Goal: Task Accomplishment & Management: Use online tool/utility

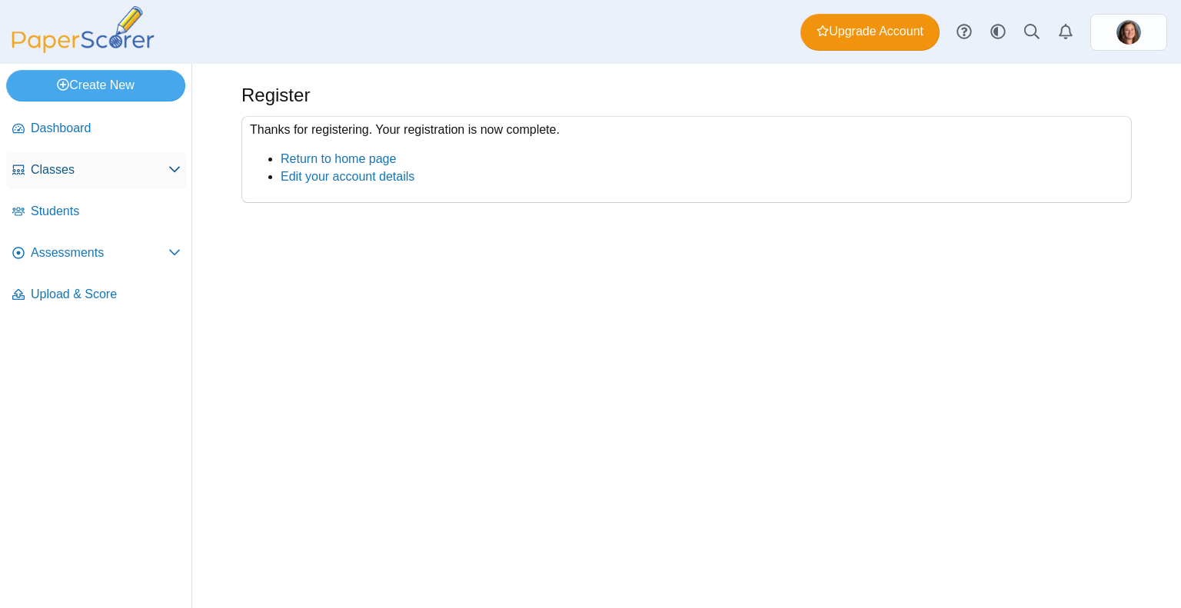
click at [154, 165] on span "Classes" at bounding box center [100, 169] width 138 height 17
click at [120, 89] on link "Create New" at bounding box center [95, 85] width 179 height 31
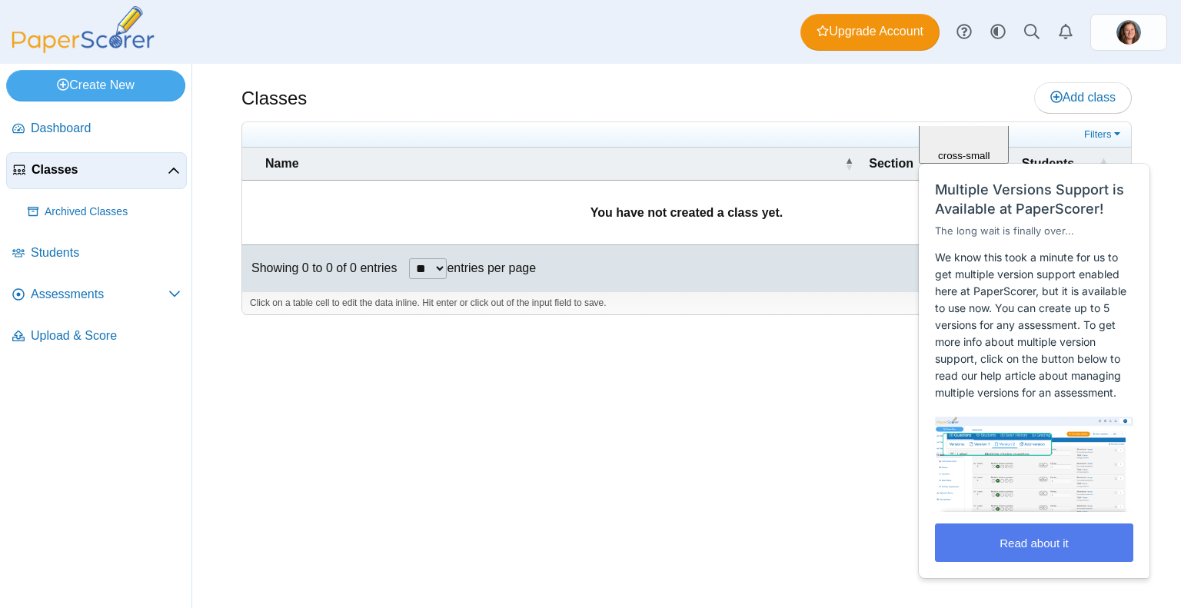
click at [977, 70] on span "Close" at bounding box center [964, 64] width 26 height 12
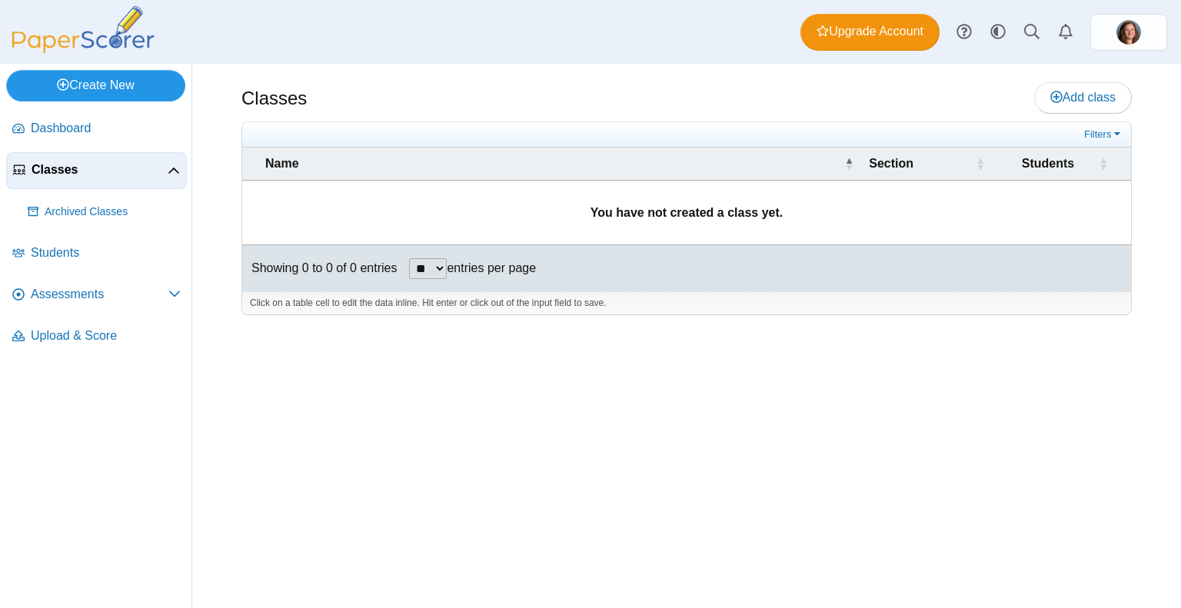
click at [97, 87] on link "Create New" at bounding box center [95, 85] width 179 height 31
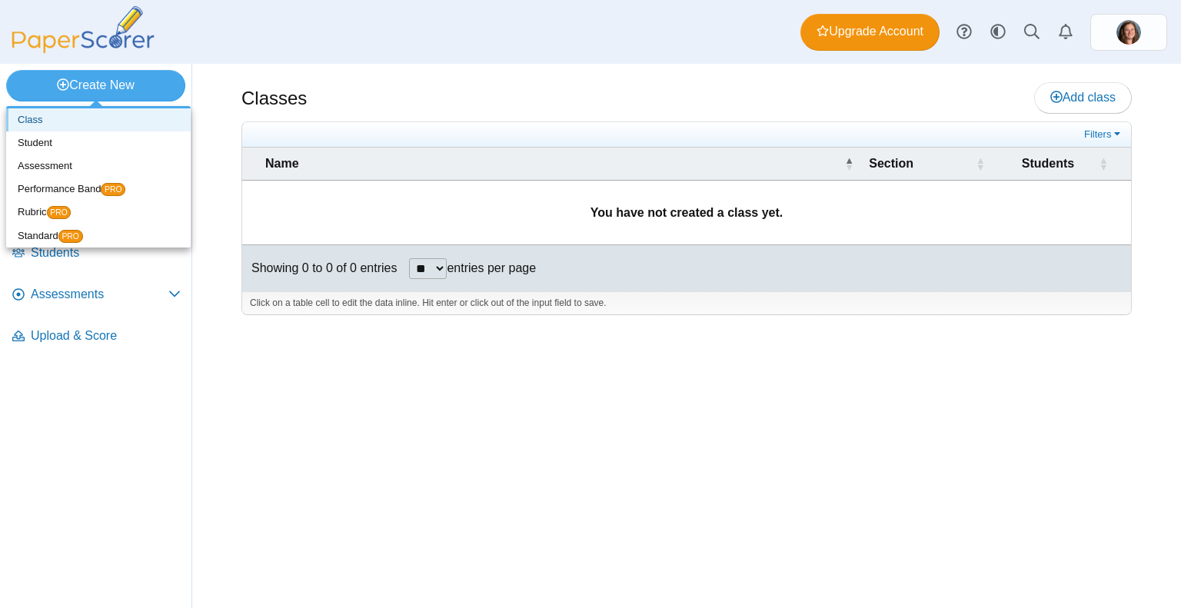
click at [72, 119] on link "Class" at bounding box center [98, 119] width 185 height 23
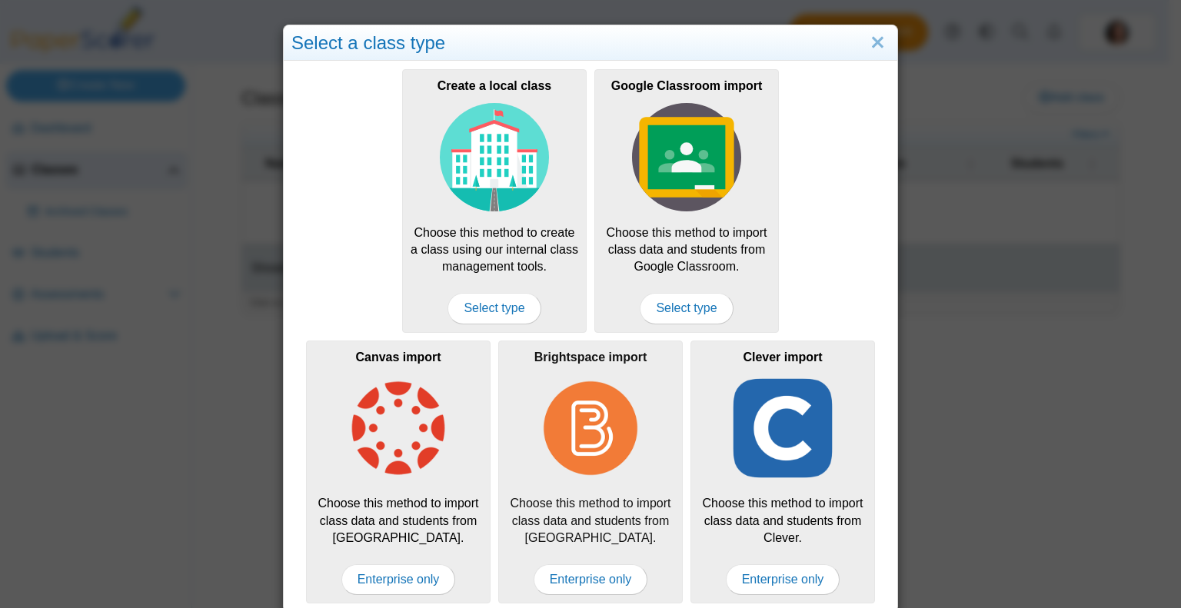
scroll to position [8, 0]
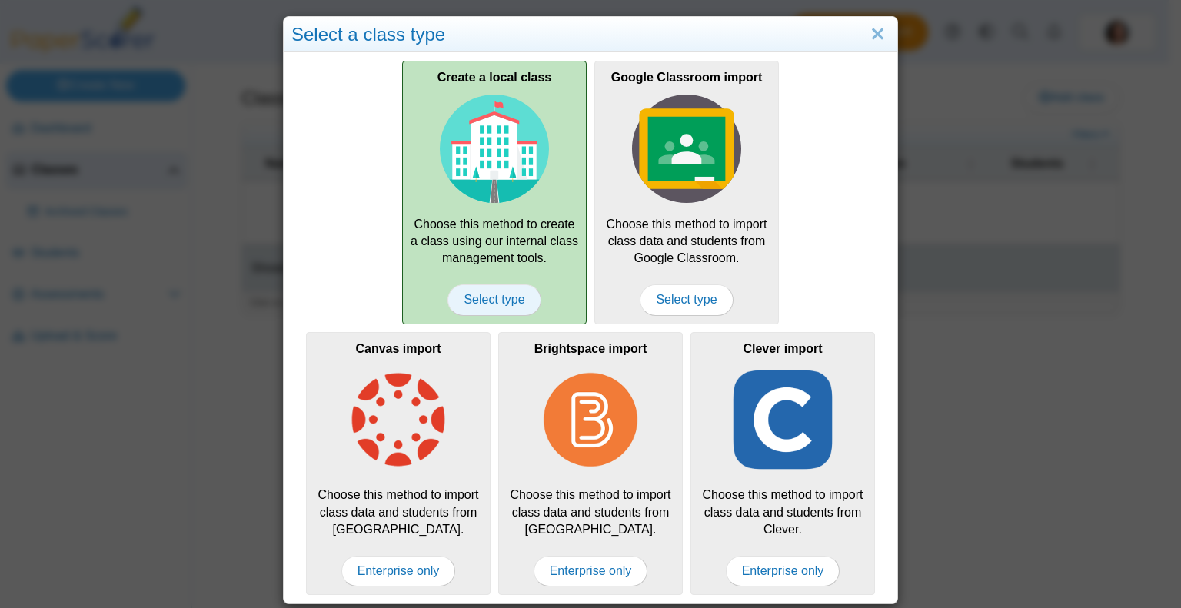
click at [511, 294] on span "Select type" at bounding box center [493, 299] width 93 height 31
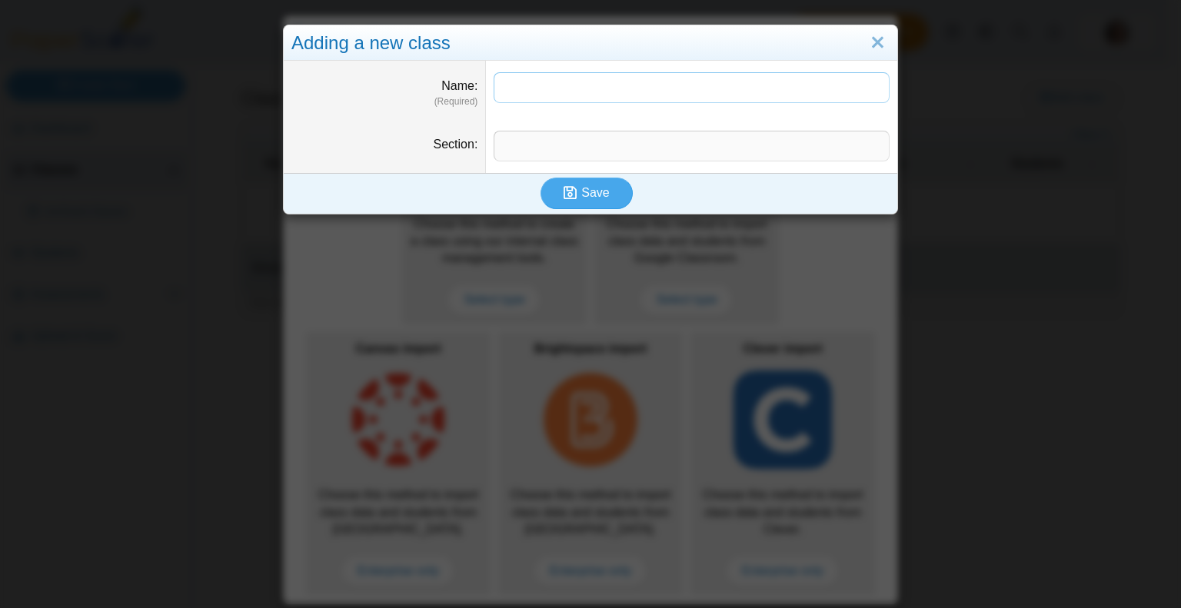
click at [511, 92] on input "Name" at bounding box center [692, 87] width 396 height 31
click at [508, 89] on input "Name" at bounding box center [692, 87] width 396 height 31
type input "**********"
click at [535, 142] on input "Section" at bounding box center [692, 146] width 396 height 31
drag, startPoint x: 554, startPoint y: 90, endPoint x: 472, endPoint y: 97, distance: 82.6
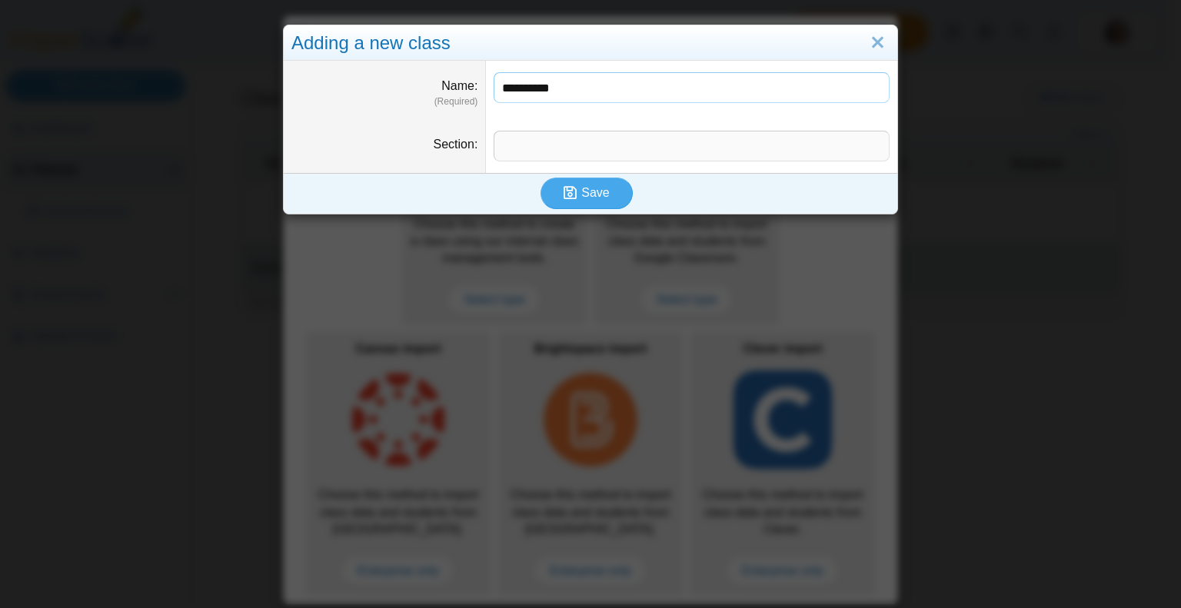
click at [472, 97] on dl "**********" at bounding box center [591, 90] width 614 height 58
click at [511, 141] on input "Section" at bounding box center [692, 146] width 396 height 31
paste input "**********"
type input "**********"
click at [527, 78] on input "Name" at bounding box center [692, 87] width 396 height 31
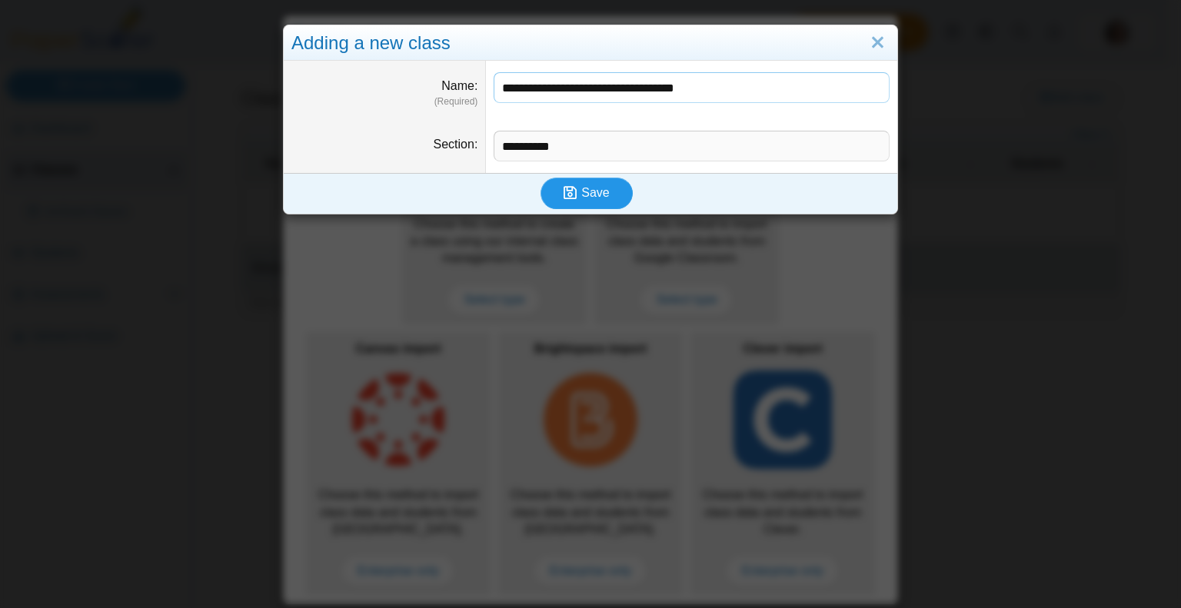
type input "**********"
click at [592, 204] on button "Save" at bounding box center [586, 193] width 92 height 31
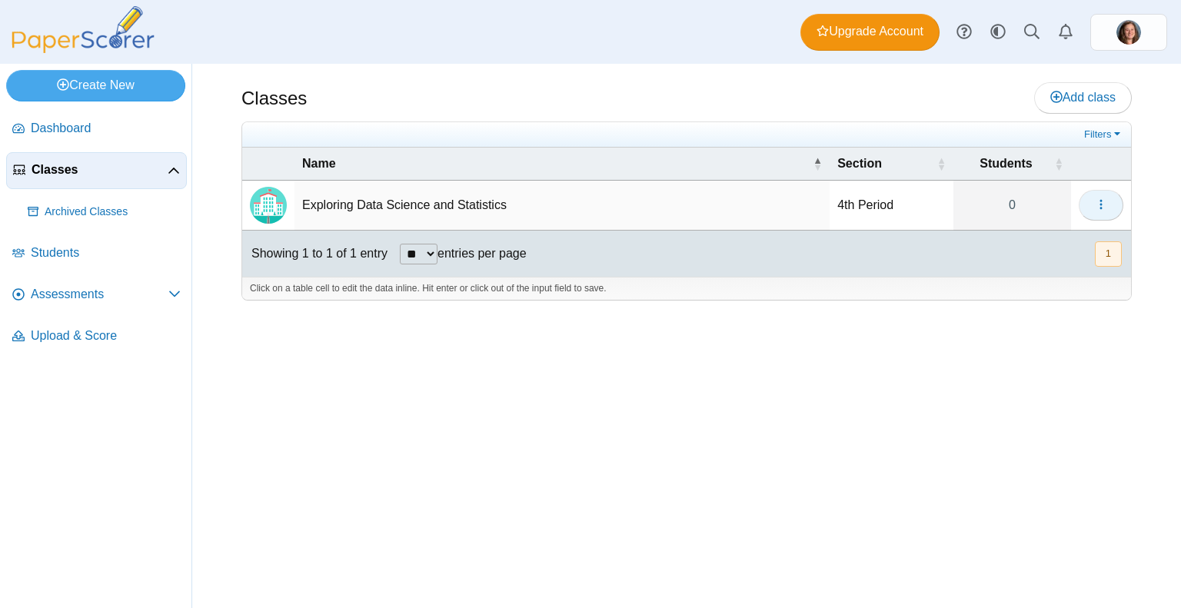
click at [1106, 204] on icon "button" at bounding box center [1101, 204] width 12 height 12
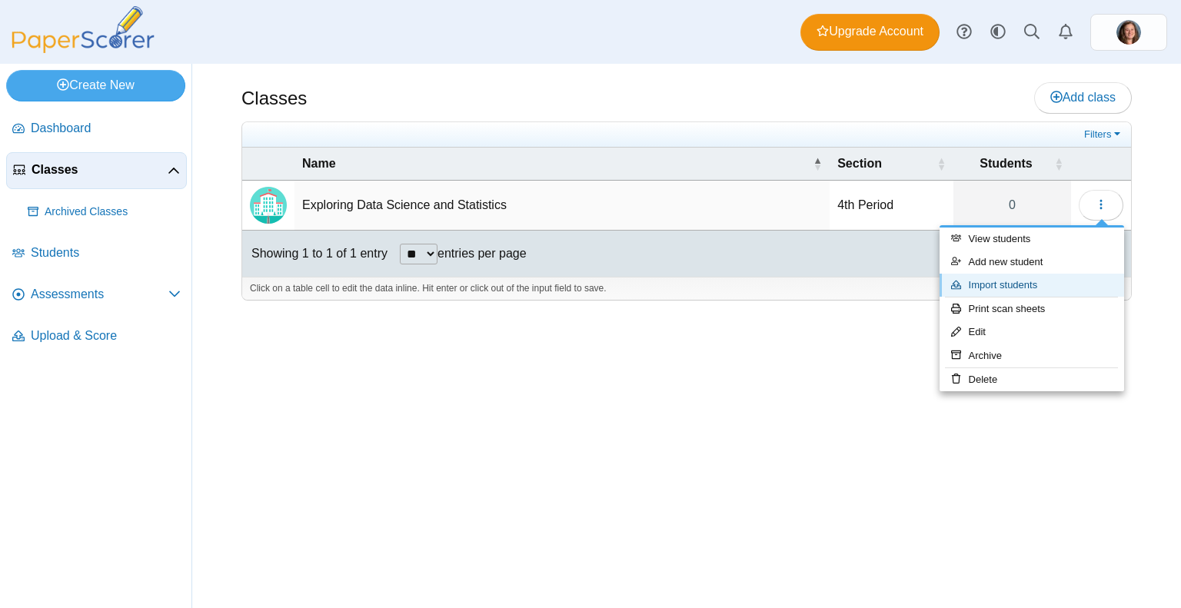
click at [1012, 285] on link "Import students" at bounding box center [1032, 285] width 185 height 23
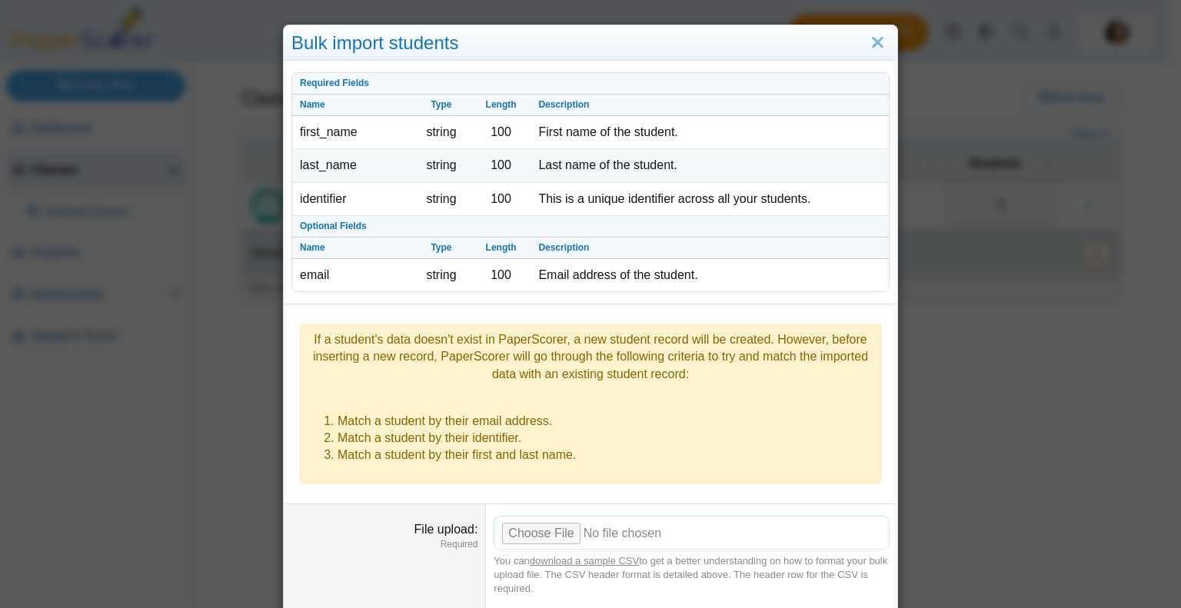
scroll to position [105, 0]
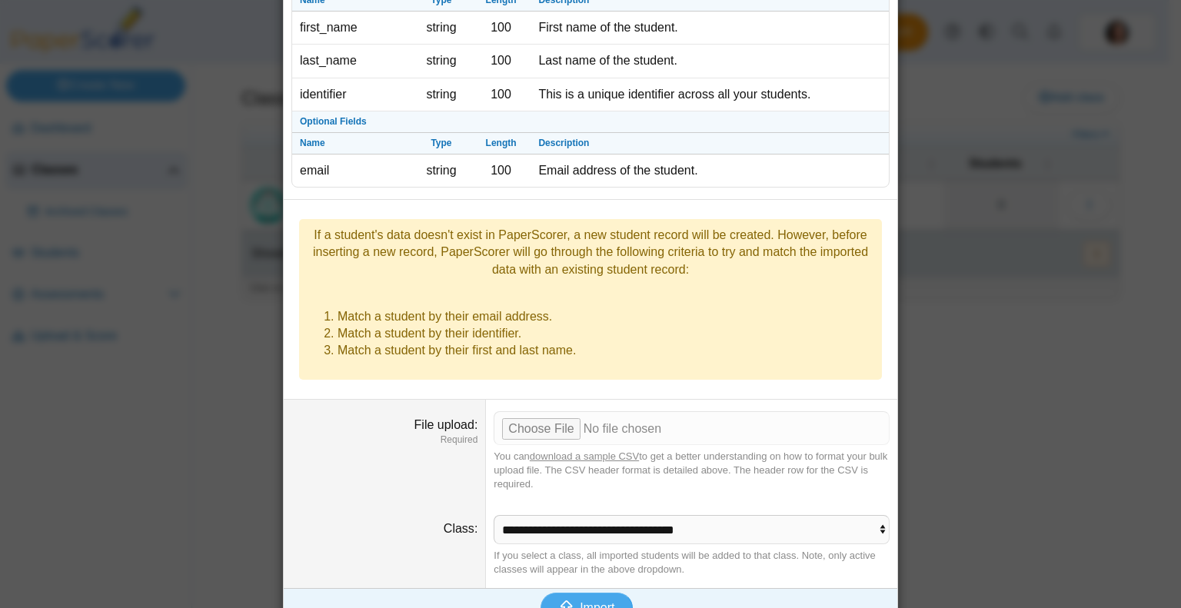
click at [596, 451] on link "download a sample CSV" at bounding box center [584, 457] width 109 height 12
click at [592, 451] on link "download a sample CSV" at bounding box center [584, 457] width 109 height 12
click at [619, 451] on link "download a sample CSV" at bounding box center [584, 457] width 109 height 12
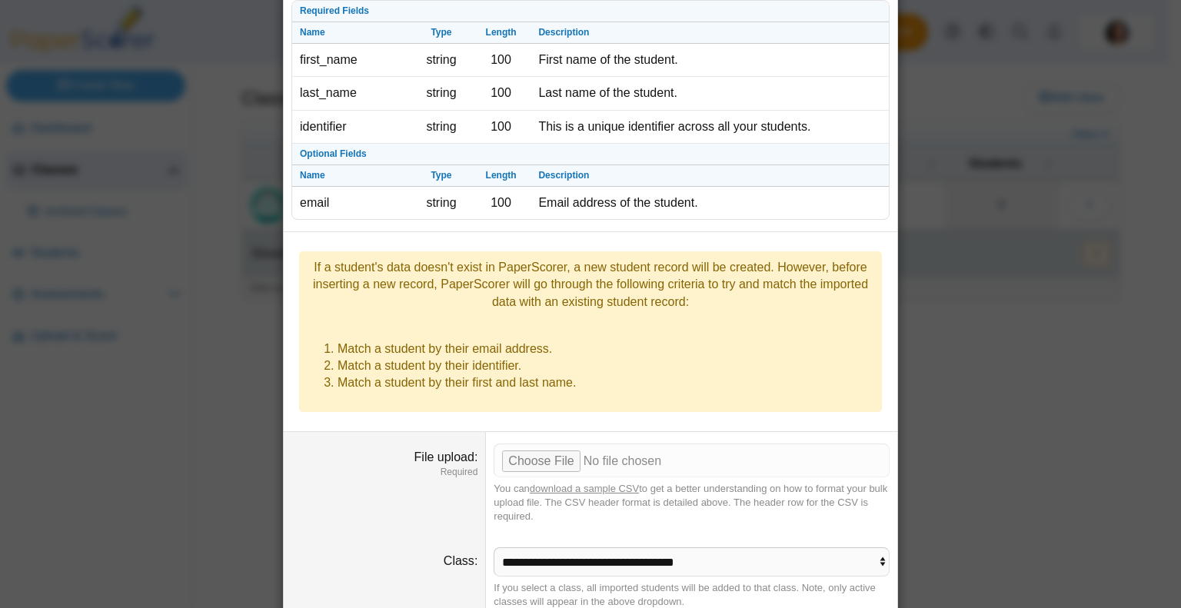
scroll to position [75, 0]
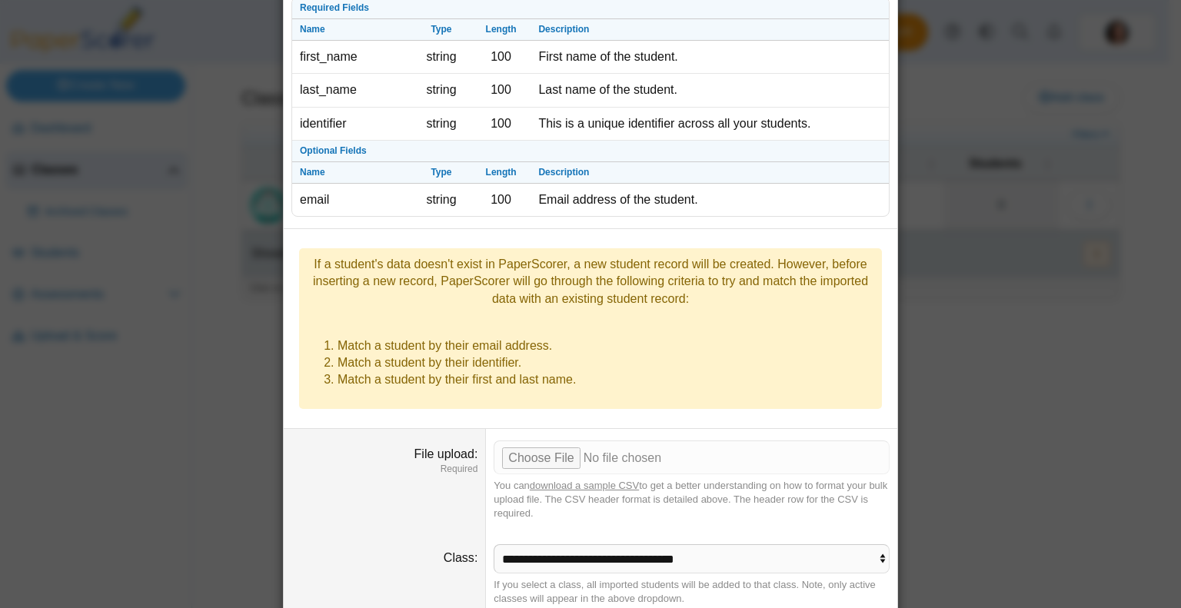
click at [600, 480] on link "download a sample CSV" at bounding box center [584, 486] width 109 height 12
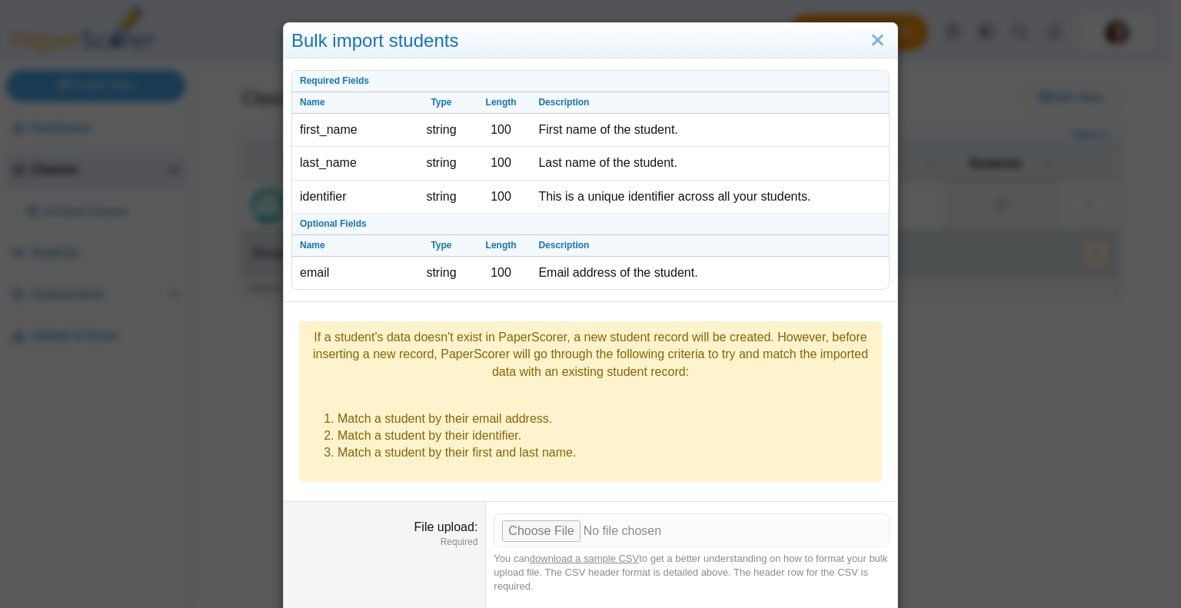
scroll to position [0, 0]
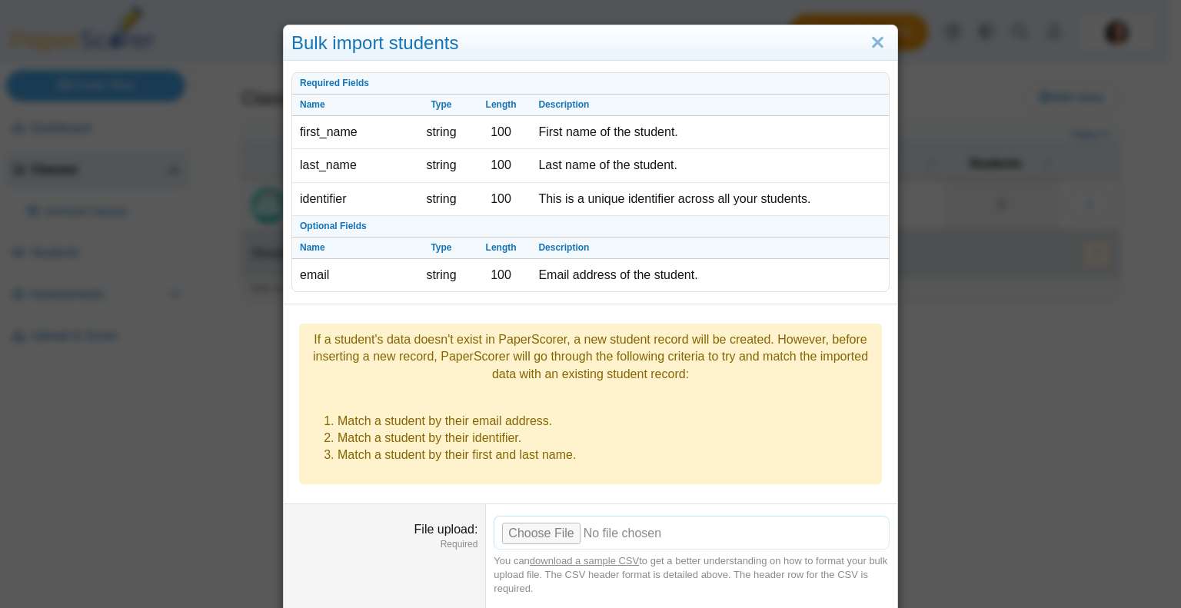
click at [534, 516] on input "File upload" at bounding box center [692, 533] width 396 height 34
type input "**********"
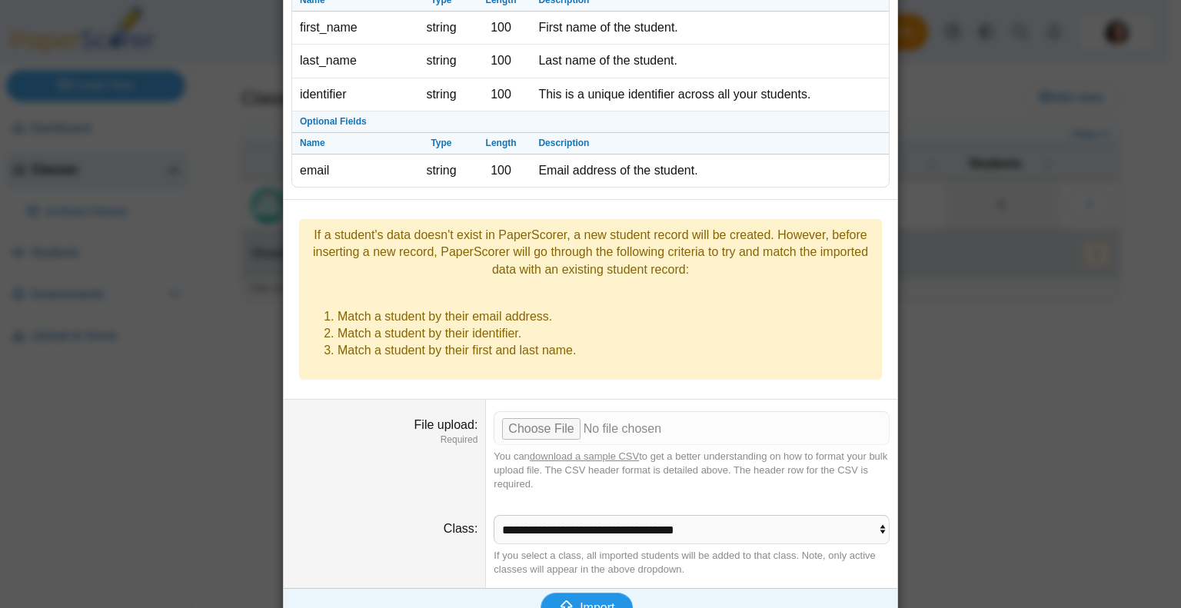
click at [597, 601] on span "Import" at bounding box center [597, 607] width 35 height 13
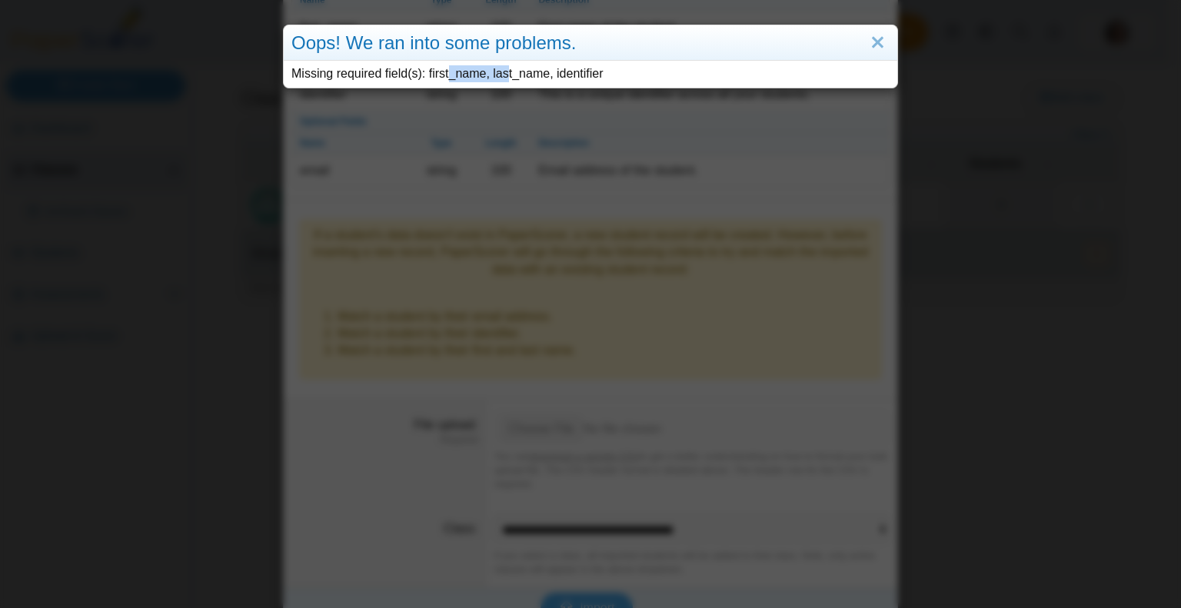
drag, startPoint x: 421, startPoint y: 72, endPoint x: 477, endPoint y: 73, distance: 56.1
click at [477, 73] on div "Missing required field(s): first_name, last_name, identifier" at bounding box center [591, 74] width 614 height 26
copy div "first_name"
drag, startPoint x: 484, startPoint y: 73, endPoint x: 537, endPoint y: 75, distance: 52.3
click at [537, 75] on div "Missing required field(s): first_name, last_name, identifier" at bounding box center [591, 74] width 614 height 26
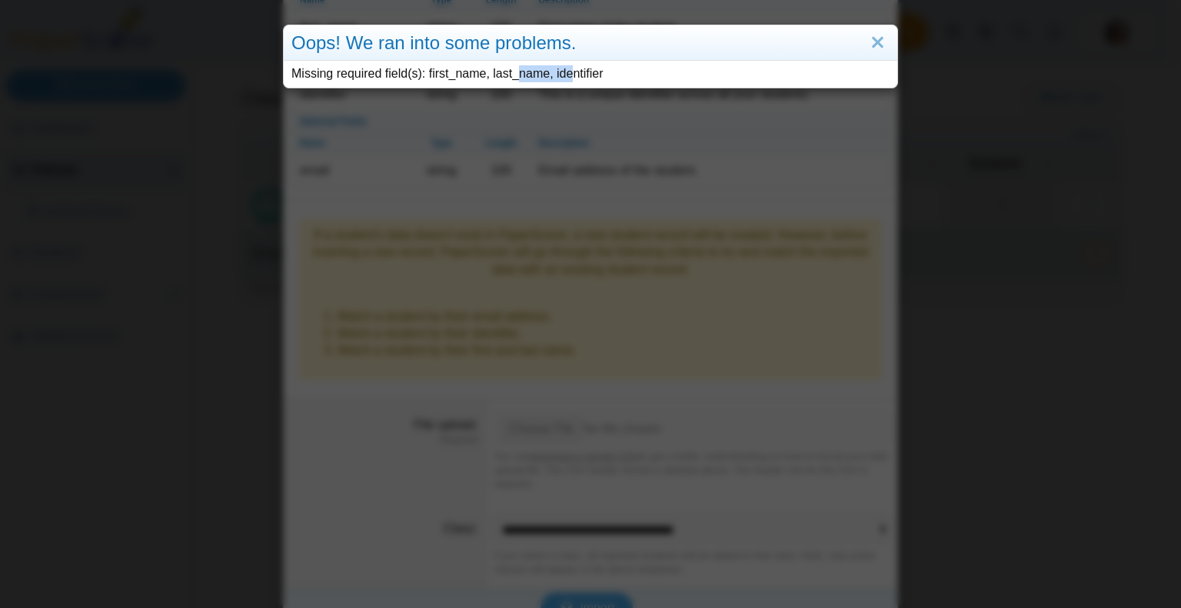
copy div "last_name"
drag, startPoint x: 543, startPoint y: 74, endPoint x: 598, endPoint y: 76, distance: 55.4
click at [598, 76] on div "Missing required field(s): first_name, last_name, identifier" at bounding box center [591, 74] width 614 height 26
copy div "identifier"
drag, startPoint x: 607, startPoint y: 267, endPoint x: 873, endPoint y: 42, distance: 348.6
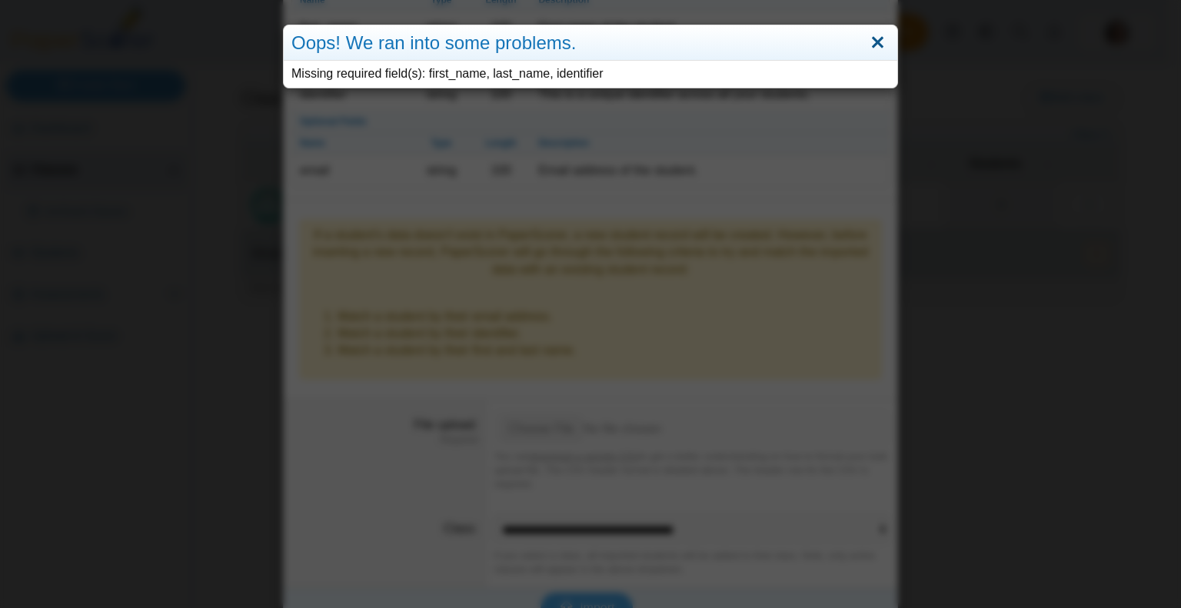
click at [873, 42] on link "Close" at bounding box center [878, 43] width 24 height 26
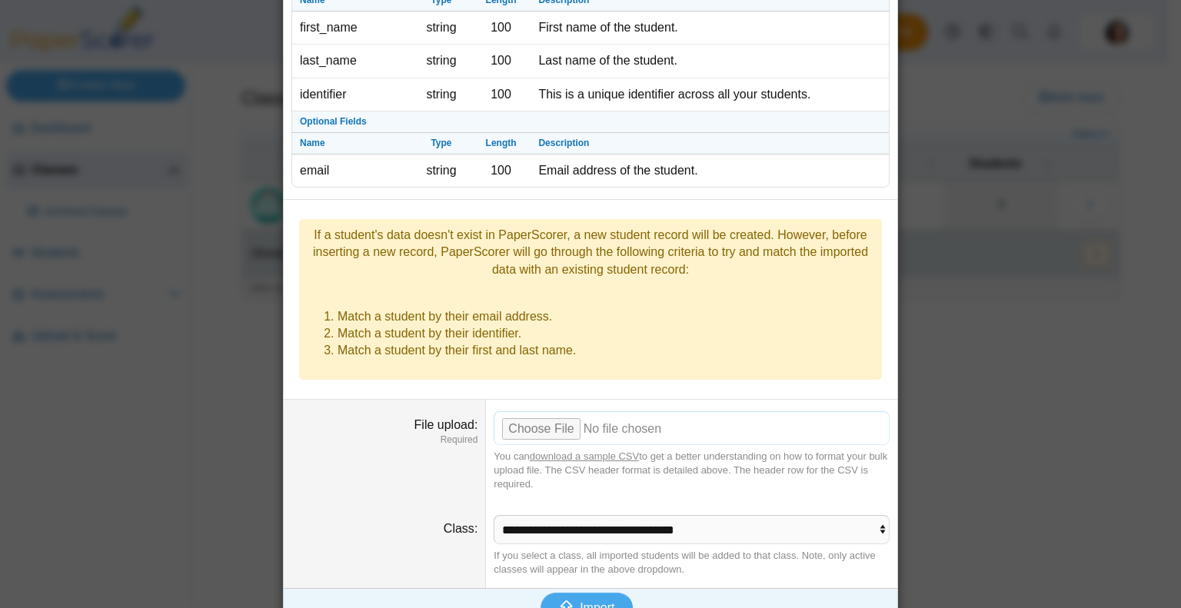
click at [552, 411] on input "File upload" at bounding box center [692, 428] width 396 height 34
click at [580, 601] on span "Import" at bounding box center [597, 607] width 35 height 13
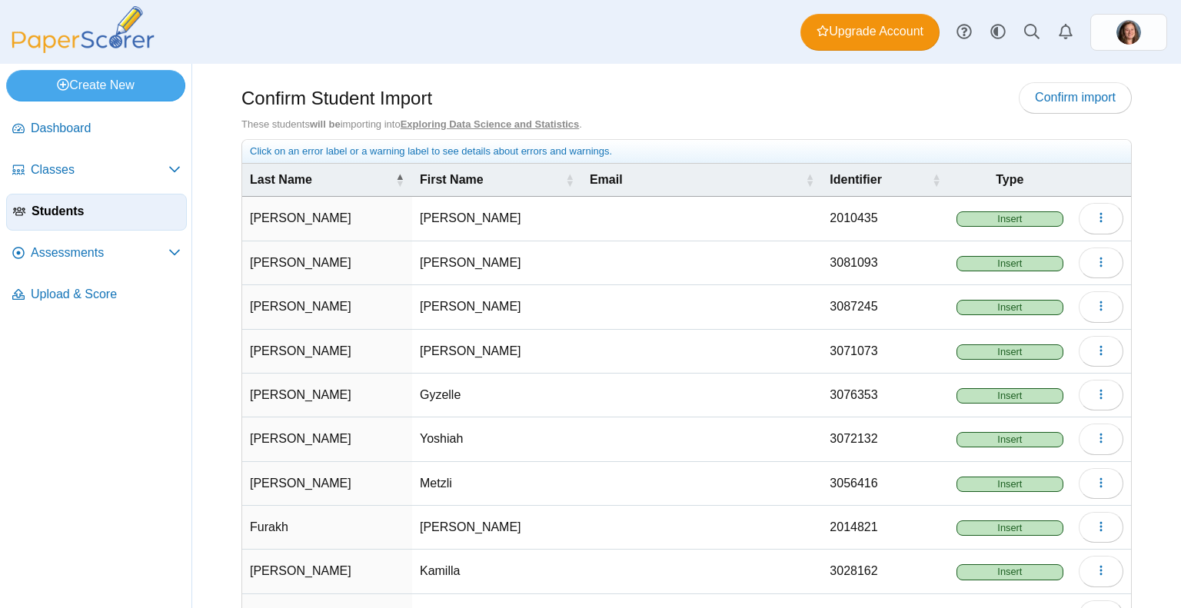
click at [1009, 211] on span "Insert" at bounding box center [1009, 218] width 107 height 15
click at [1003, 218] on span "Insert" at bounding box center [1009, 218] width 107 height 15
click at [996, 178] on span "Type" at bounding box center [1009, 179] width 107 height 17
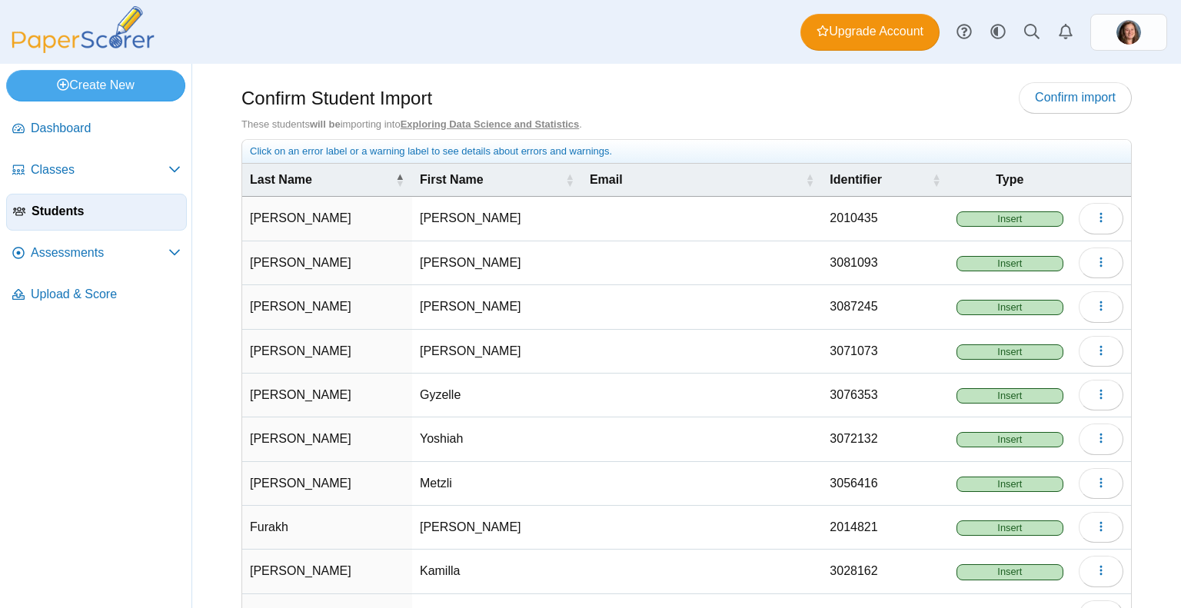
click at [978, 212] on span "Insert" at bounding box center [1009, 218] width 107 height 15
click at [1011, 221] on span "Insert" at bounding box center [1009, 218] width 107 height 15
click at [989, 213] on span "Insert" at bounding box center [1009, 218] width 107 height 15
click at [1099, 221] on use "button" at bounding box center [1100, 218] width 2 height 10
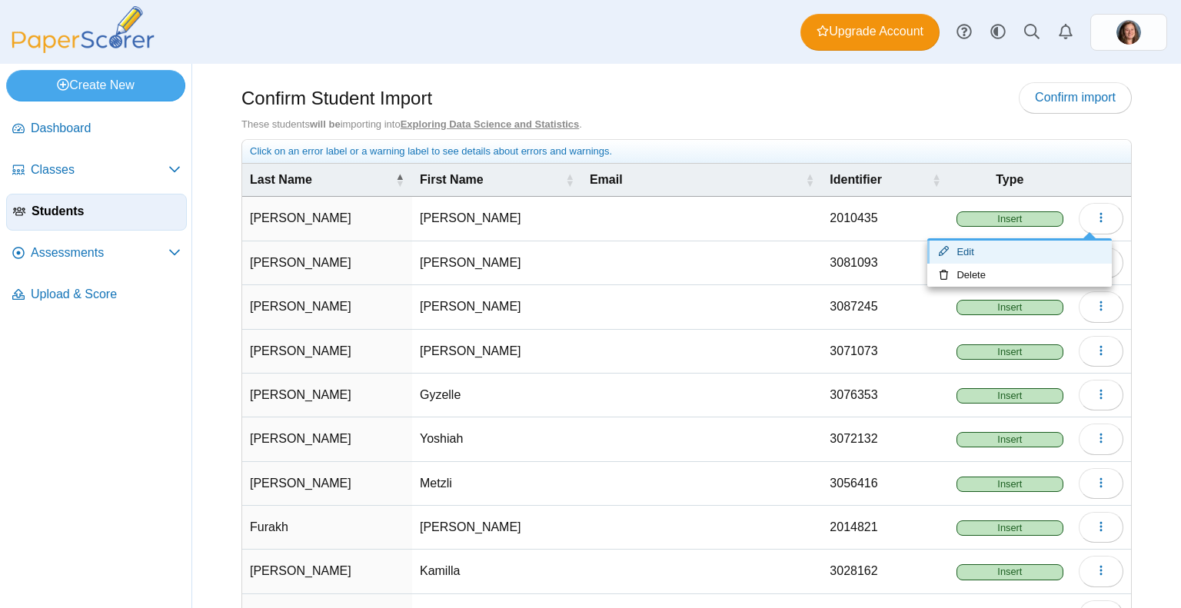
click at [998, 253] on link "Edit" at bounding box center [1019, 252] width 185 height 23
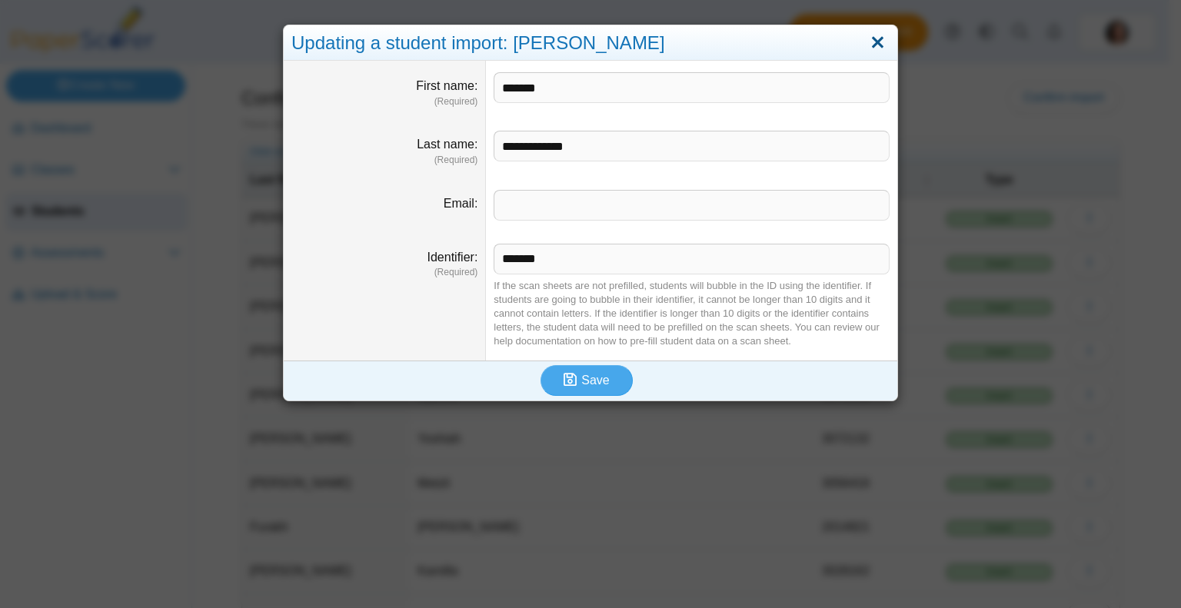
click at [873, 41] on link "Close" at bounding box center [878, 43] width 24 height 26
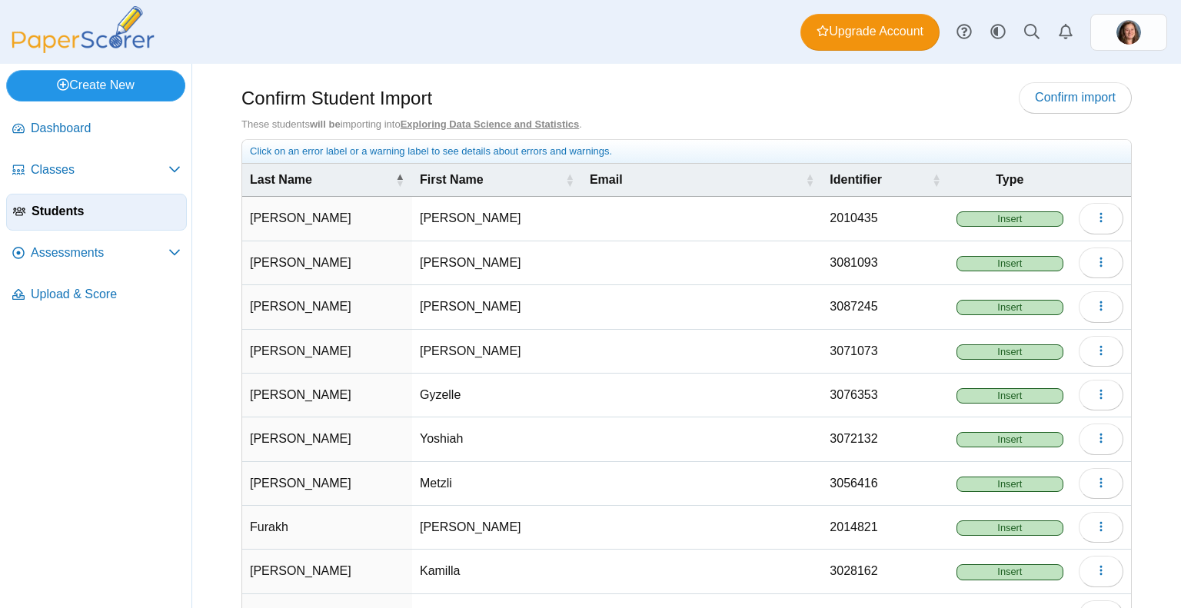
click at [132, 85] on link "Create New" at bounding box center [95, 85] width 179 height 31
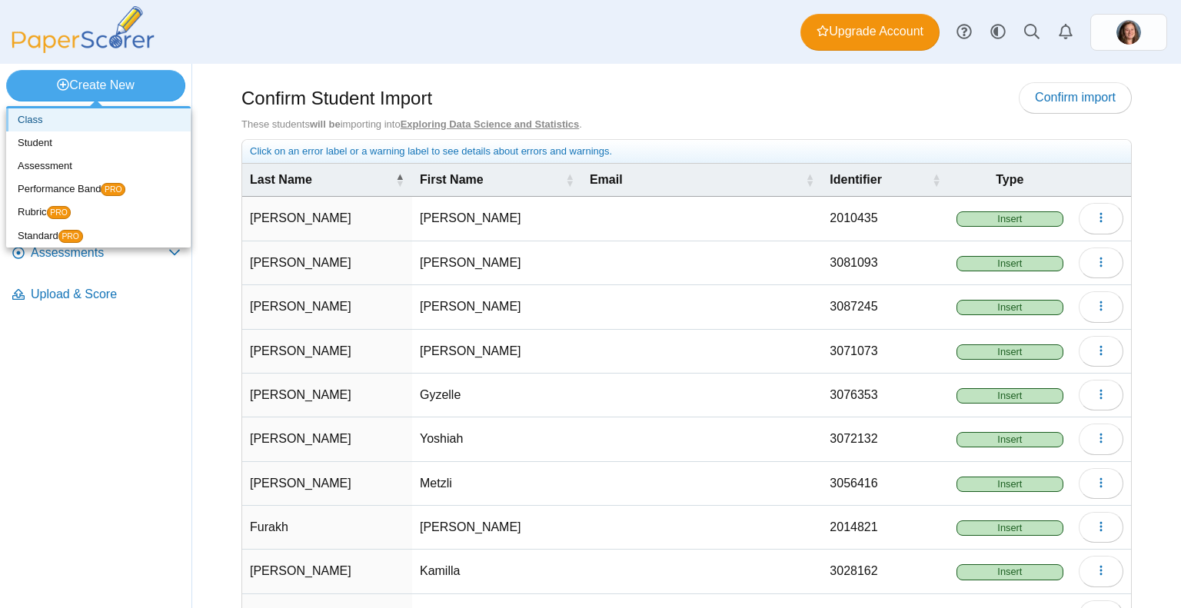
click at [68, 118] on link "Class" at bounding box center [98, 119] width 185 height 23
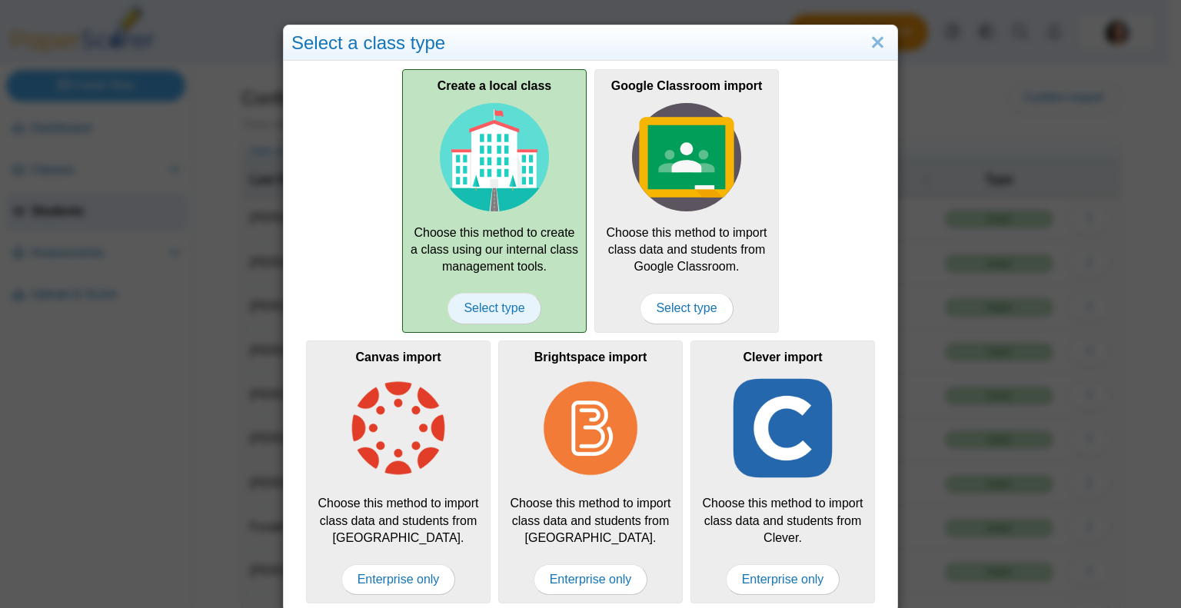
click at [498, 308] on span "Select type" at bounding box center [493, 308] width 93 height 31
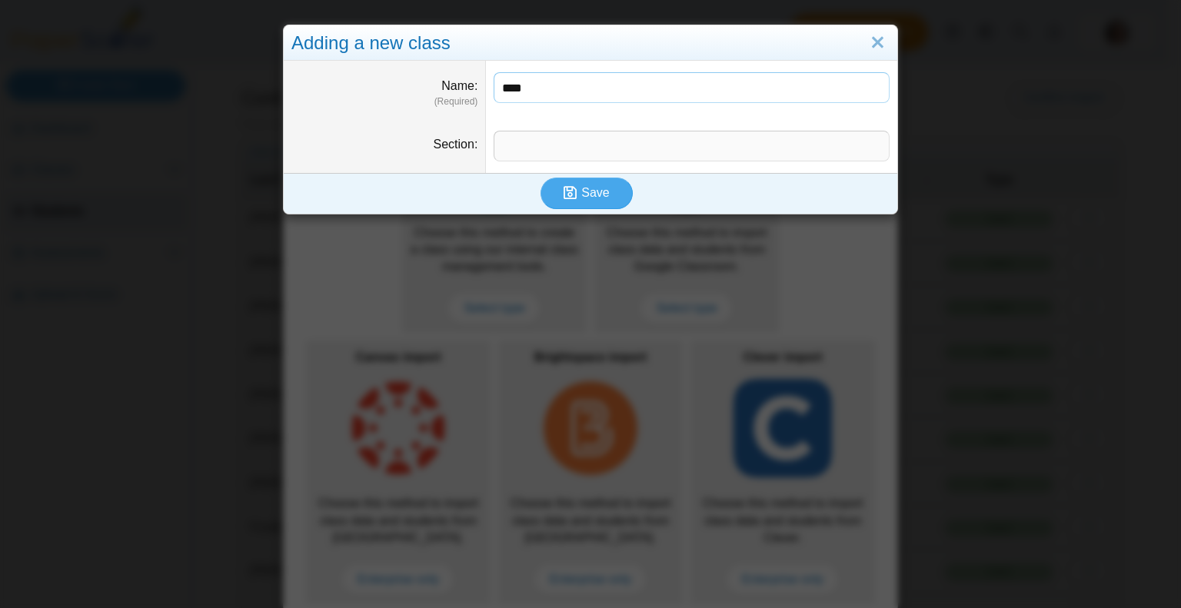
type input "**********"
click at [541, 149] on input "Section" at bounding box center [692, 146] width 396 height 31
type input "**********"
click at [567, 190] on use "submit" at bounding box center [570, 193] width 13 height 13
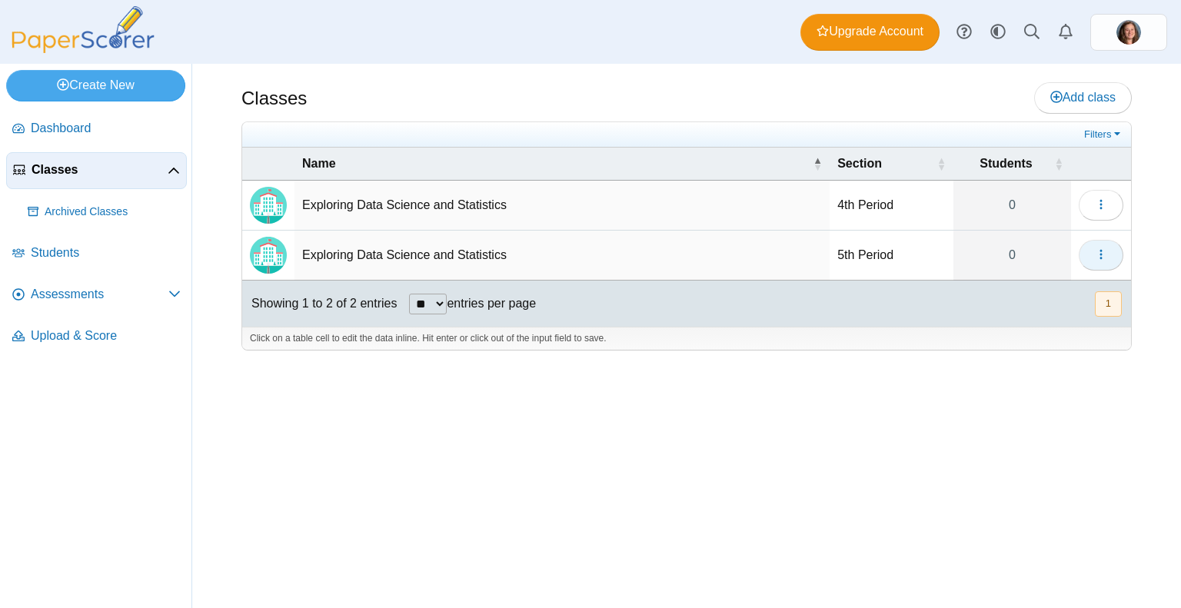
click at [1105, 250] on icon "button" at bounding box center [1101, 254] width 12 height 12
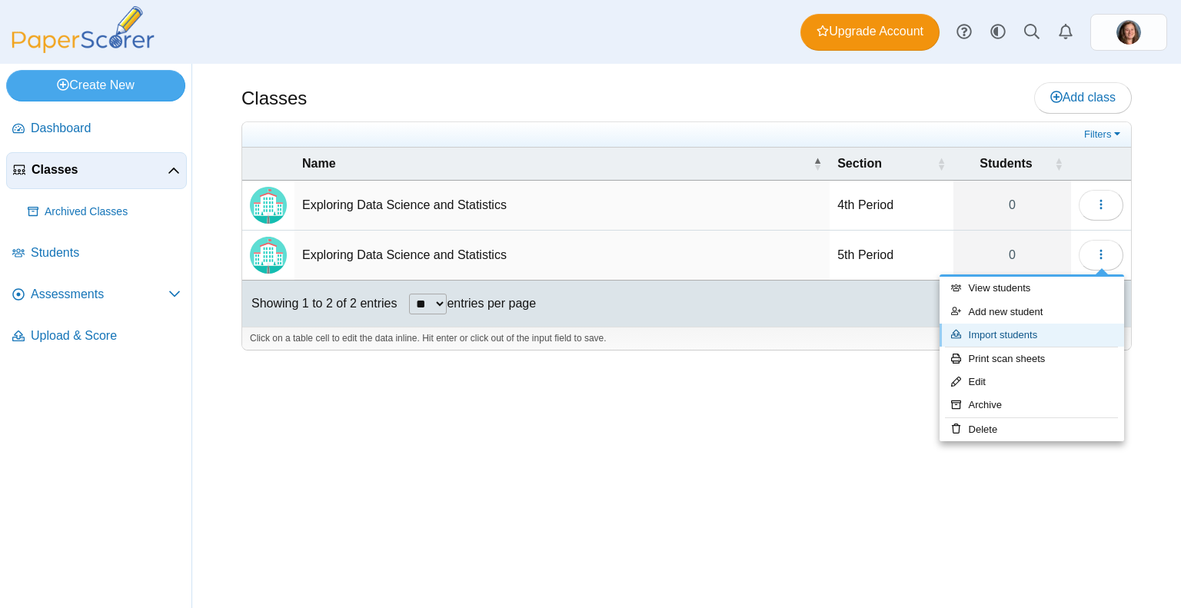
click at [1009, 340] on link "Import students" at bounding box center [1032, 335] width 185 height 23
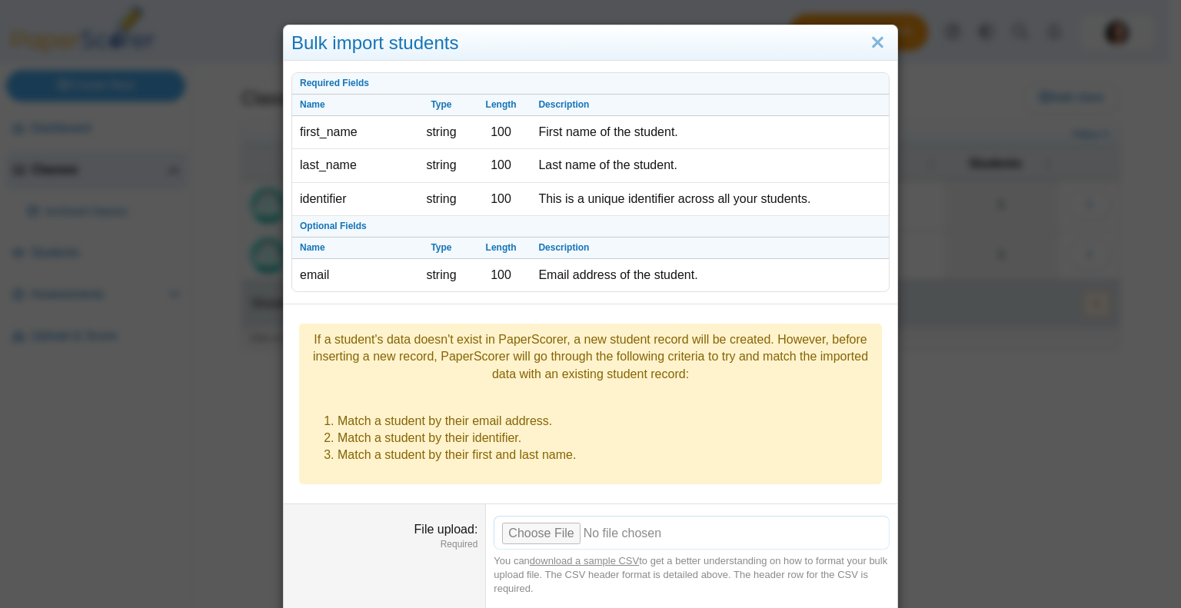
click at [546, 516] on input "File upload" at bounding box center [692, 533] width 396 height 34
type input "**********"
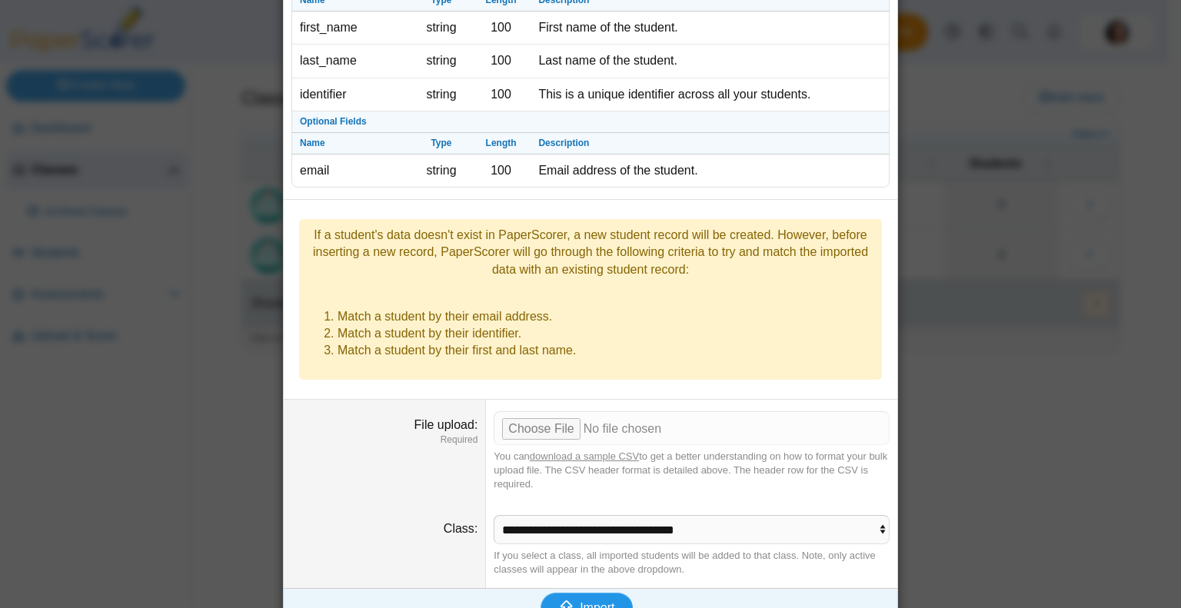
click at [580, 601] on span "Import" at bounding box center [597, 607] width 35 height 13
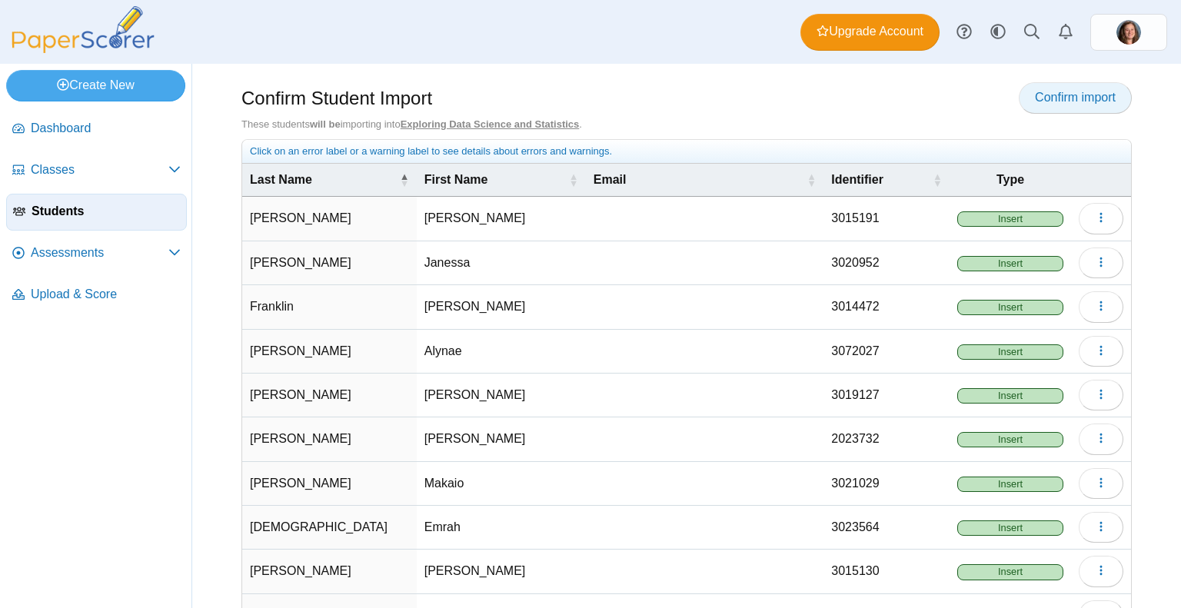
click at [1063, 101] on span "Confirm import" at bounding box center [1075, 97] width 81 height 13
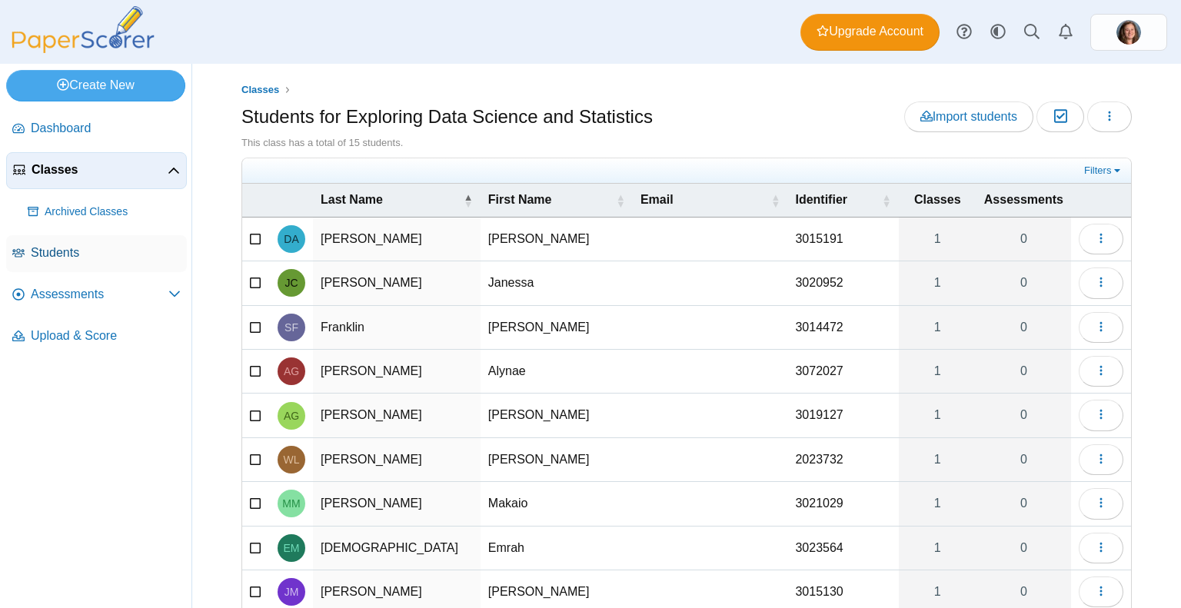
click at [71, 247] on span "Students" at bounding box center [106, 252] width 150 height 17
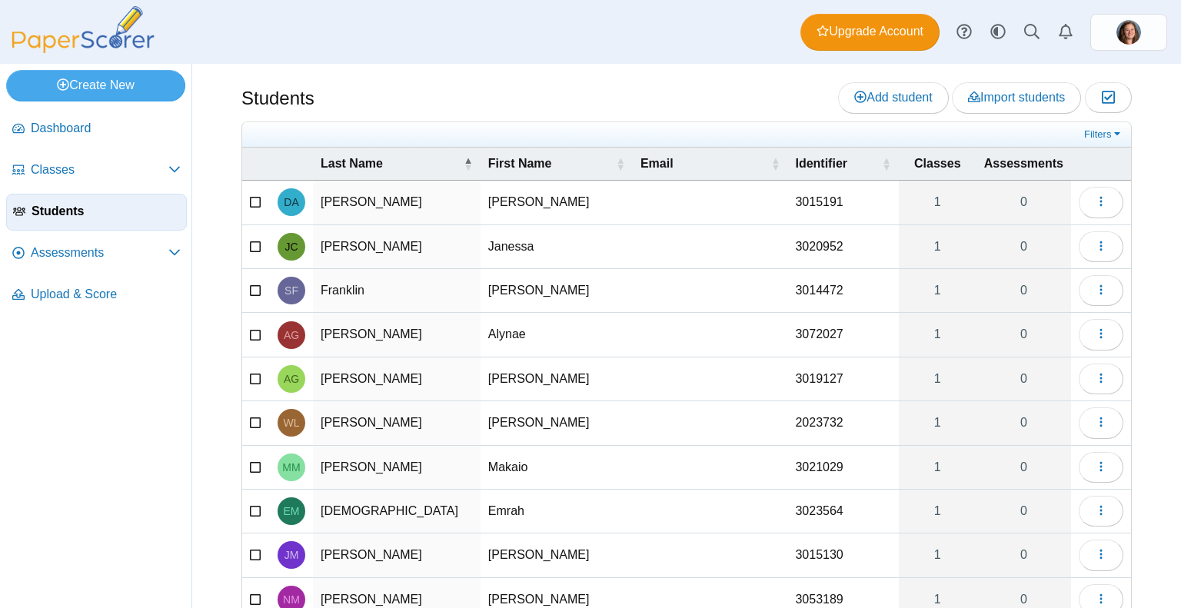
click at [129, 161] on span "Classes" at bounding box center [100, 169] width 138 height 17
click at [116, 162] on span "Classes" at bounding box center [100, 169] width 138 height 17
click at [74, 164] on span "Classes" at bounding box center [100, 169] width 138 height 17
click at [185, 162] on link "Classes" at bounding box center [96, 170] width 181 height 37
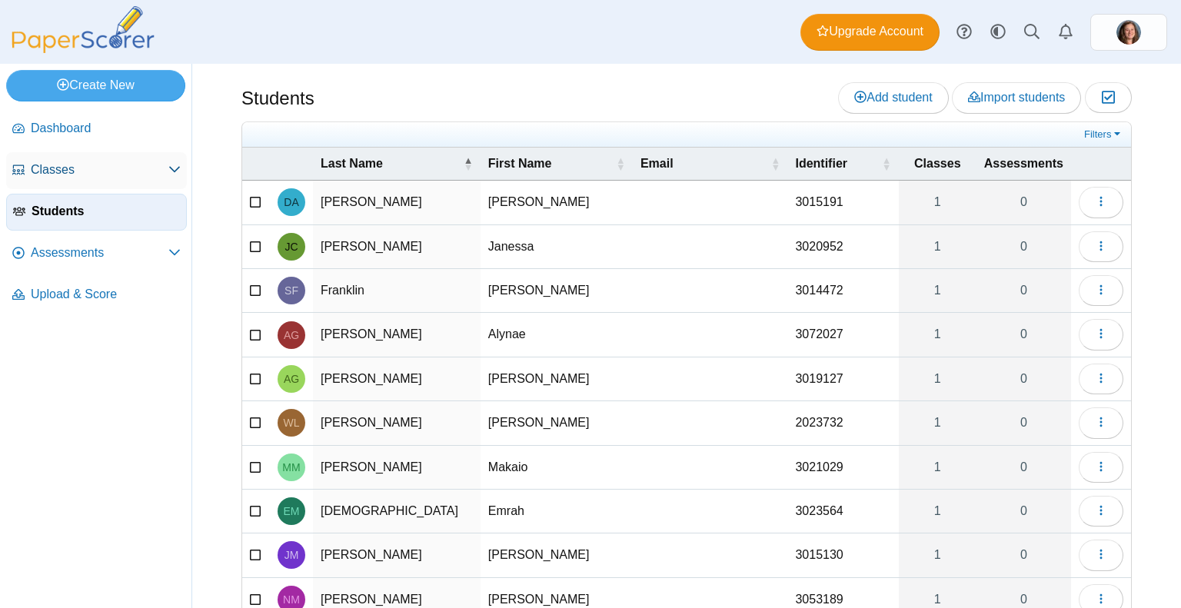
click at [181, 165] on link "Classes" at bounding box center [96, 170] width 181 height 37
click at [179, 168] on icon at bounding box center [174, 169] width 12 height 12
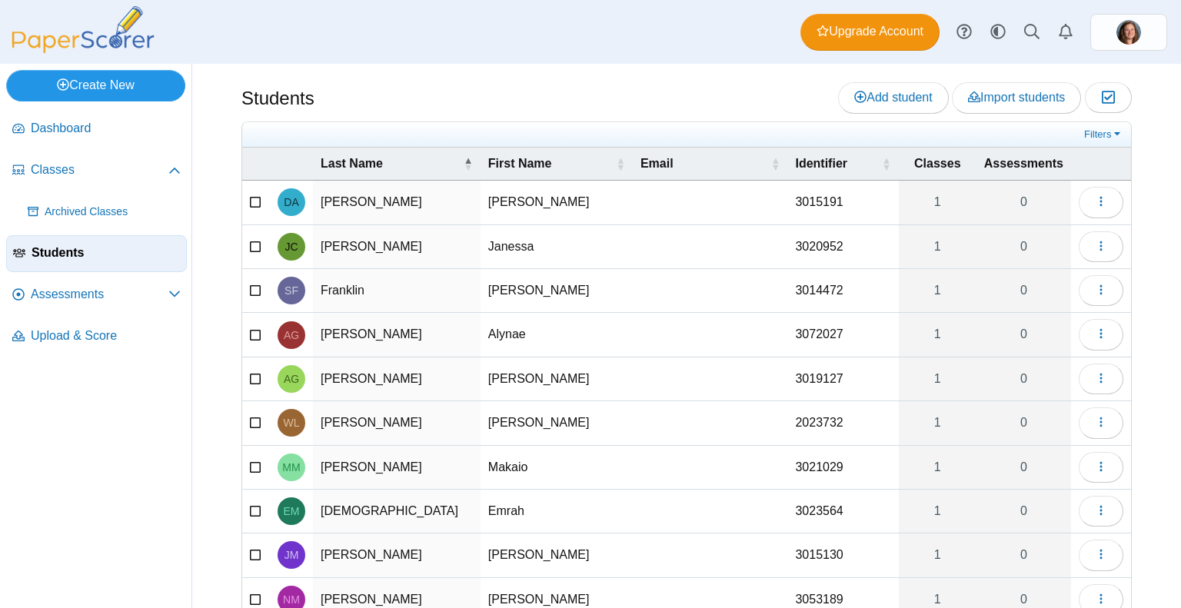
click at [103, 86] on link "Create New" at bounding box center [95, 85] width 179 height 31
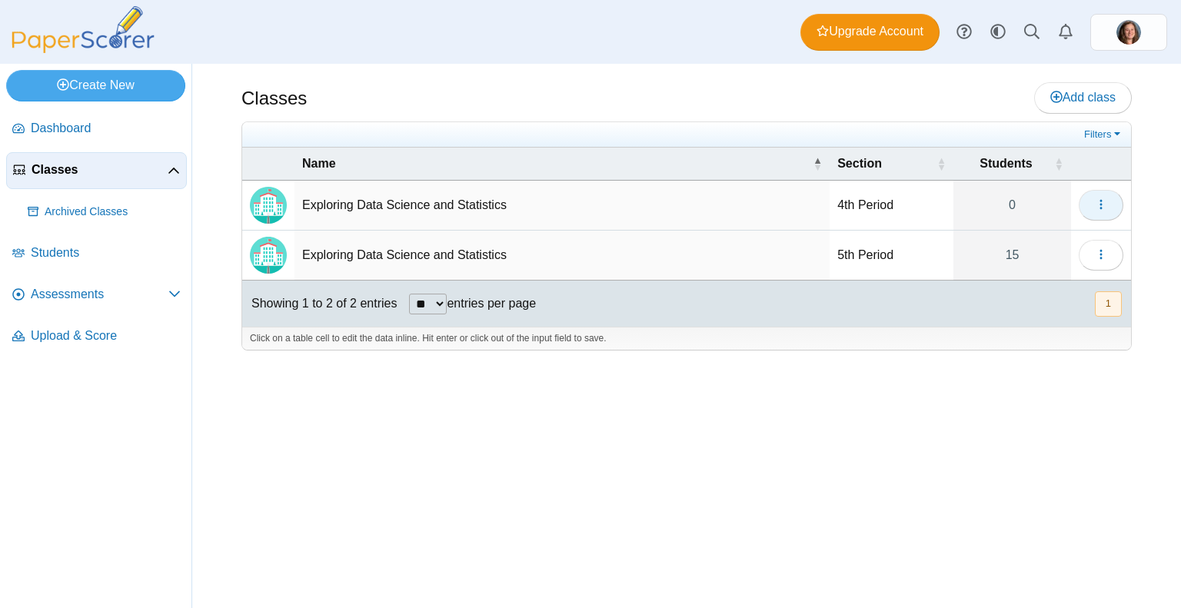
click at [1103, 200] on icon "button" at bounding box center [1101, 204] width 12 height 12
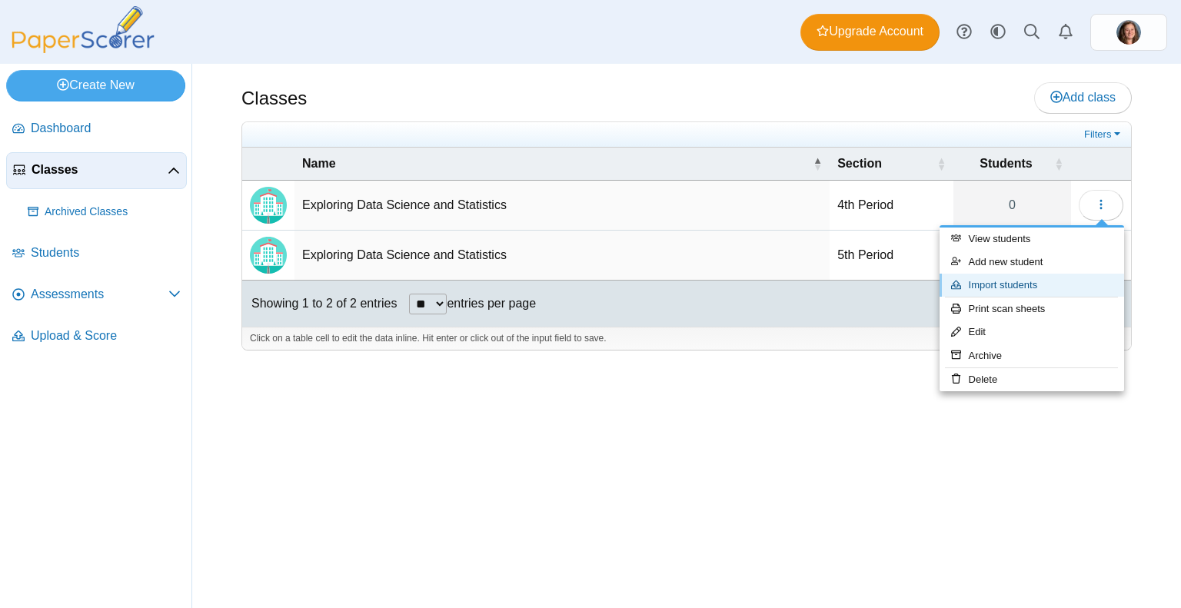
click at [1007, 288] on link "Import students" at bounding box center [1032, 285] width 185 height 23
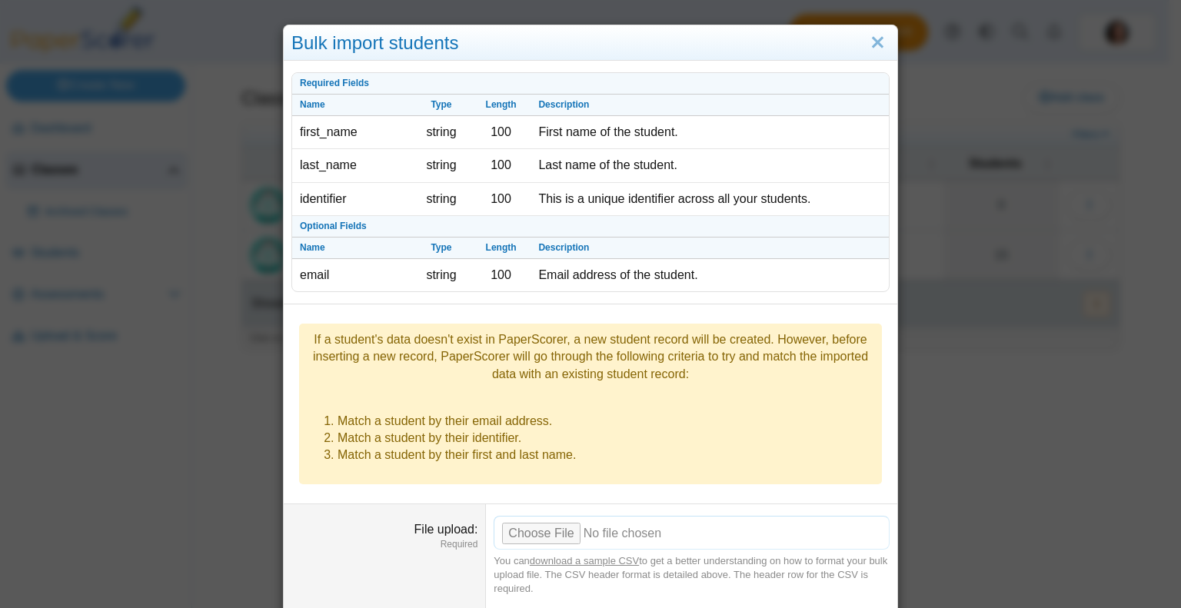
click at [547, 516] on input "File upload" at bounding box center [692, 533] width 396 height 34
type input "**********"
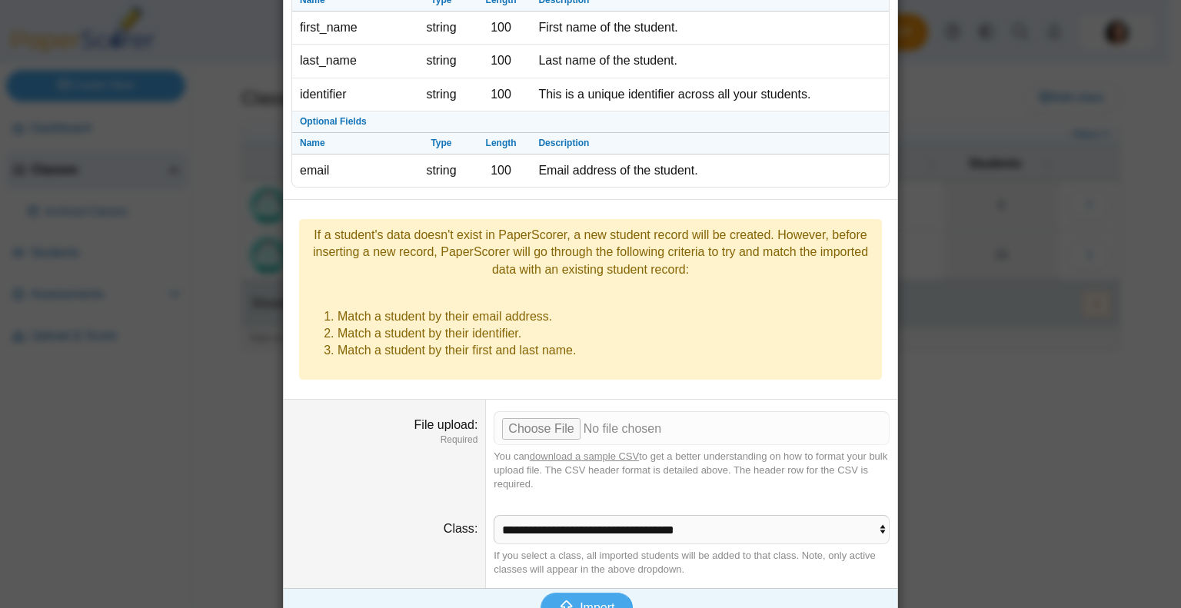
click at [606, 588] on div "Import" at bounding box center [587, 608] width 606 height 40
click at [598, 601] on span "Import" at bounding box center [597, 607] width 35 height 13
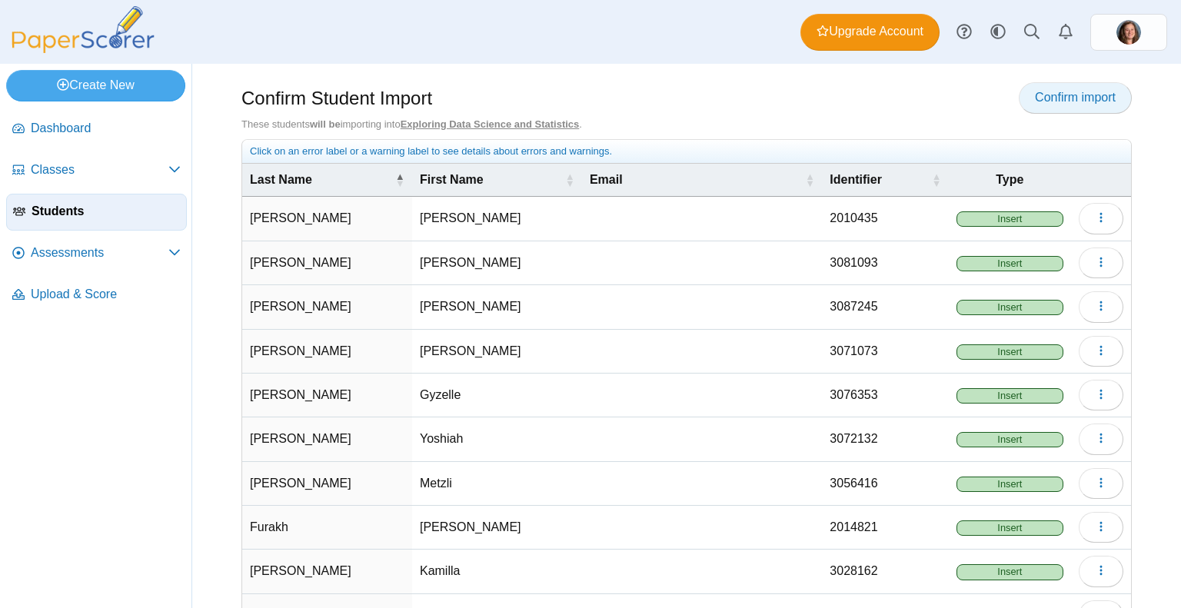
click at [1061, 91] on span "Confirm import" at bounding box center [1075, 97] width 81 height 13
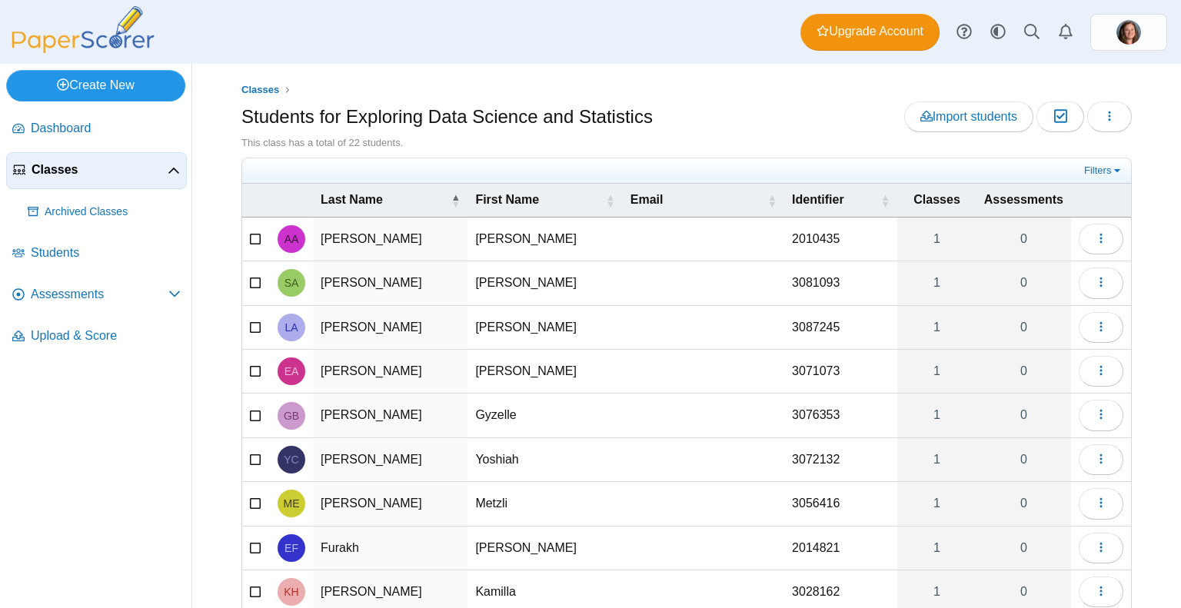
click at [84, 81] on link "Create New" at bounding box center [95, 85] width 179 height 31
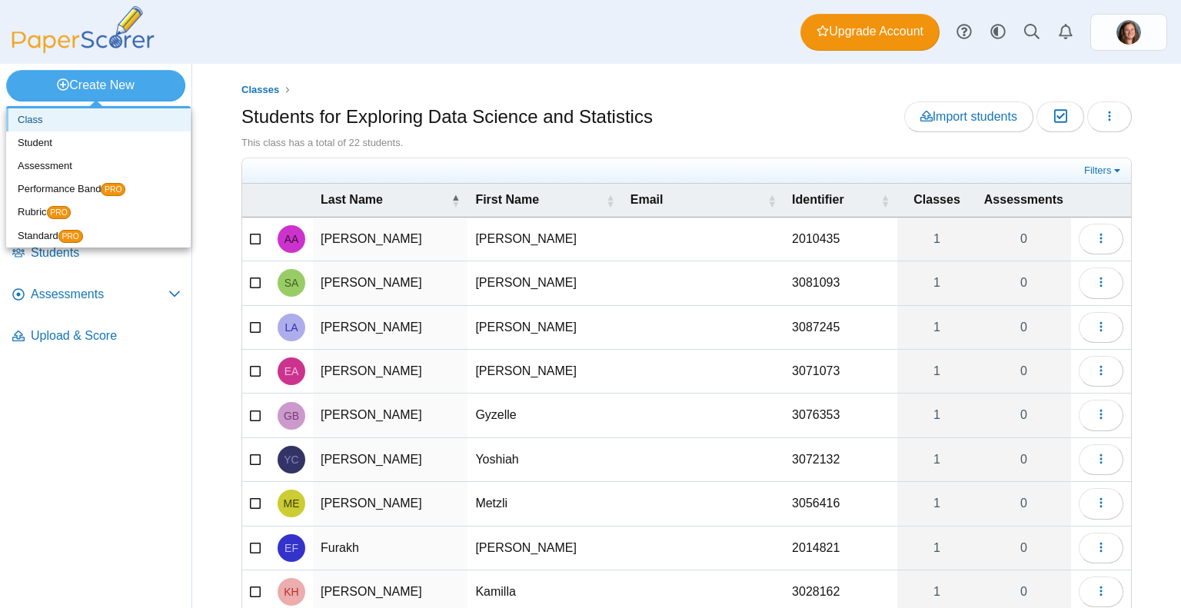
click at [85, 125] on link "Class" at bounding box center [98, 119] width 185 height 23
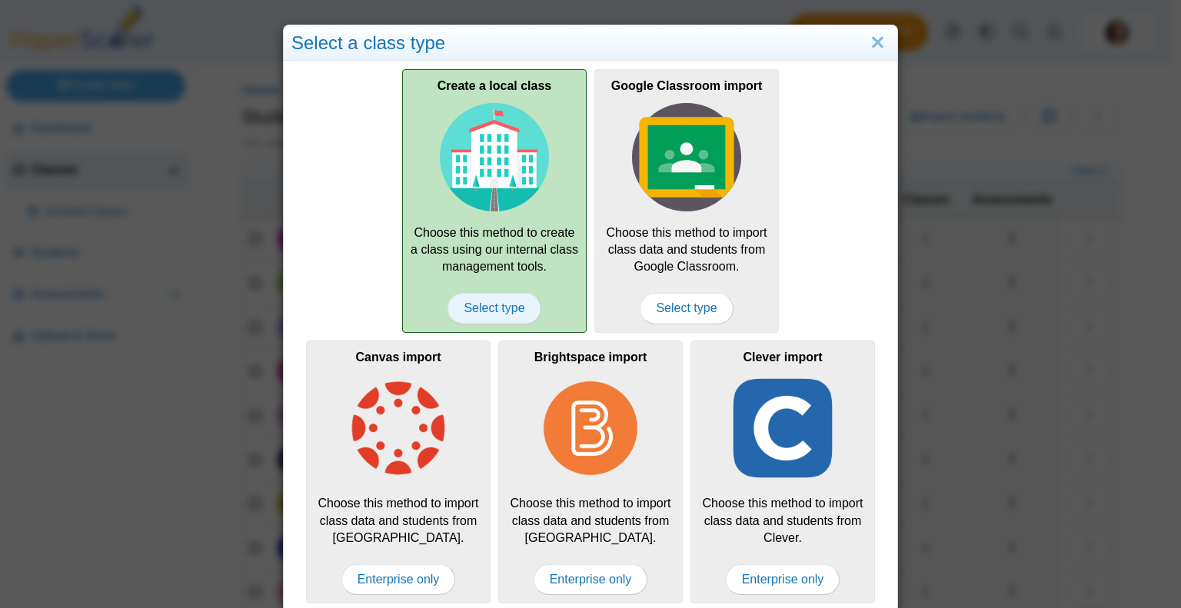
click at [498, 310] on span "Select type" at bounding box center [493, 308] width 93 height 31
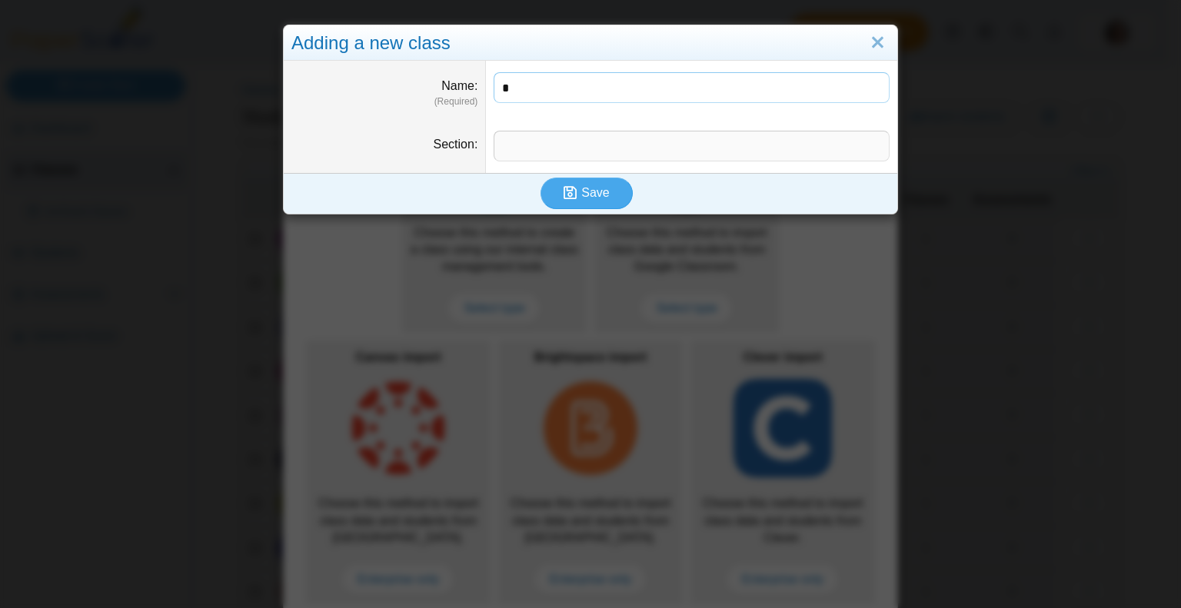
type input "**********"
click at [550, 147] on input "Section" at bounding box center [692, 146] width 396 height 31
type input "**********"
click at [584, 186] on span "Save" at bounding box center [595, 192] width 28 height 13
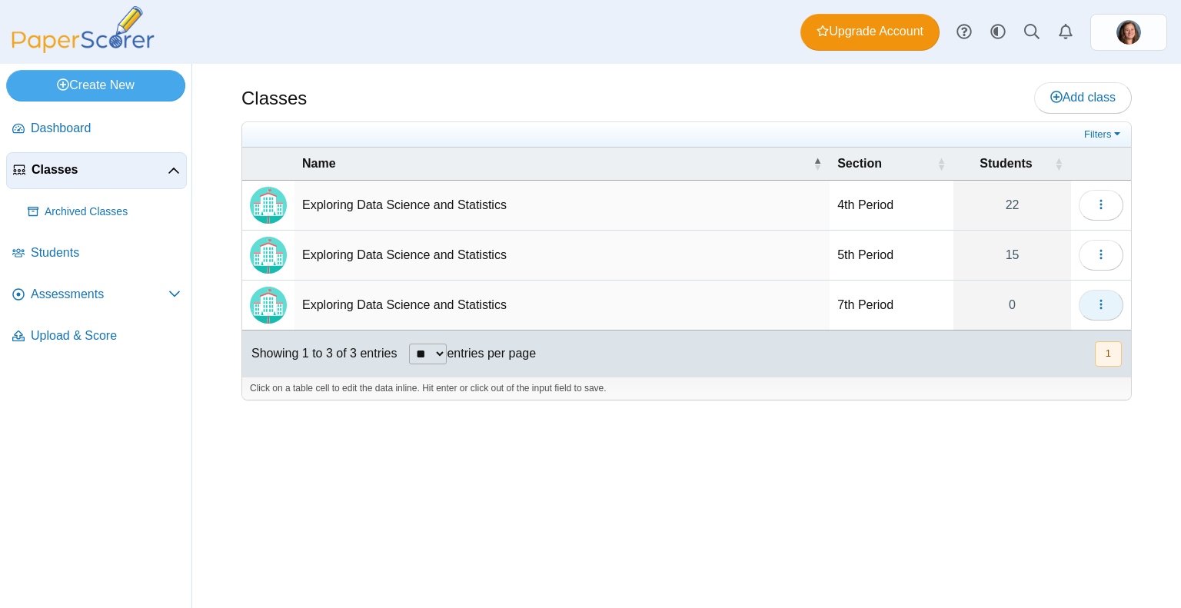
click at [1101, 290] on button "button" at bounding box center [1101, 305] width 45 height 31
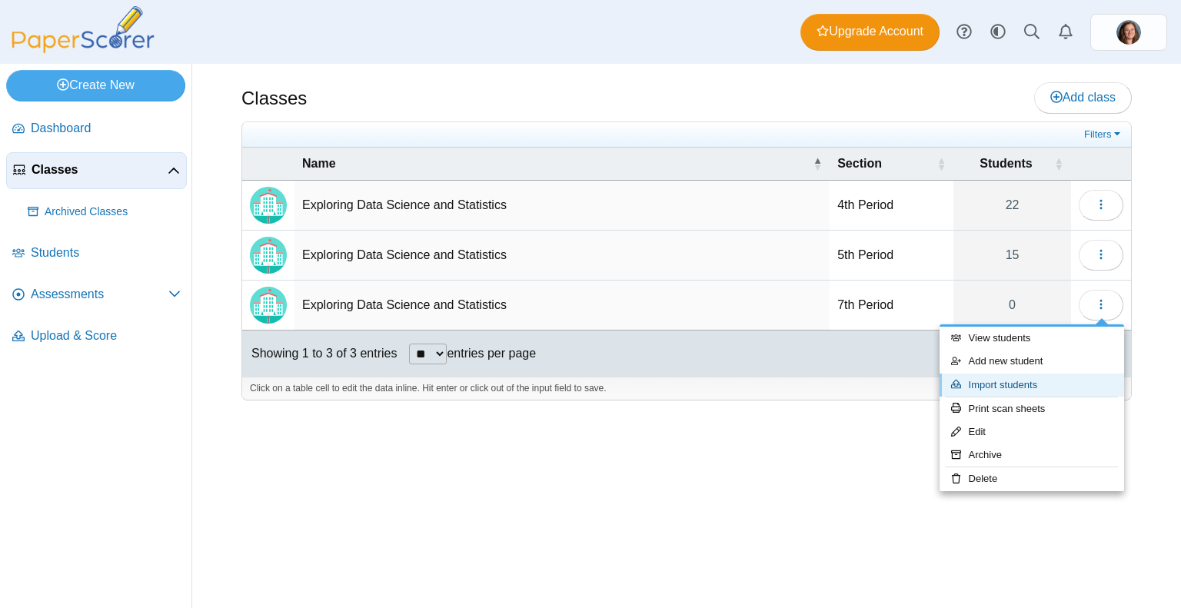
click at [1008, 385] on link "Import students" at bounding box center [1032, 385] width 185 height 23
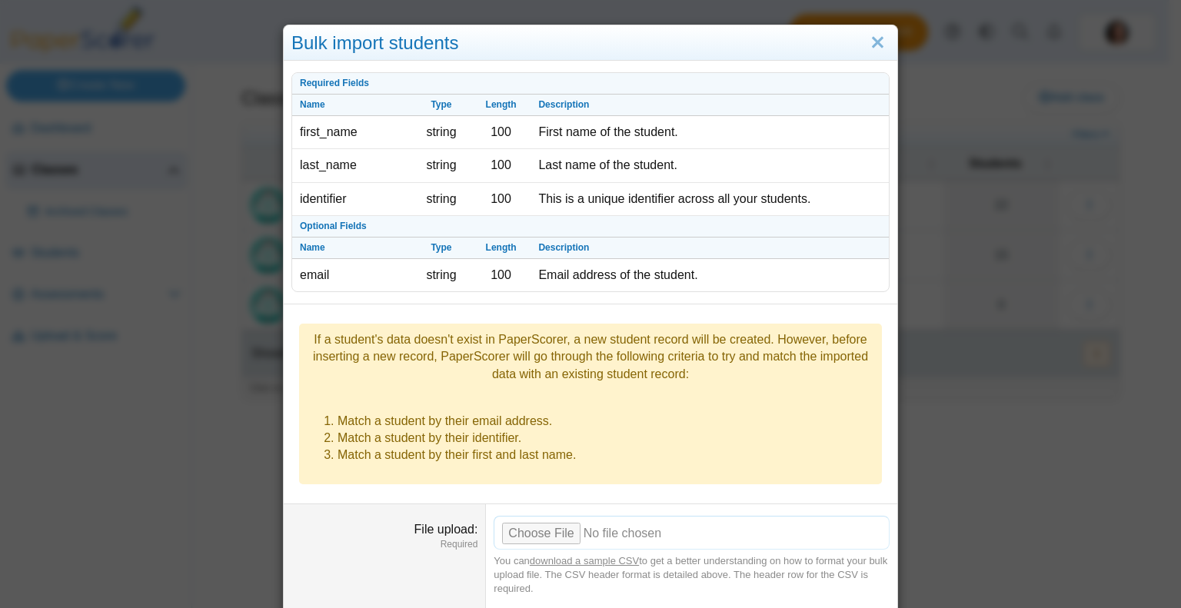
click at [540, 516] on input "File upload" at bounding box center [692, 533] width 396 height 34
type input "**********"
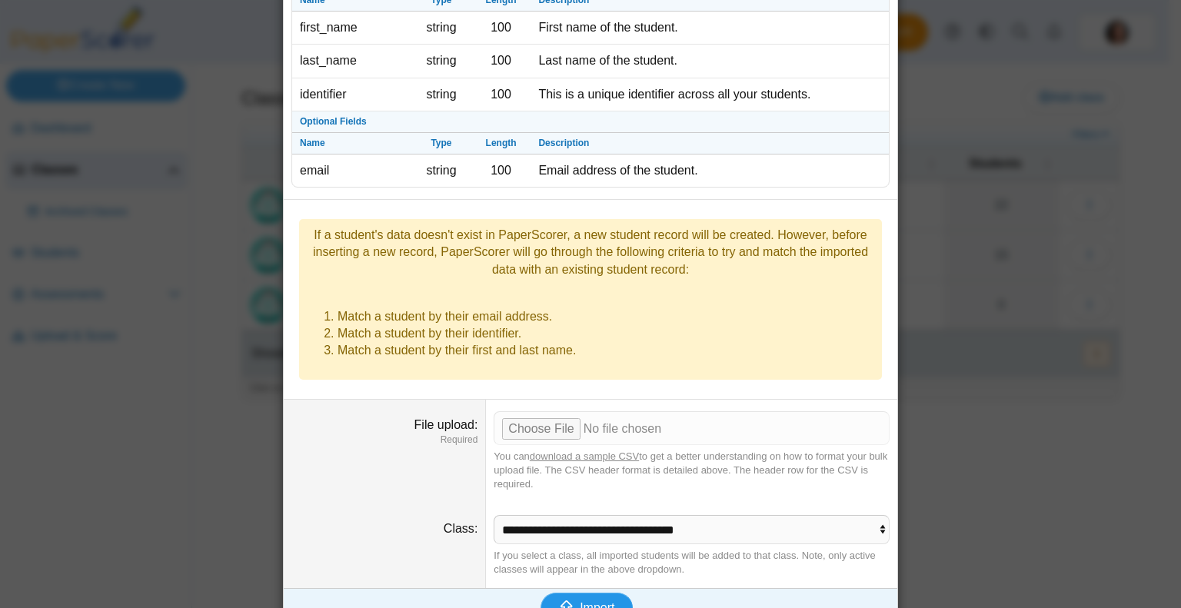
click at [598, 601] on span "Import" at bounding box center [597, 607] width 35 height 13
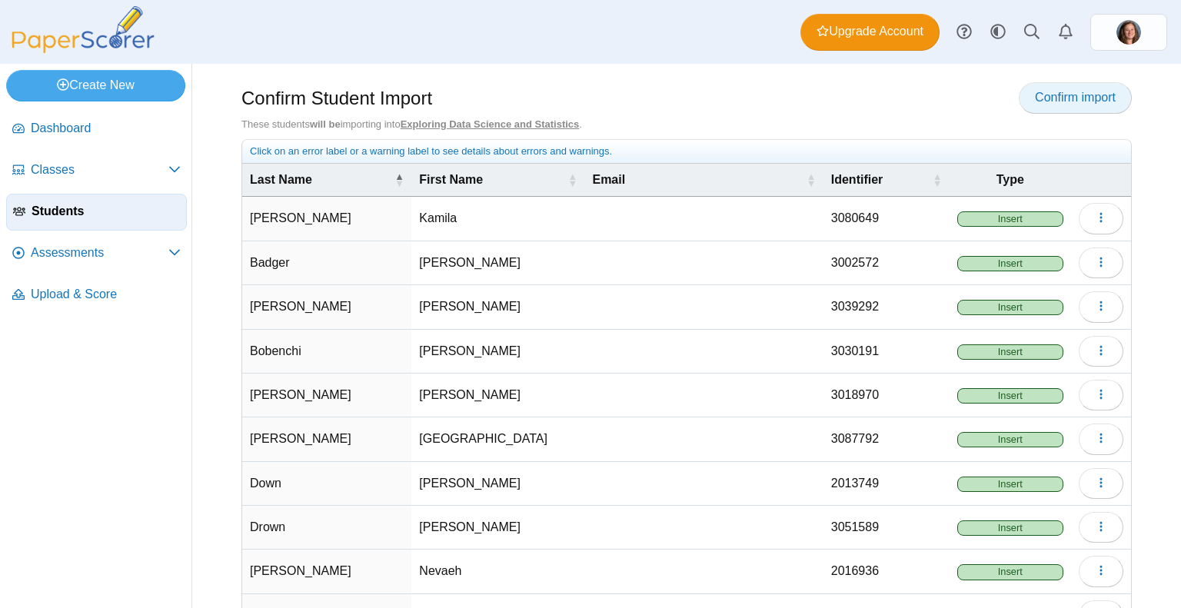
click at [1070, 105] on link "Confirm import" at bounding box center [1075, 97] width 113 height 31
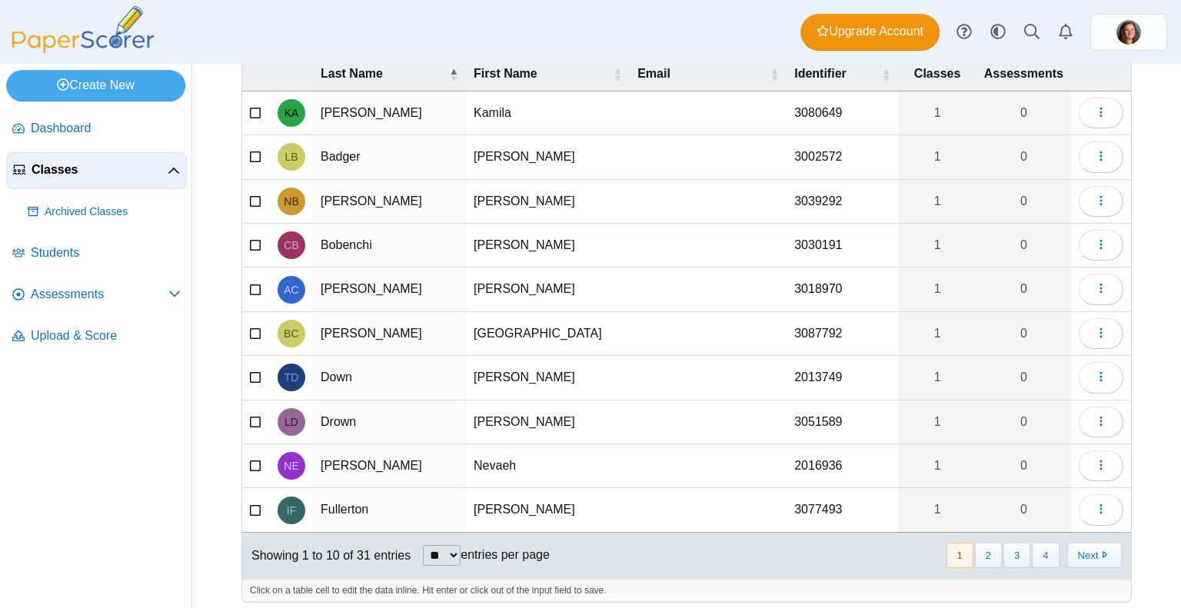
scroll to position [128, 0]
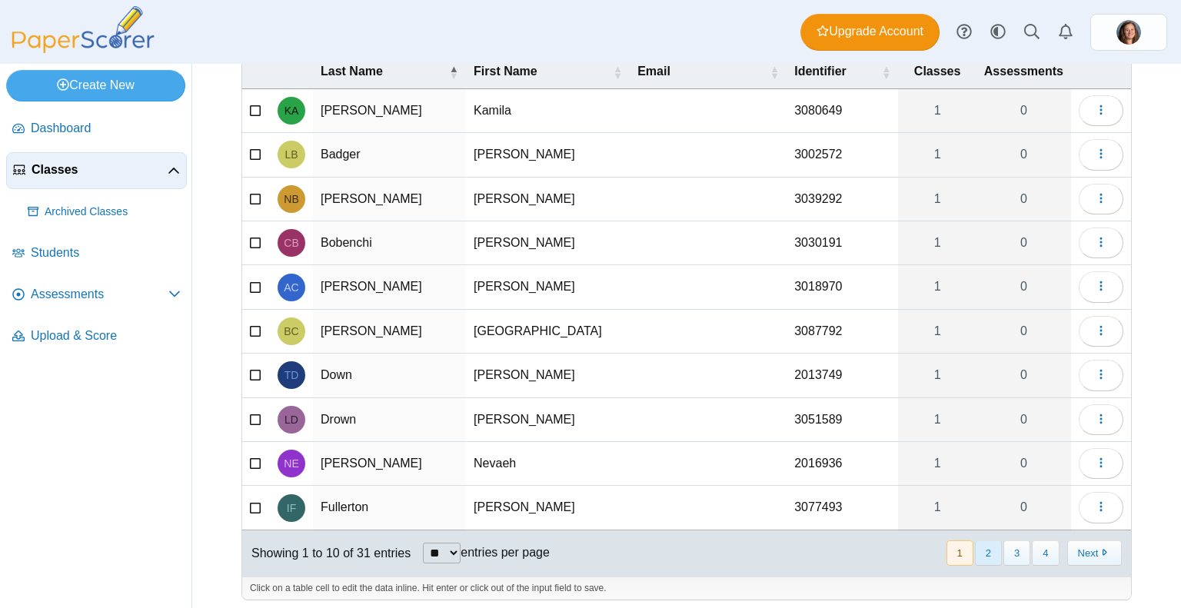
click at [979, 545] on button "2" at bounding box center [988, 552] width 27 height 25
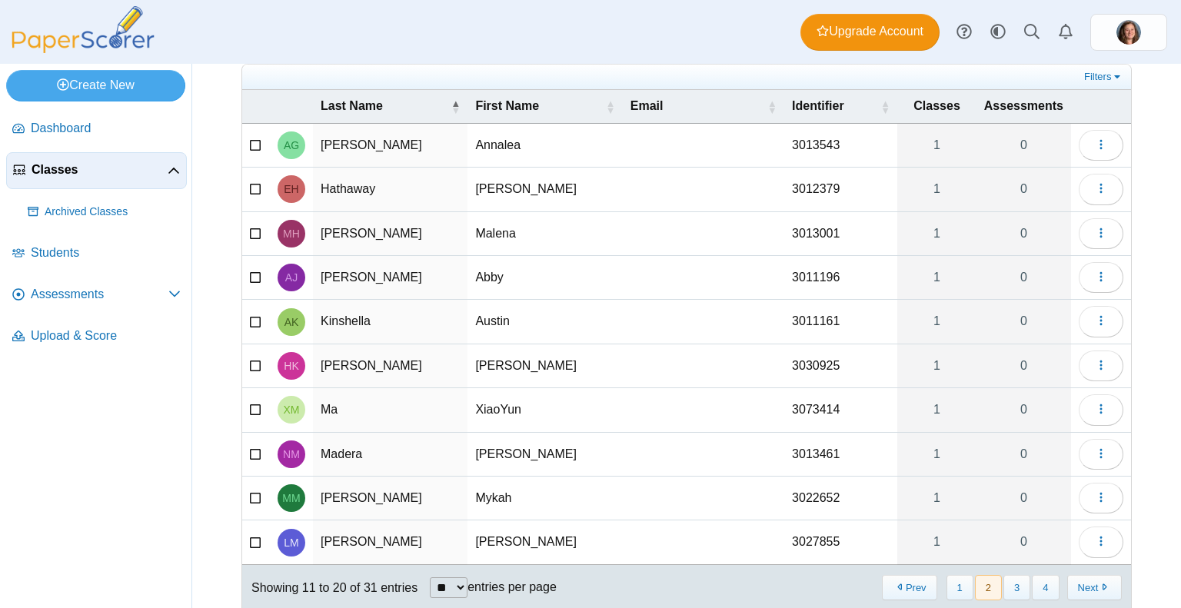
scroll to position [95, 0]
click at [1095, 404] on icon "button" at bounding box center [1101, 408] width 12 height 12
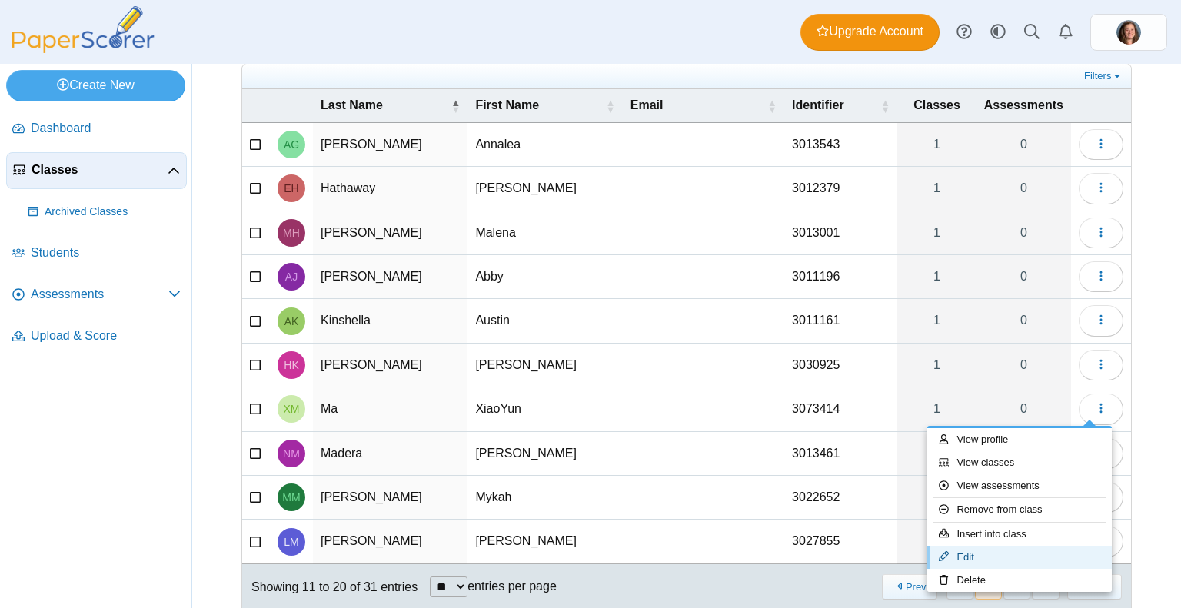
click at [979, 559] on link "Edit" at bounding box center [1019, 557] width 185 height 23
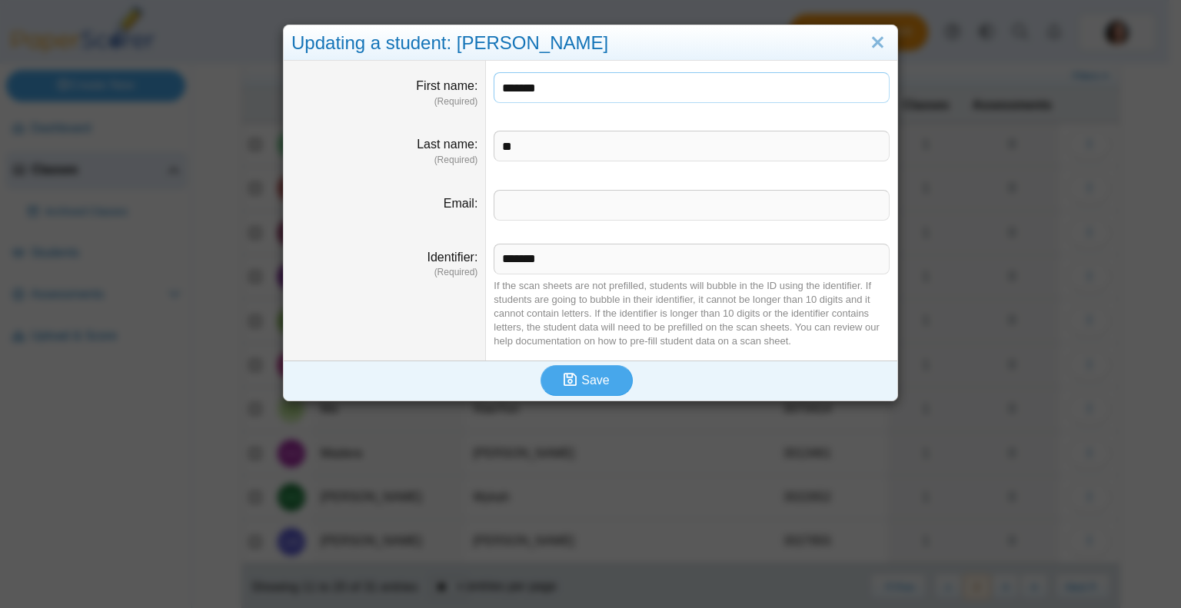
drag, startPoint x: 557, startPoint y: 87, endPoint x: 403, endPoint y: 100, distance: 155.1
click at [403, 100] on dl "First name (Required) *******" at bounding box center [591, 90] width 614 height 58
type input "*****"
click at [594, 378] on span "Save" at bounding box center [595, 380] width 28 height 13
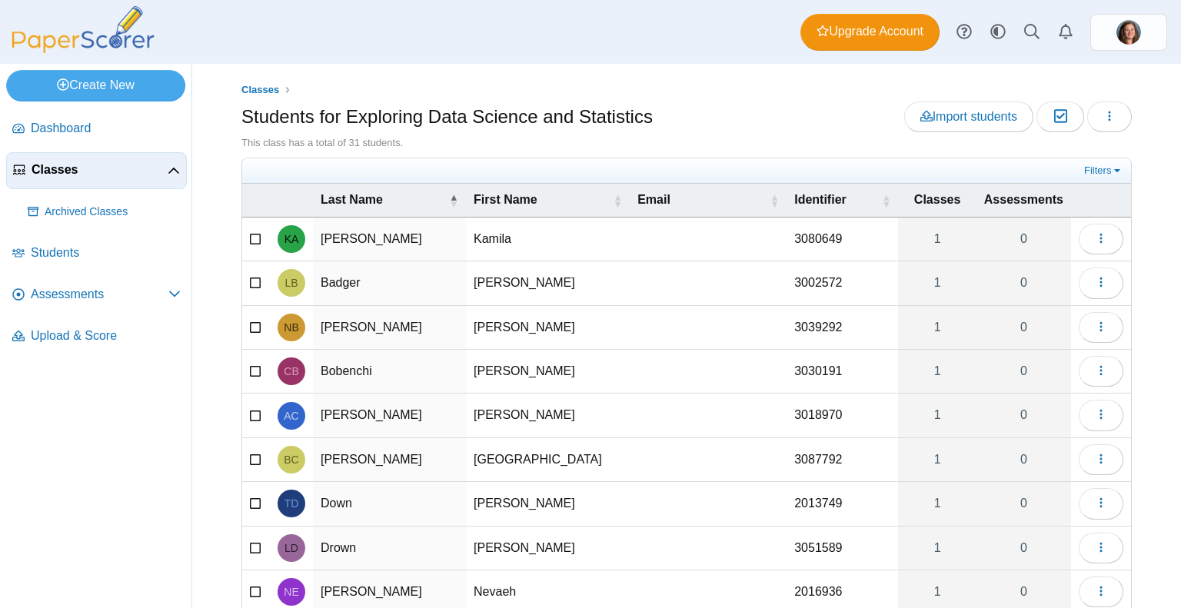
scroll to position [128, 0]
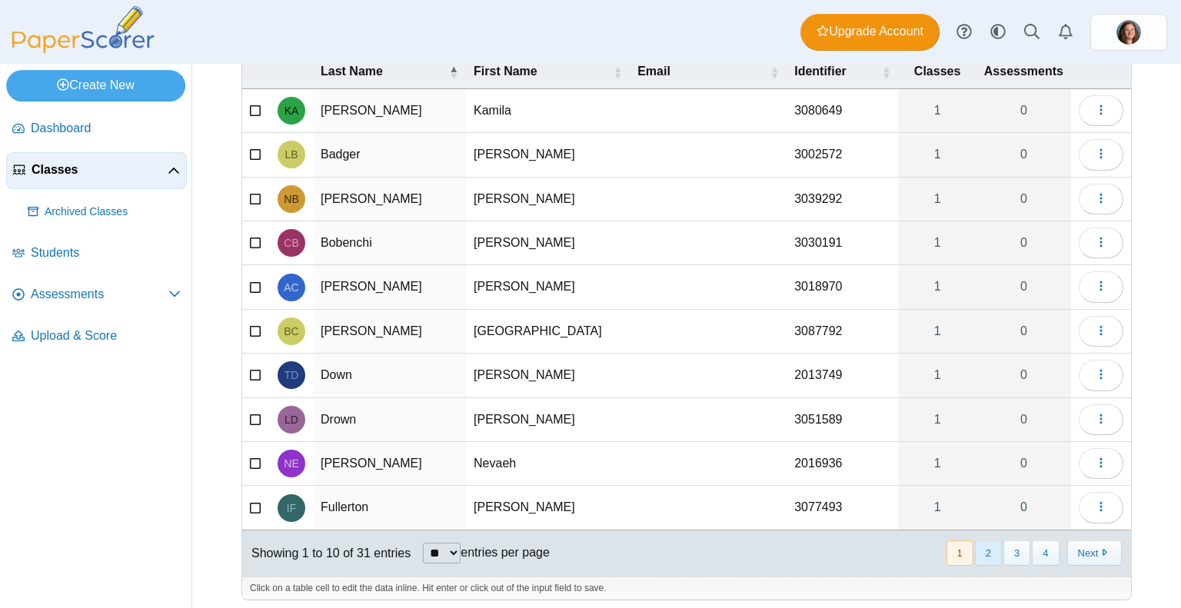
click at [975, 544] on button "2" at bounding box center [988, 552] width 27 height 25
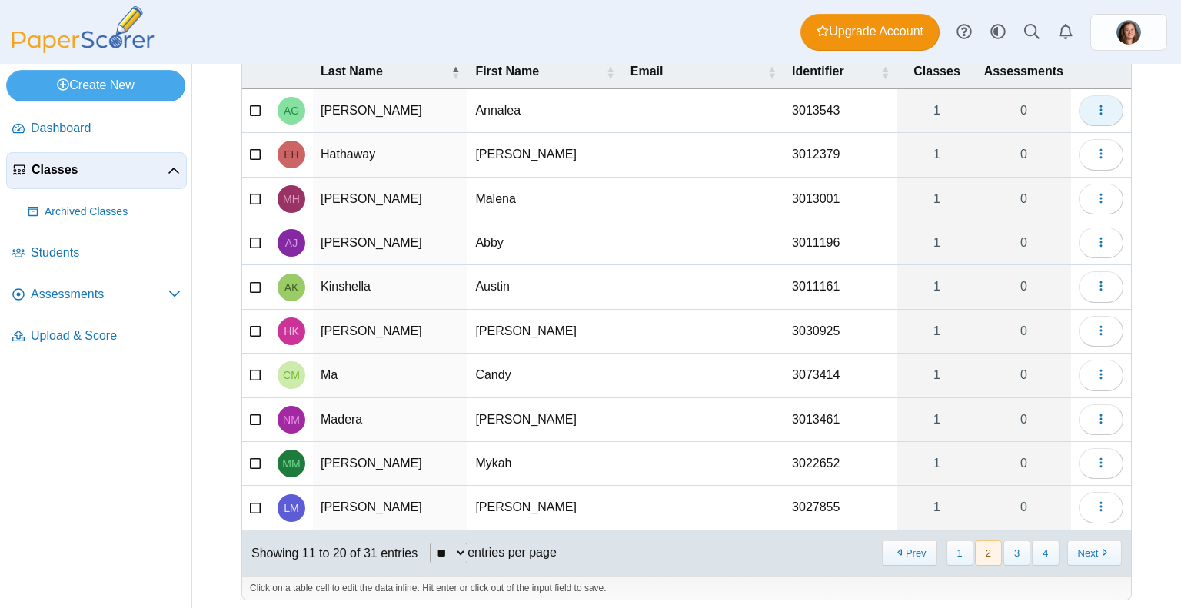
click at [1098, 99] on button "button" at bounding box center [1101, 110] width 45 height 31
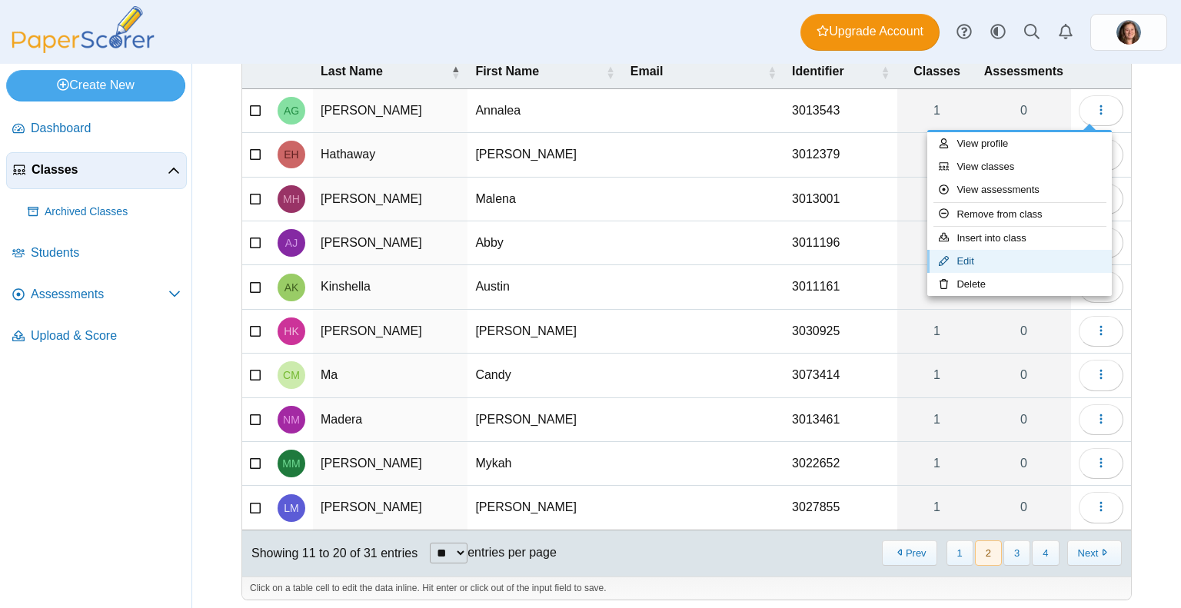
click at [984, 264] on link "Edit" at bounding box center [1019, 261] width 185 height 23
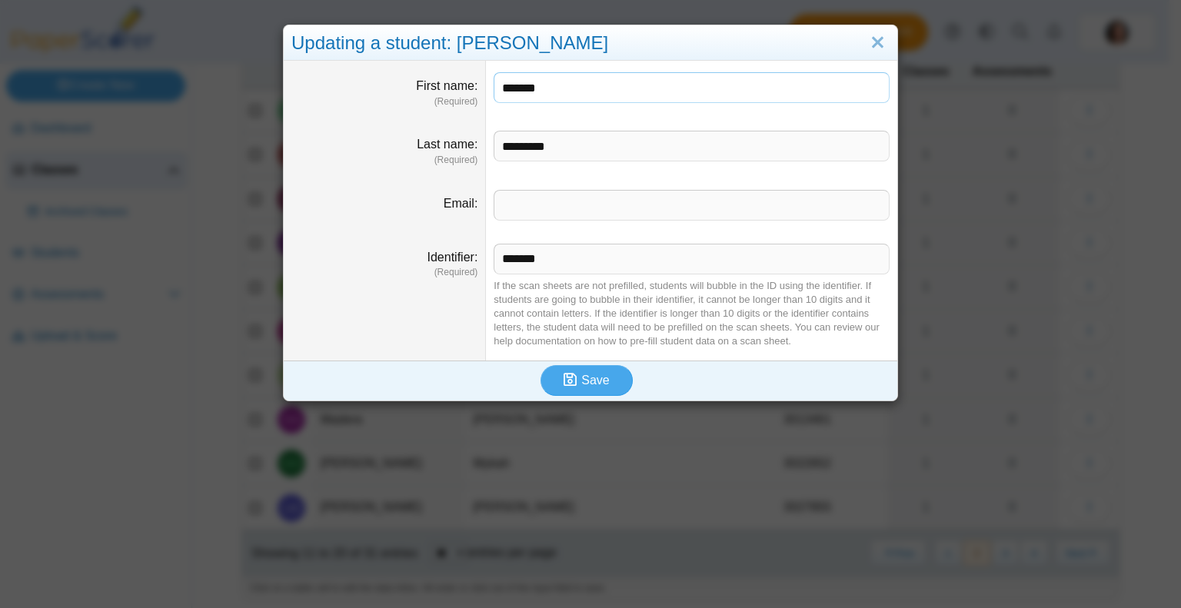
drag, startPoint x: 544, startPoint y: 95, endPoint x: 434, endPoint y: 116, distance: 111.1
click at [434, 116] on dl "First name (Required) *******" at bounding box center [591, 90] width 614 height 58
type input "***"
click at [596, 383] on span "Save" at bounding box center [595, 380] width 28 height 13
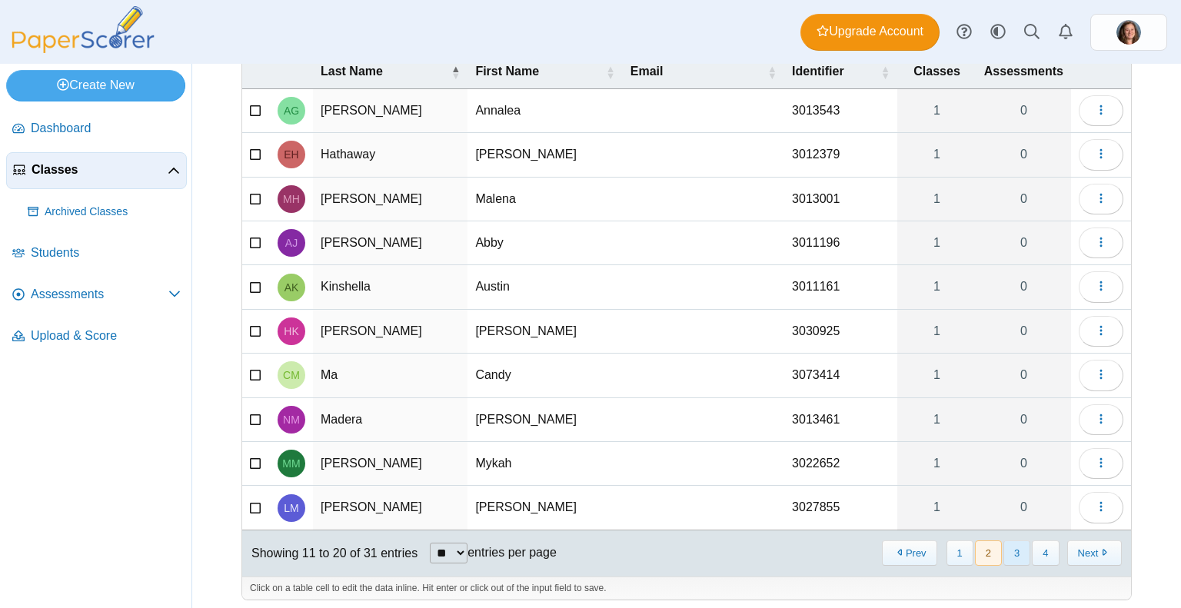
click at [1010, 549] on button "3" at bounding box center [1016, 552] width 27 height 25
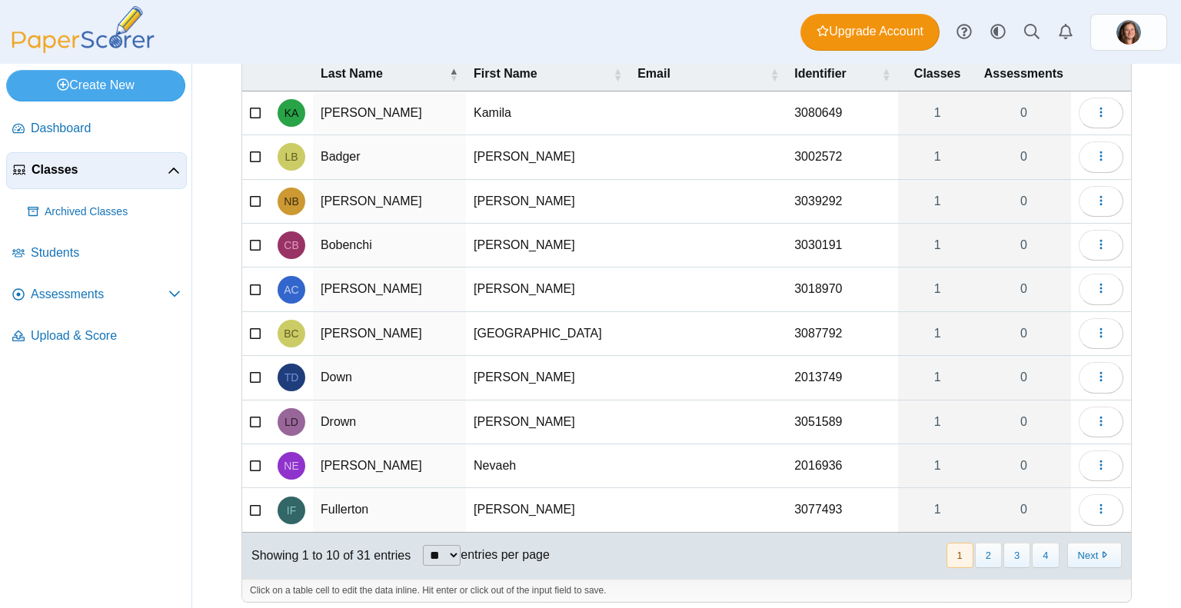
scroll to position [128, 0]
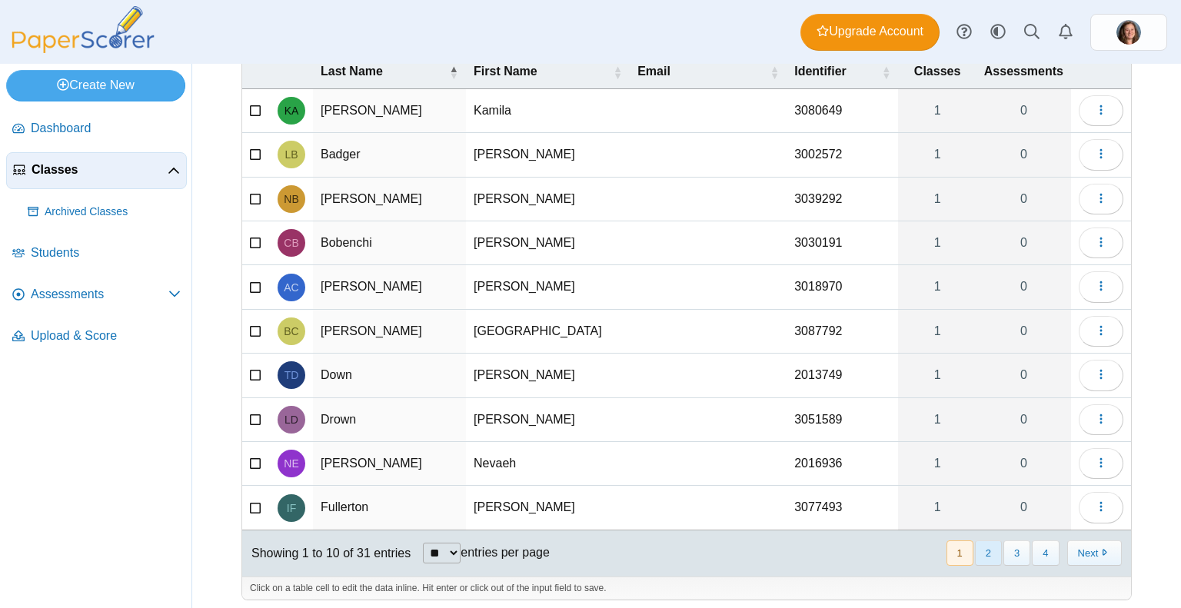
click at [975, 544] on button "2" at bounding box center [988, 552] width 27 height 25
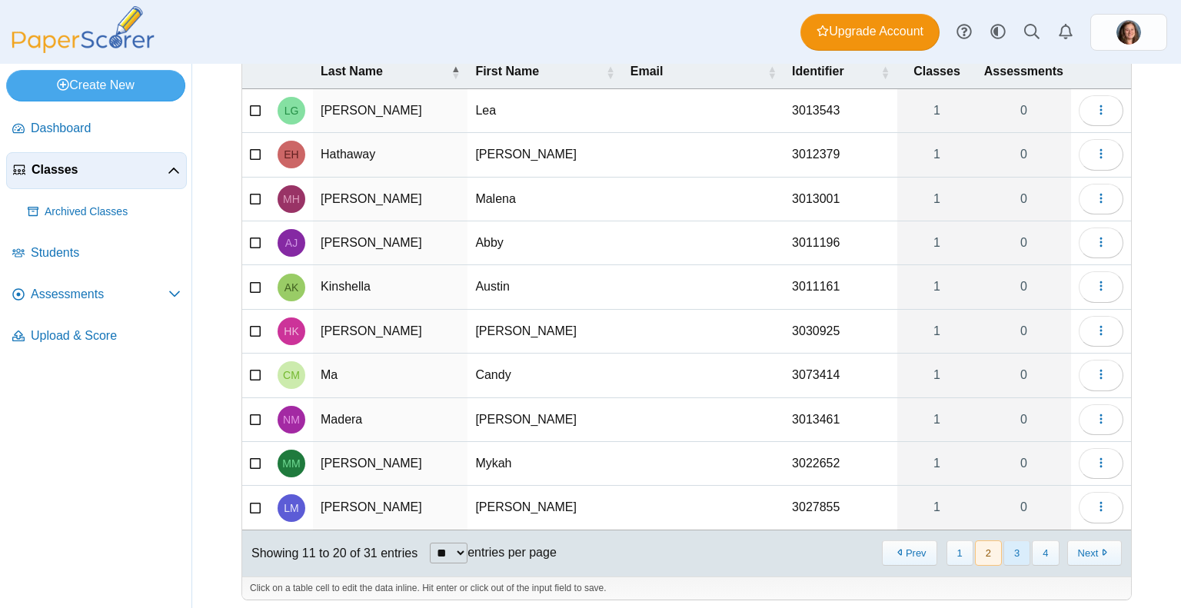
click at [1012, 550] on button "3" at bounding box center [1016, 552] width 27 height 25
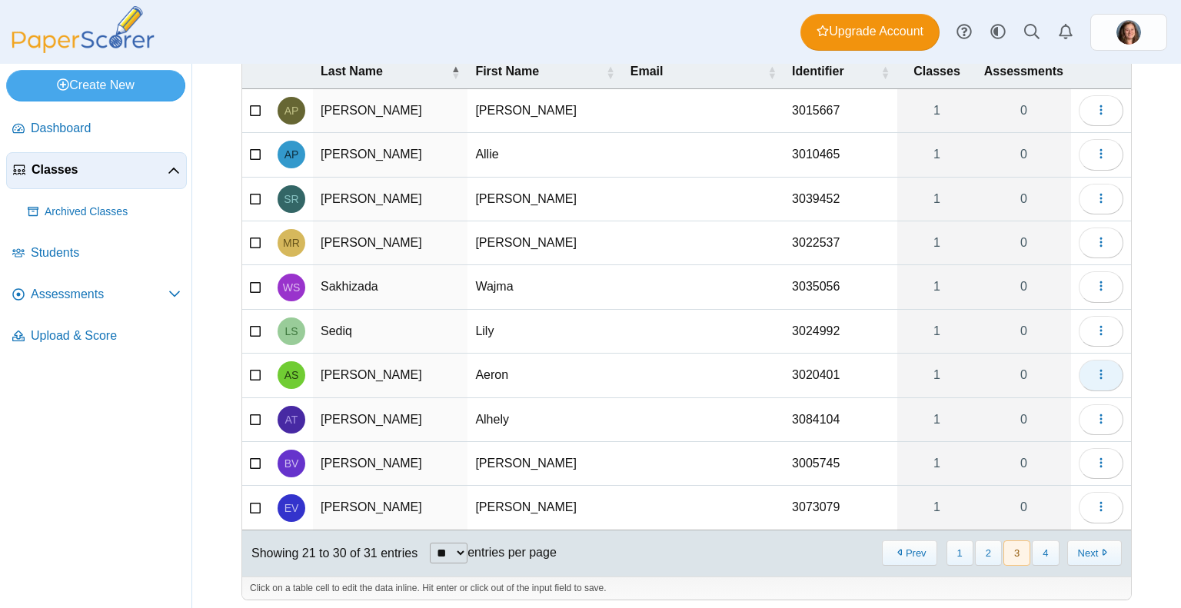
click at [1101, 368] on button "button" at bounding box center [1101, 375] width 45 height 31
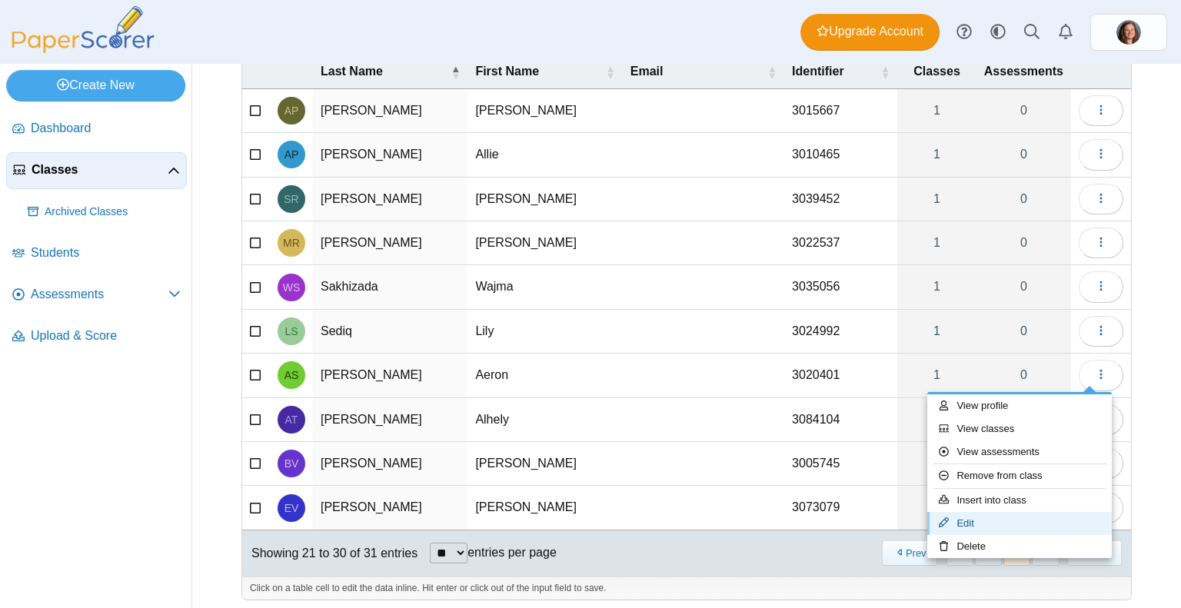
click at [986, 519] on link "Edit" at bounding box center [1019, 523] width 185 height 23
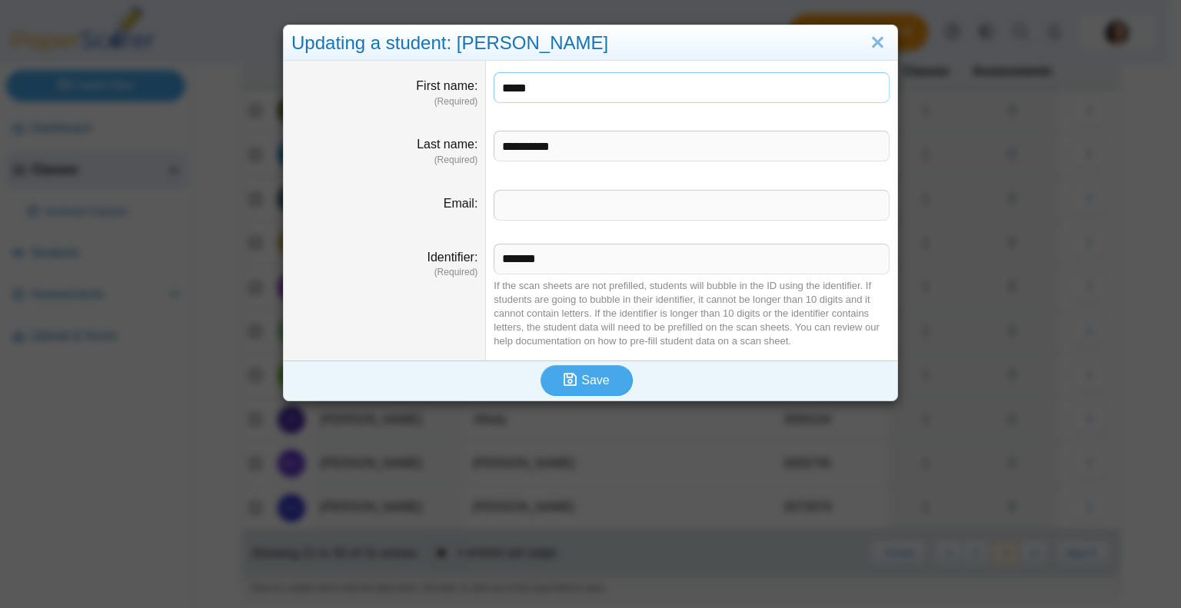
drag, startPoint x: 547, startPoint y: 91, endPoint x: 504, endPoint y: 98, distance: 43.6
click at [504, 98] on input "*****" at bounding box center [692, 87] width 396 height 31
type input "**"
click at [574, 390] on button "Save" at bounding box center [586, 380] width 92 height 31
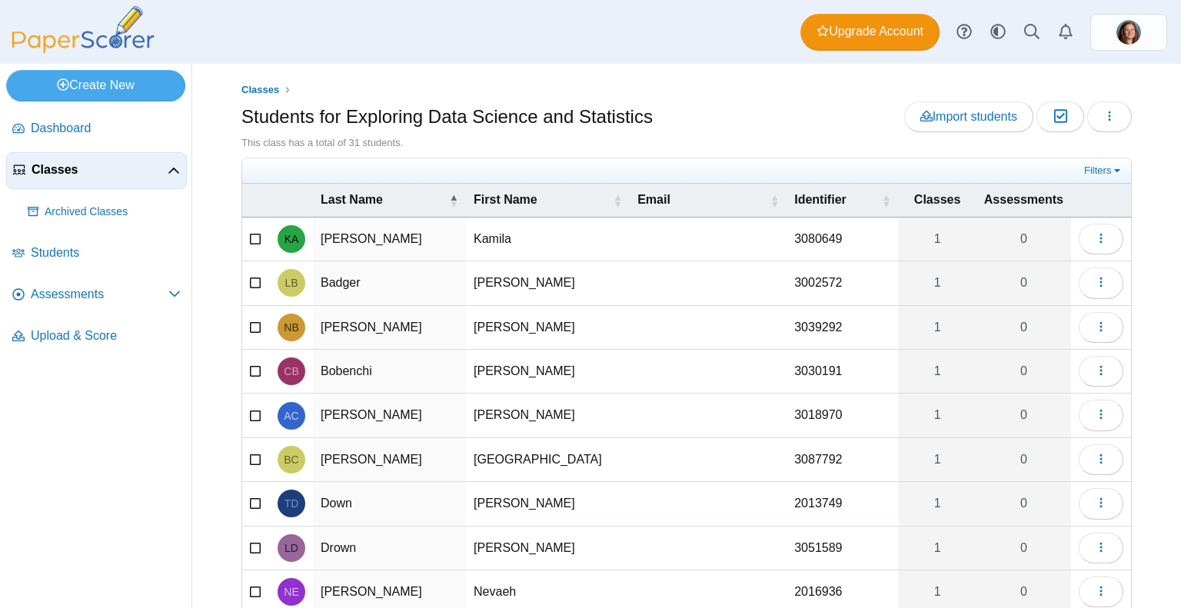
scroll to position [128, 0]
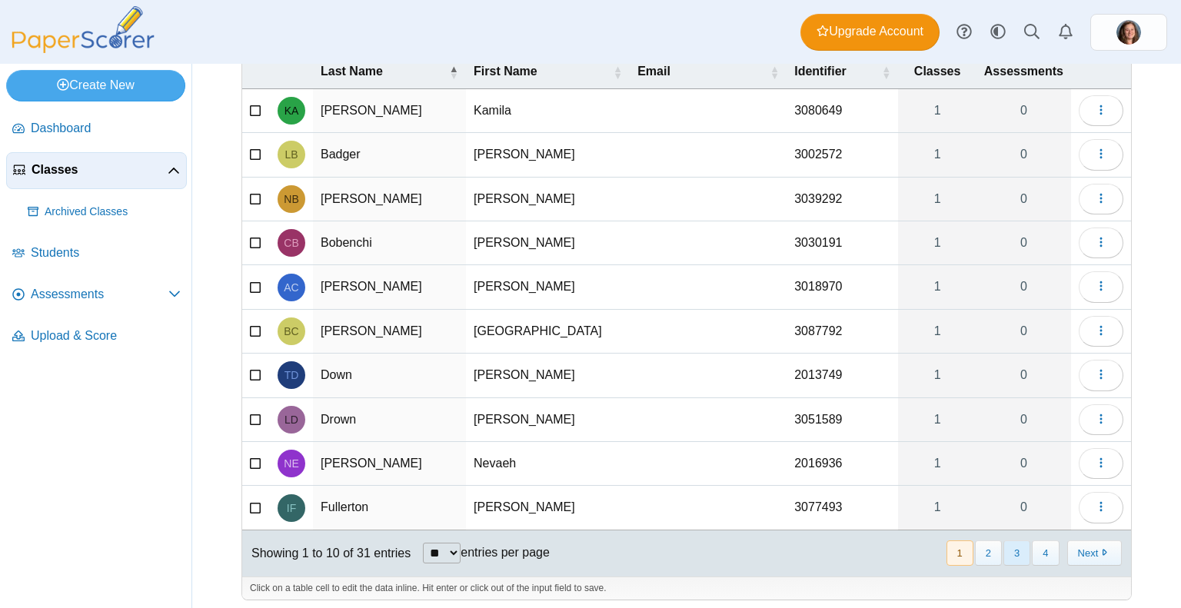
click at [1009, 553] on button "3" at bounding box center [1016, 552] width 27 height 25
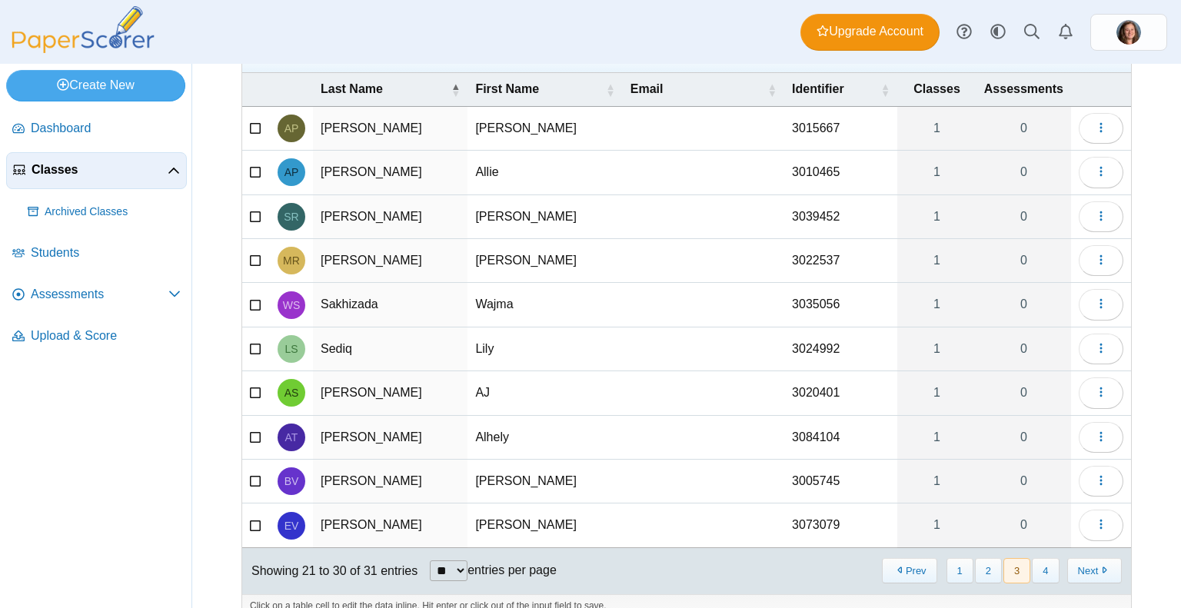
scroll to position [125, 0]
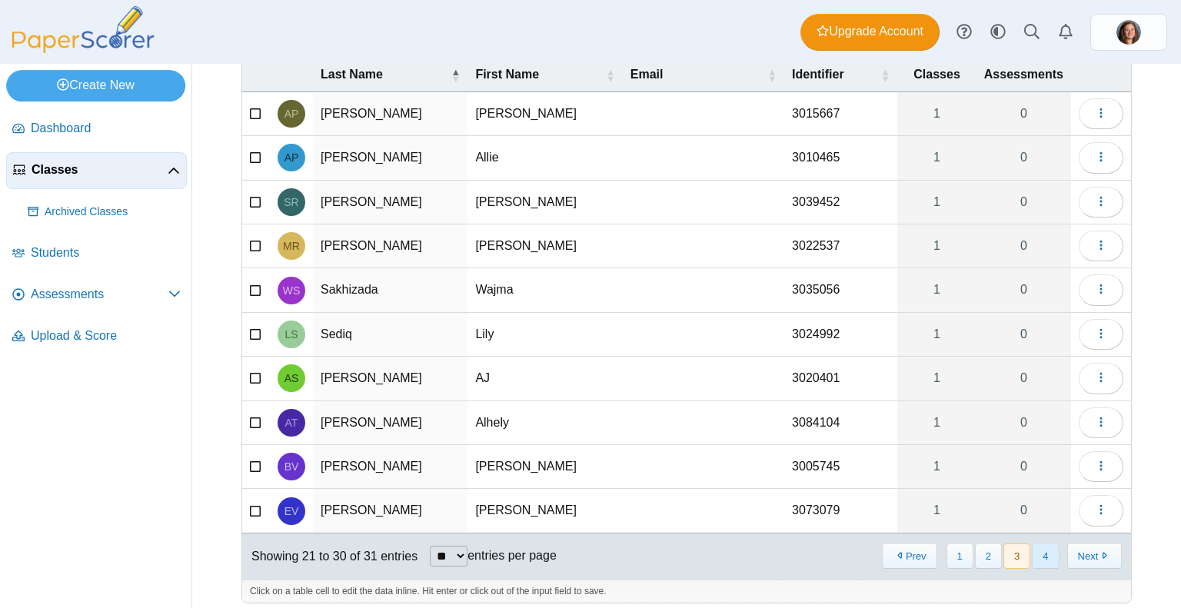
click at [1032, 546] on button "4" at bounding box center [1045, 556] width 27 height 25
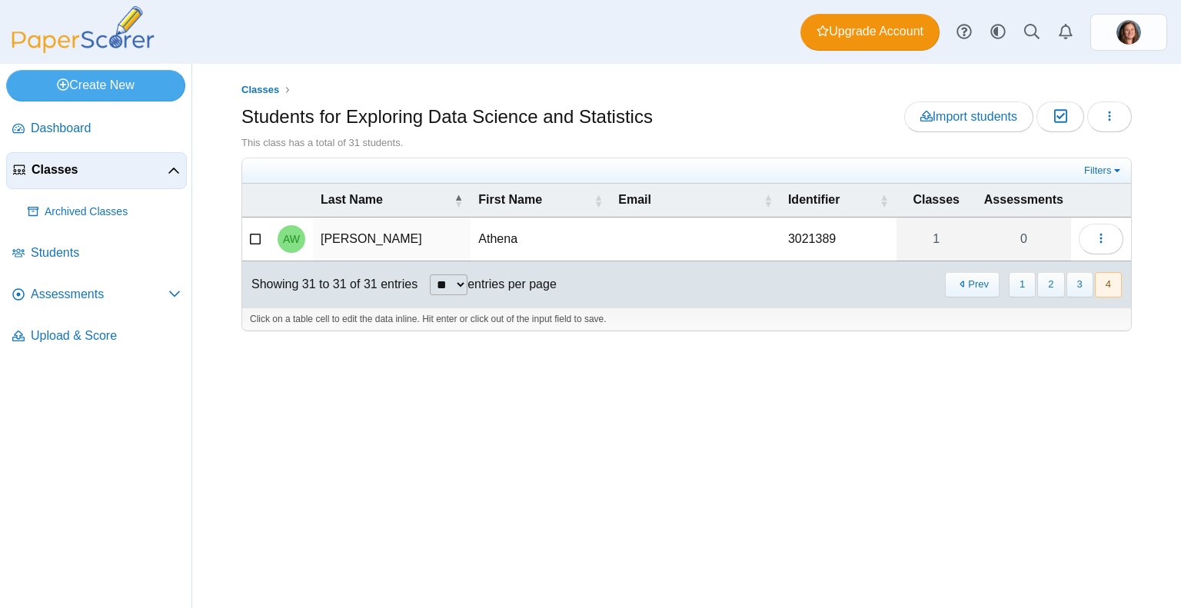
scroll to position [0, 0]
click at [72, 181] on link "Classes" at bounding box center [96, 170] width 181 height 37
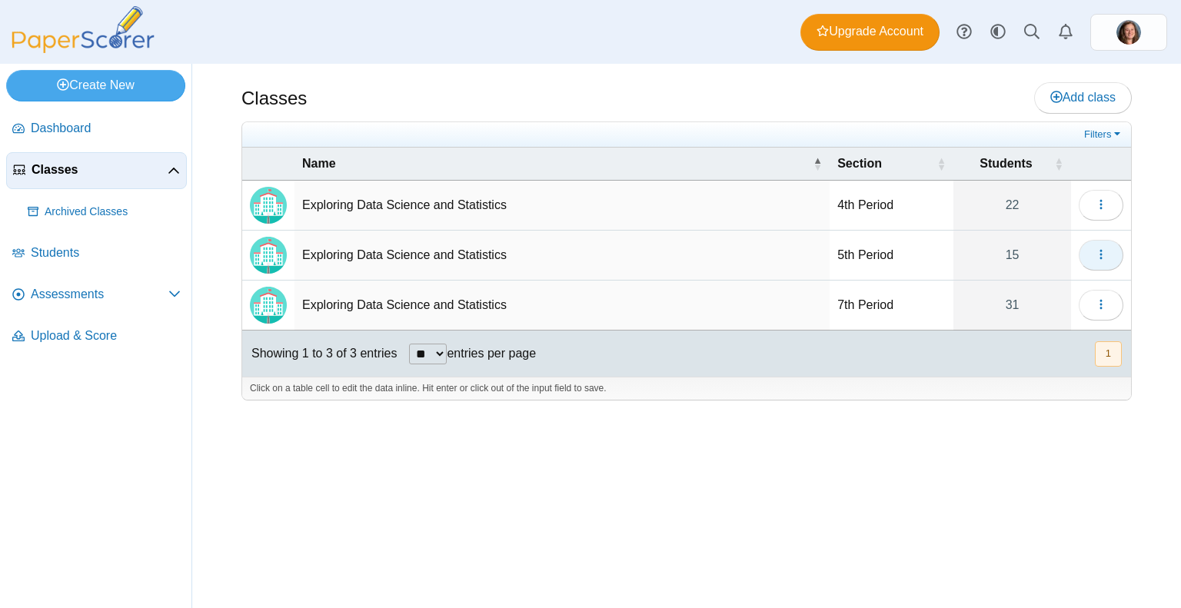
click at [1095, 254] on icon "button" at bounding box center [1101, 254] width 12 height 12
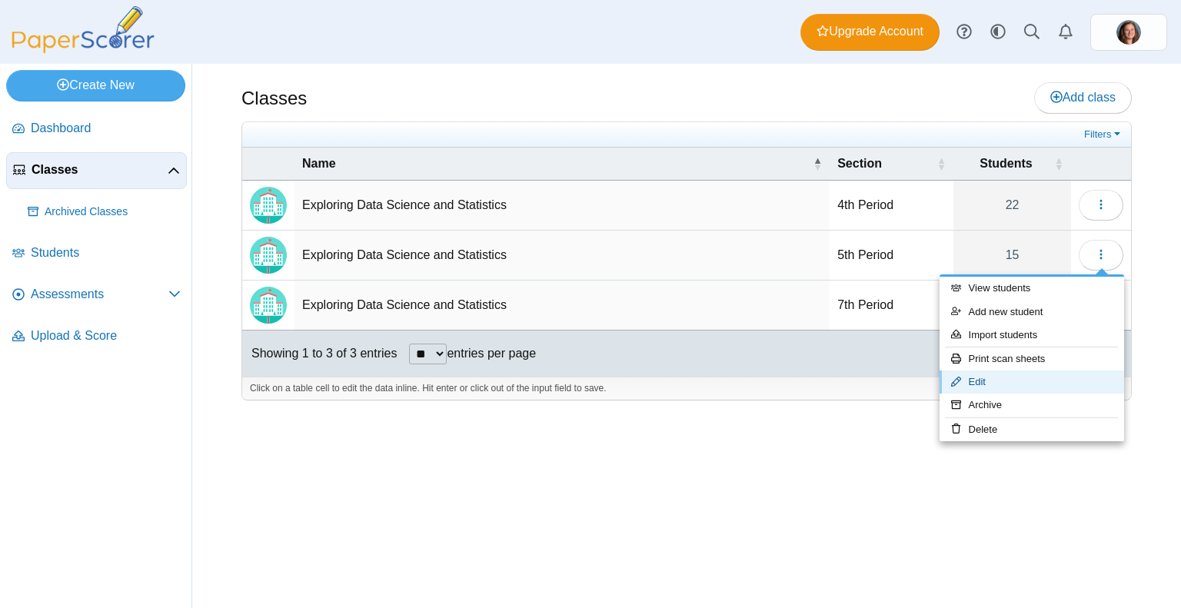
click at [1003, 384] on link "Edit" at bounding box center [1032, 382] width 185 height 23
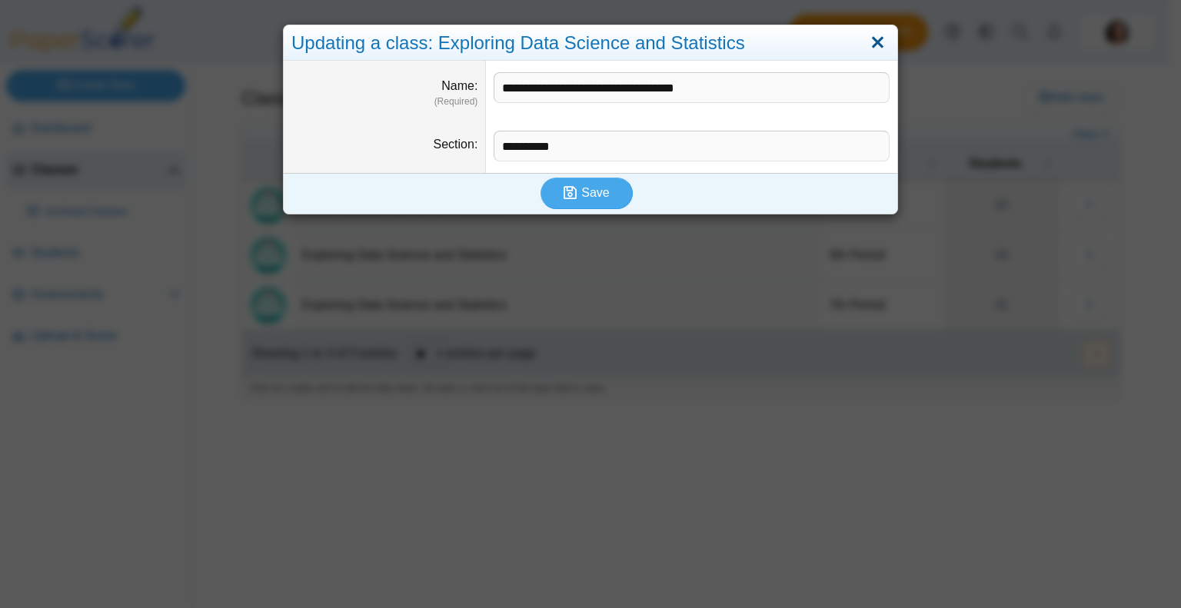
click at [871, 48] on link "Close" at bounding box center [878, 43] width 24 height 26
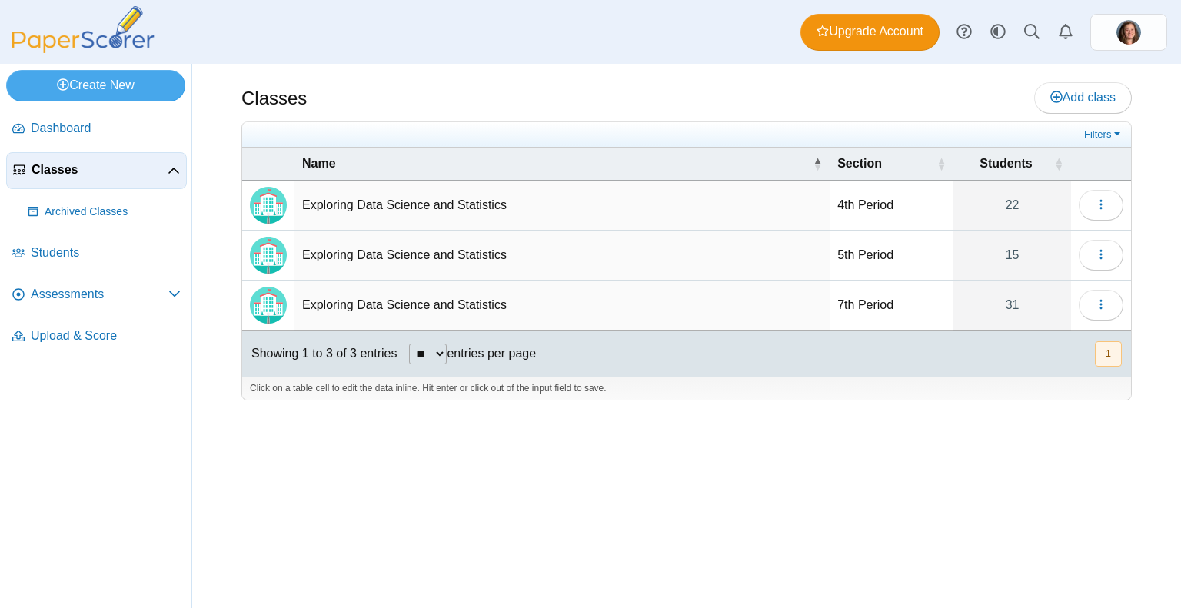
click at [447, 250] on td "Exploring Data Science and Statistics" at bounding box center [561, 256] width 535 height 50
click at [860, 268] on td "5th Period" at bounding box center [892, 256] width 124 height 50
click at [267, 252] on img "Locally created class" at bounding box center [268, 255] width 37 height 37
click at [730, 471] on div "Classes Add class Filters 22" at bounding box center [686, 336] width 989 height 544
click at [1094, 258] on button "button" at bounding box center [1101, 255] width 45 height 31
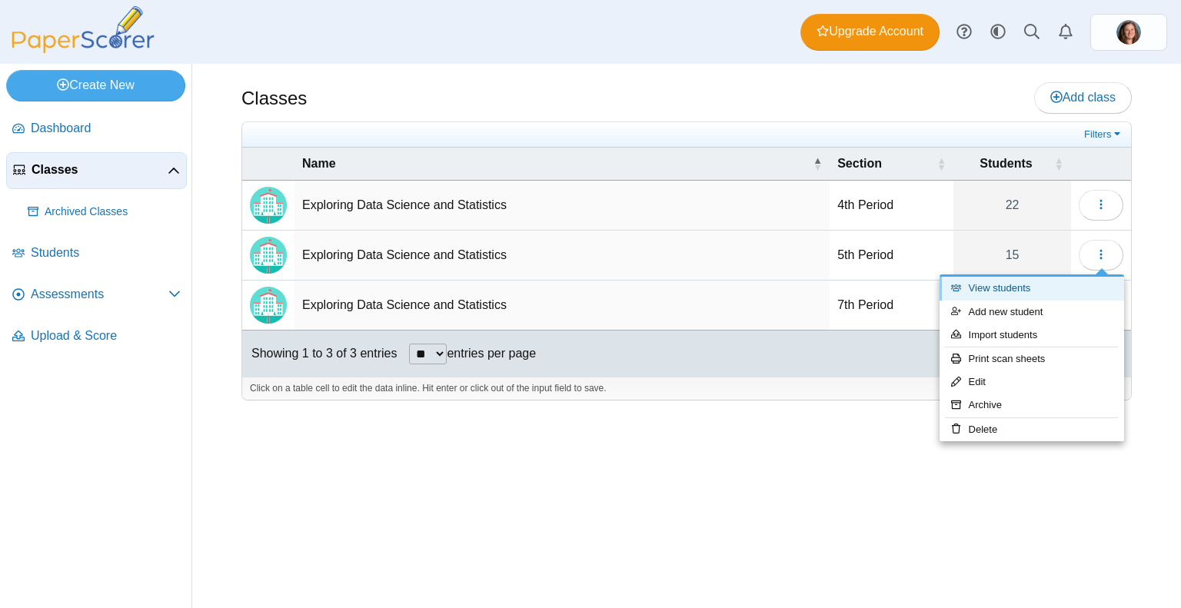
click at [1026, 296] on link "View students" at bounding box center [1032, 288] width 185 height 23
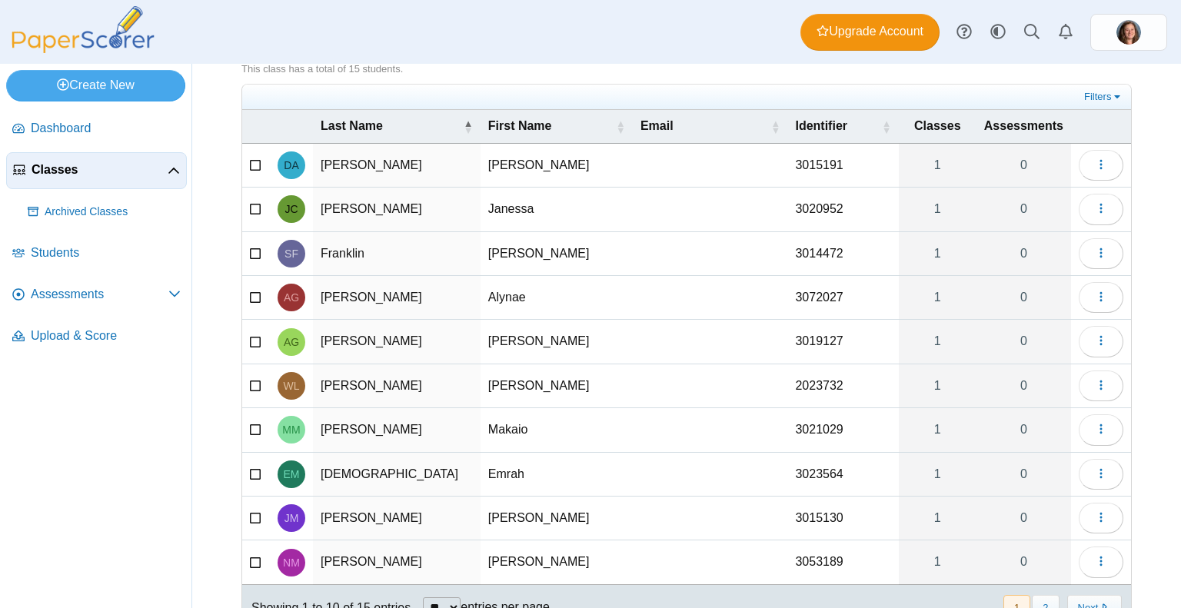
scroll to position [79, 0]
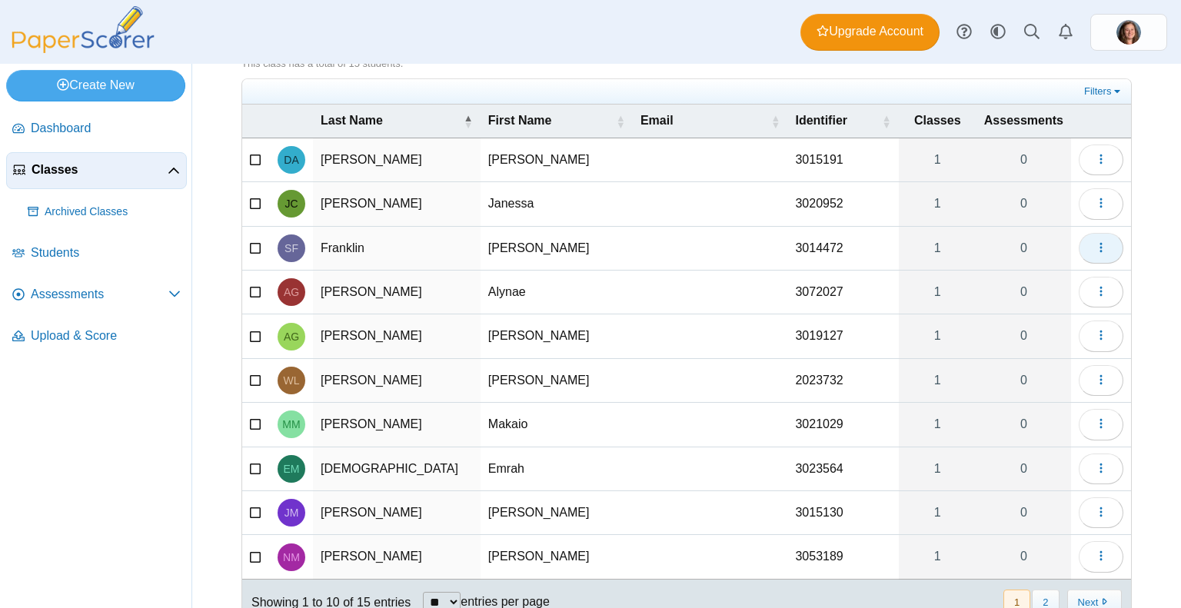
click at [1095, 241] on icon "button" at bounding box center [1101, 247] width 12 height 12
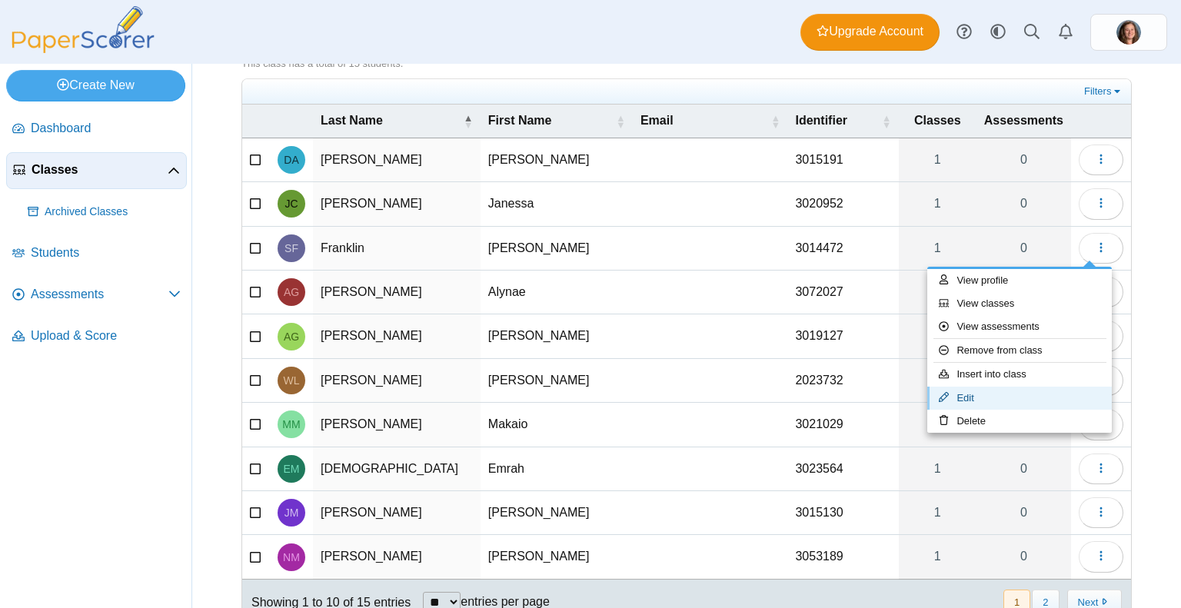
click at [995, 399] on link "Edit" at bounding box center [1019, 398] width 185 height 23
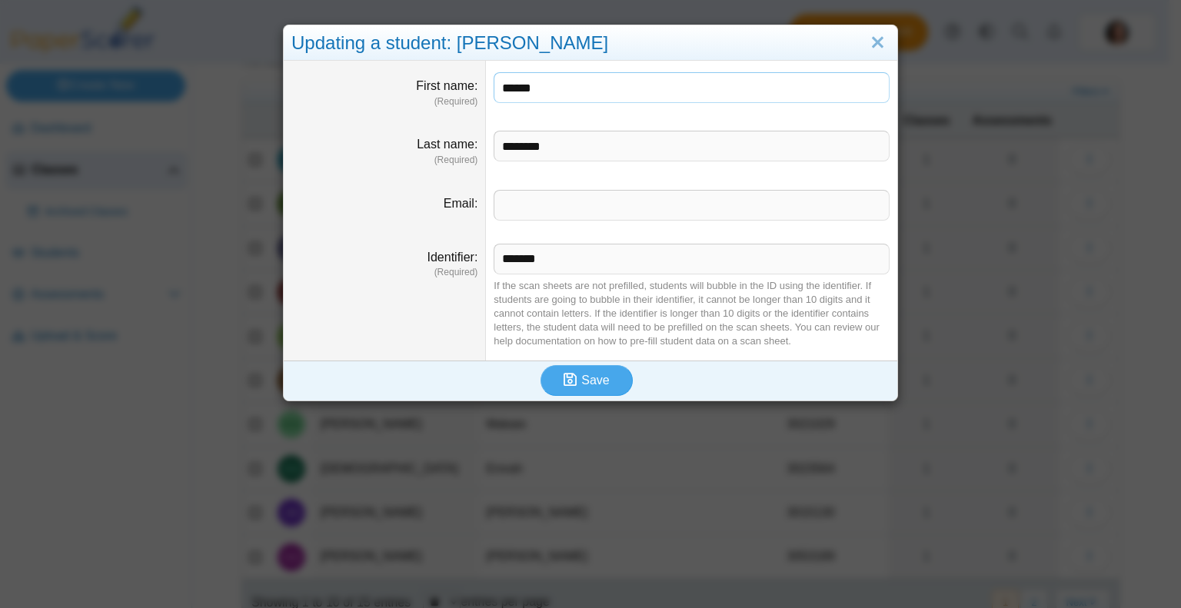
drag, startPoint x: 544, startPoint y: 88, endPoint x: 518, endPoint y: 87, distance: 26.2
click at [518, 87] on input "******" at bounding box center [692, 87] width 396 height 31
type input "*****"
click at [577, 368] on button "Save" at bounding box center [586, 380] width 92 height 31
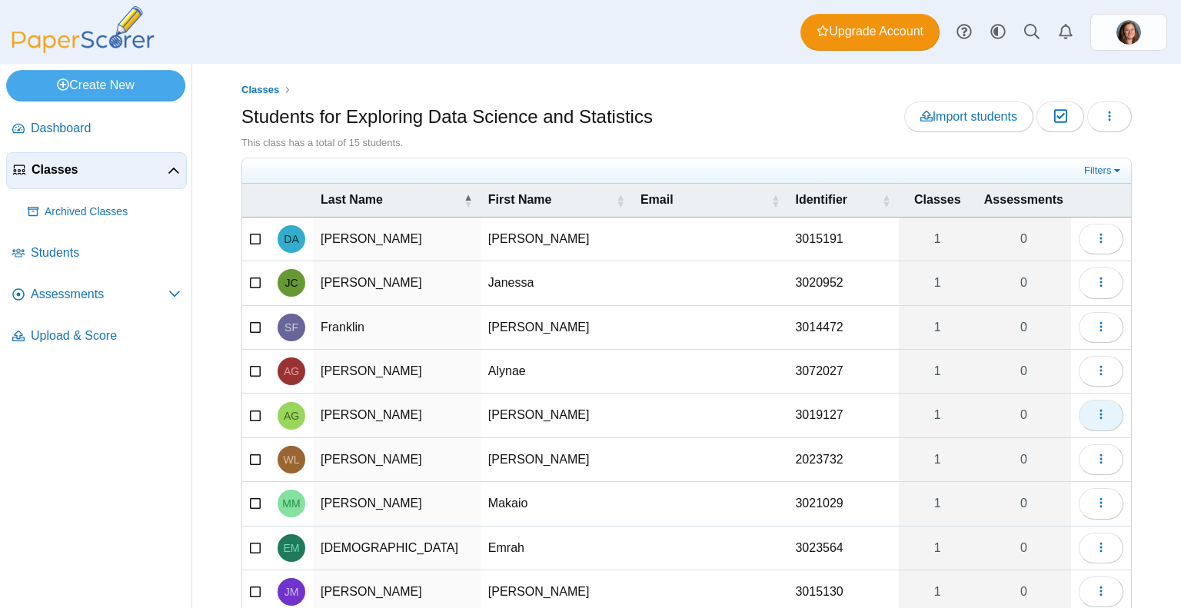
click at [1098, 412] on button "button" at bounding box center [1101, 415] width 45 height 31
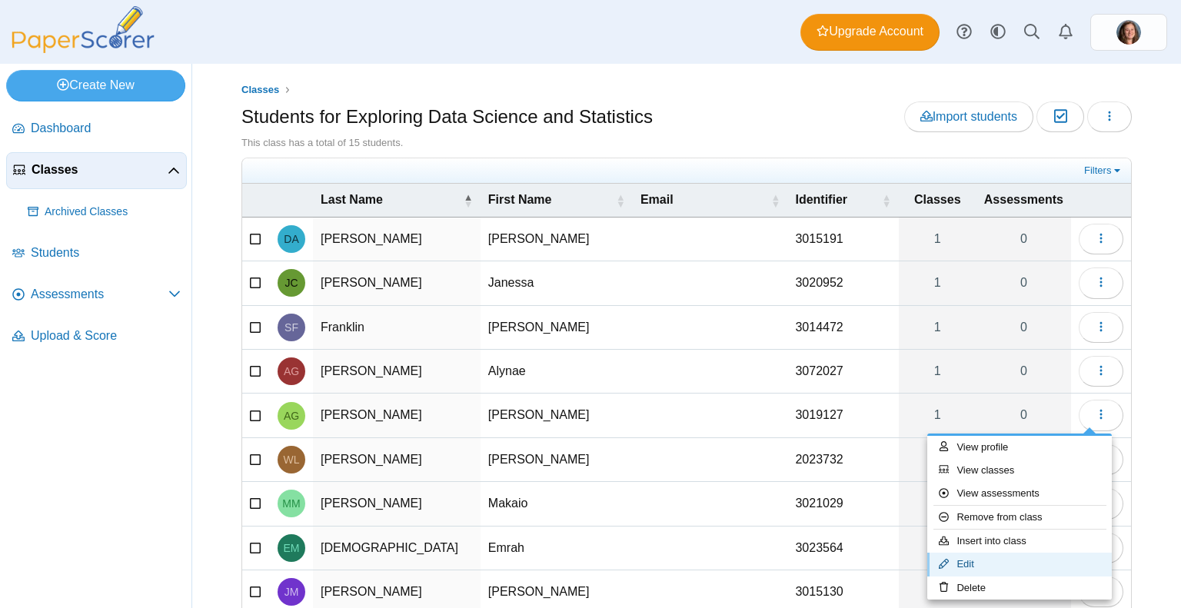
click at [1006, 562] on link "Edit" at bounding box center [1019, 564] width 185 height 23
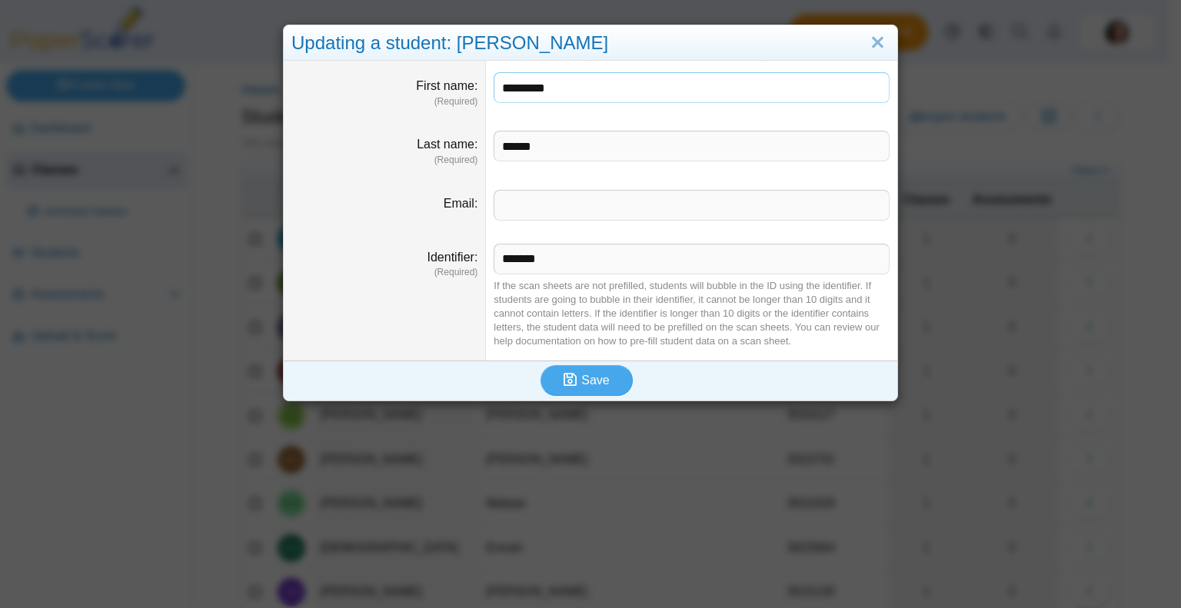
drag, startPoint x: 554, startPoint y: 93, endPoint x: 521, endPoint y: 88, distance: 33.5
click at [521, 88] on input "*********" at bounding box center [692, 87] width 396 height 31
type input "****"
click at [595, 387] on span "Save" at bounding box center [595, 380] width 28 height 13
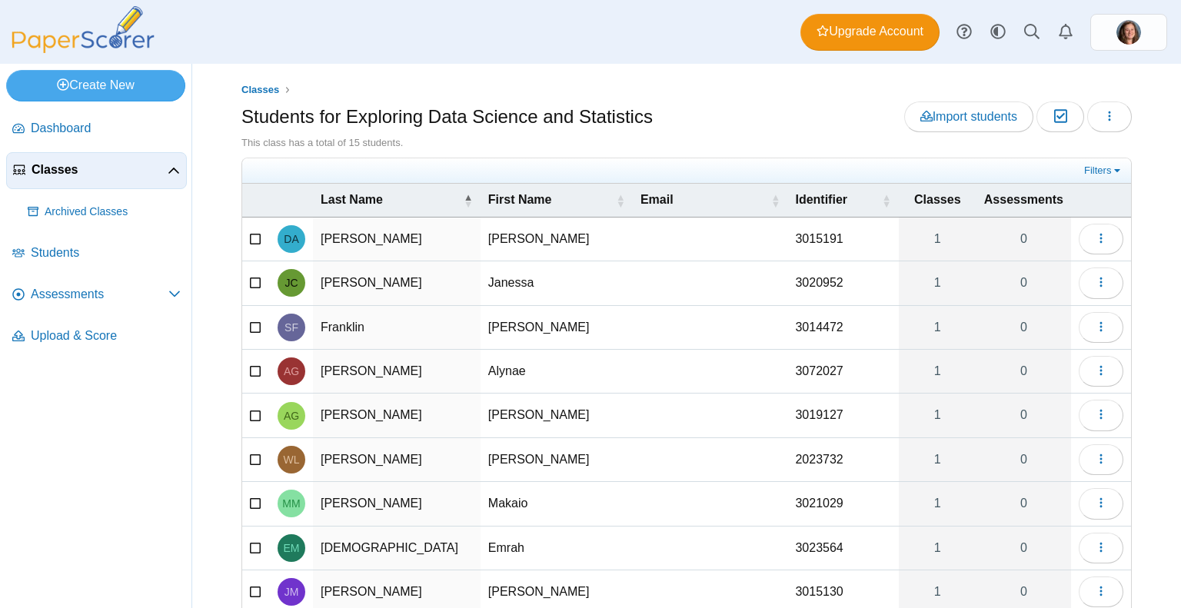
scroll to position [128, 0]
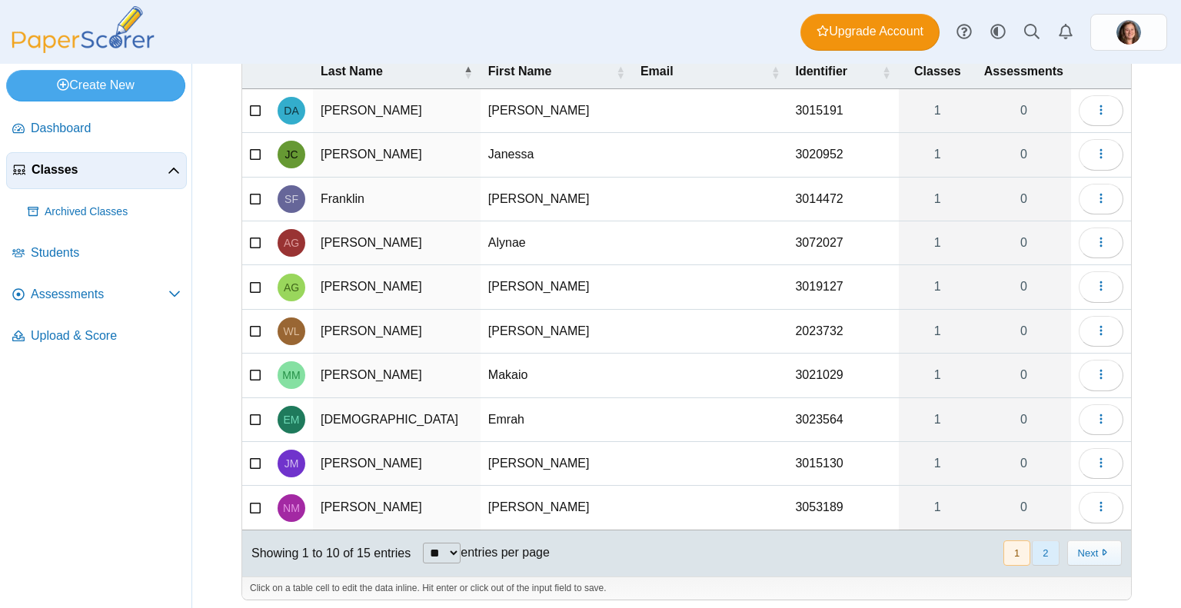
click at [1033, 544] on button "2" at bounding box center [1045, 552] width 27 height 25
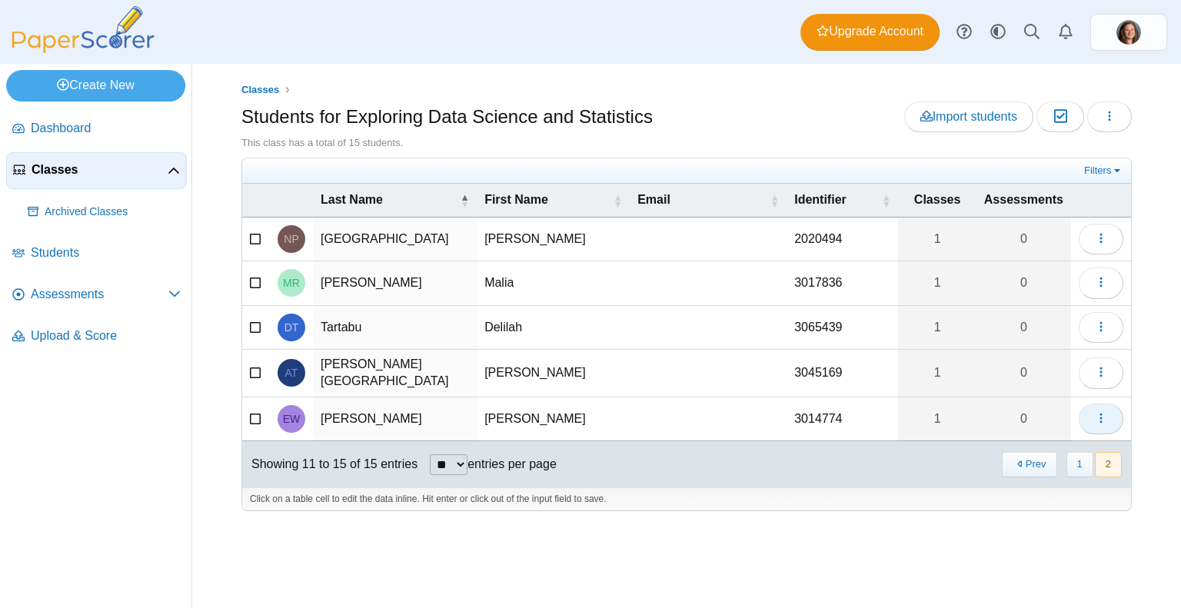
click at [1104, 412] on icon "button" at bounding box center [1101, 418] width 12 height 12
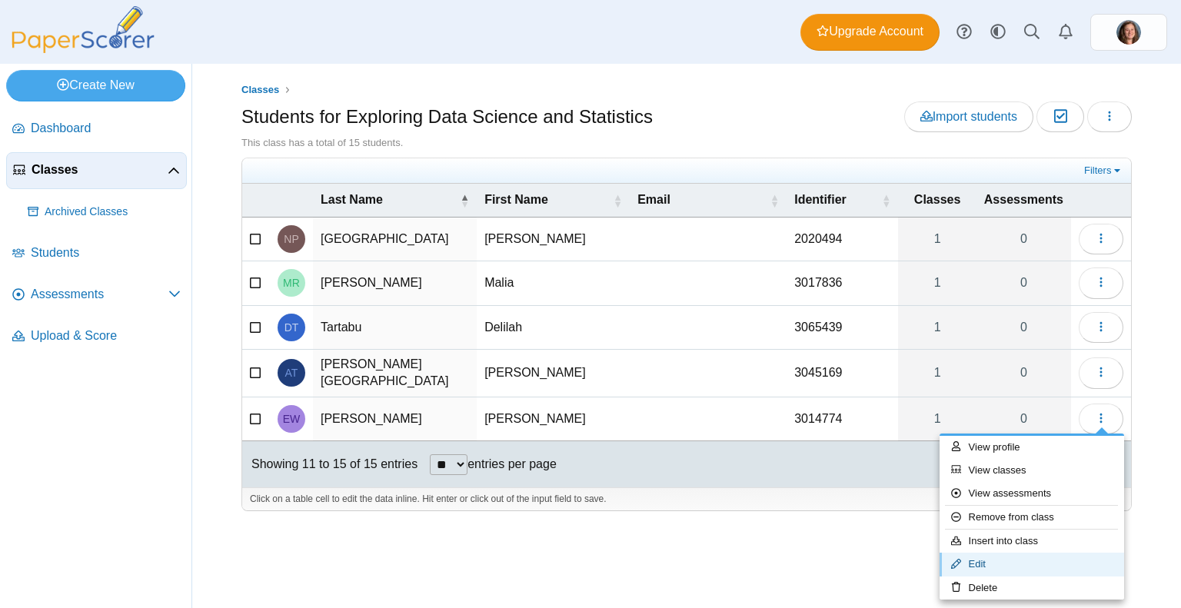
click at [981, 565] on link "Edit" at bounding box center [1032, 564] width 185 height 23
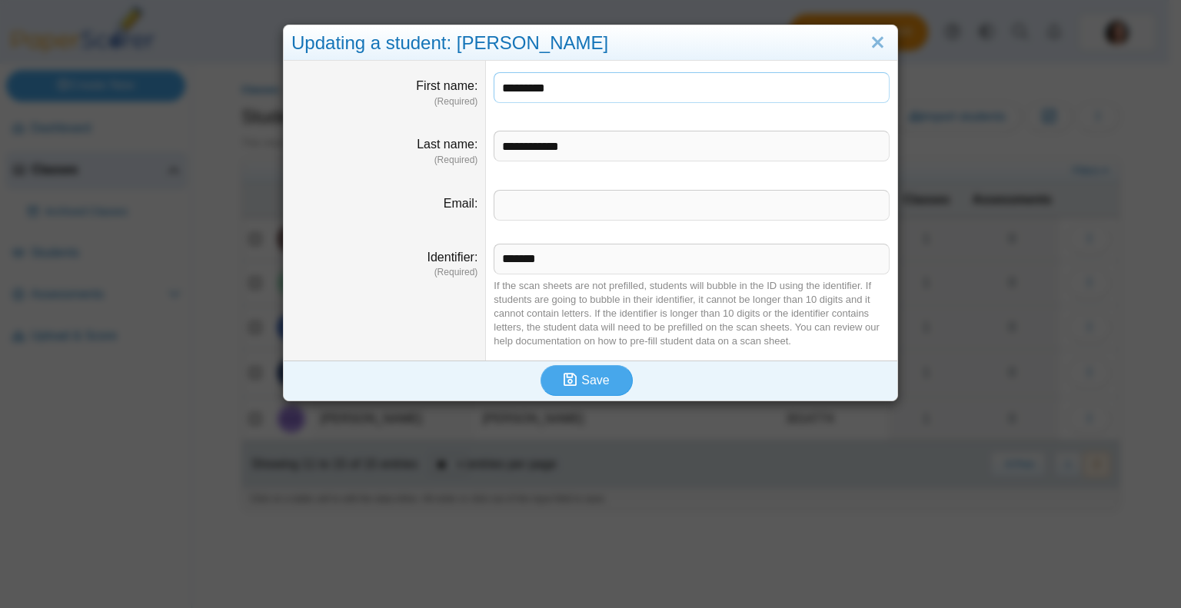
drag, startPoint x: 568, startPoint y: 86, endPoint x: 431, endPoint y: 96, distance: 137.2
click at [431, 96] on dl "First name (Required) *********" at bounding box center [591, 90] width 614 height 58
type input "*****"
click at [606, 381] on button "Save" at bounding box center [586, 380] width 92 height 31
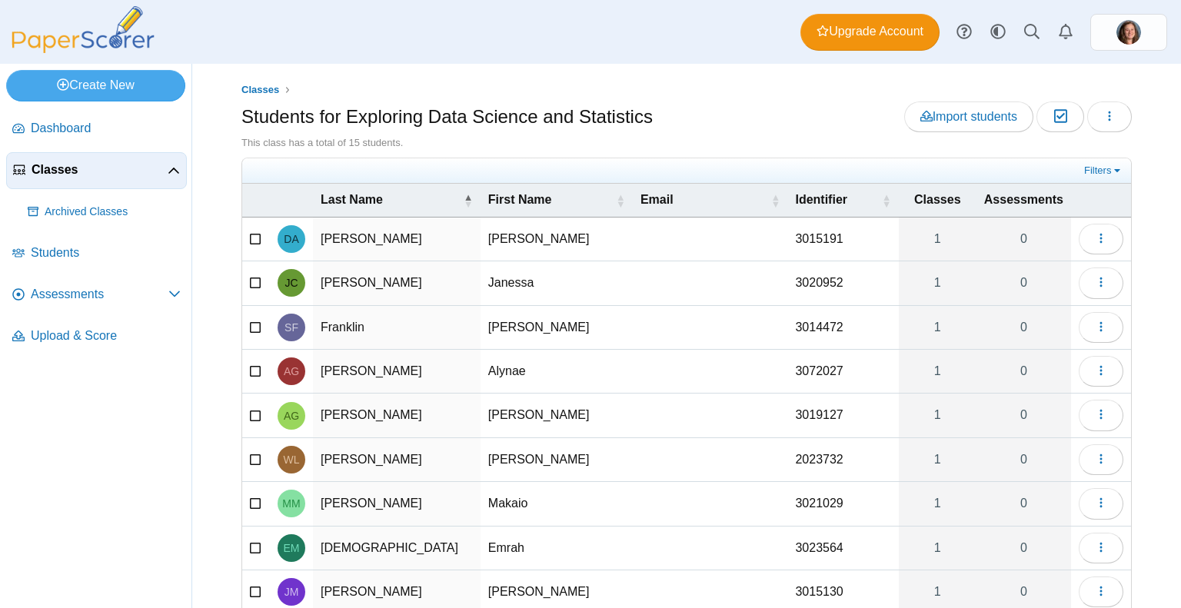
click at [75, 161] on span "Classes" at bounding box center [100, 169] width 136 height 17
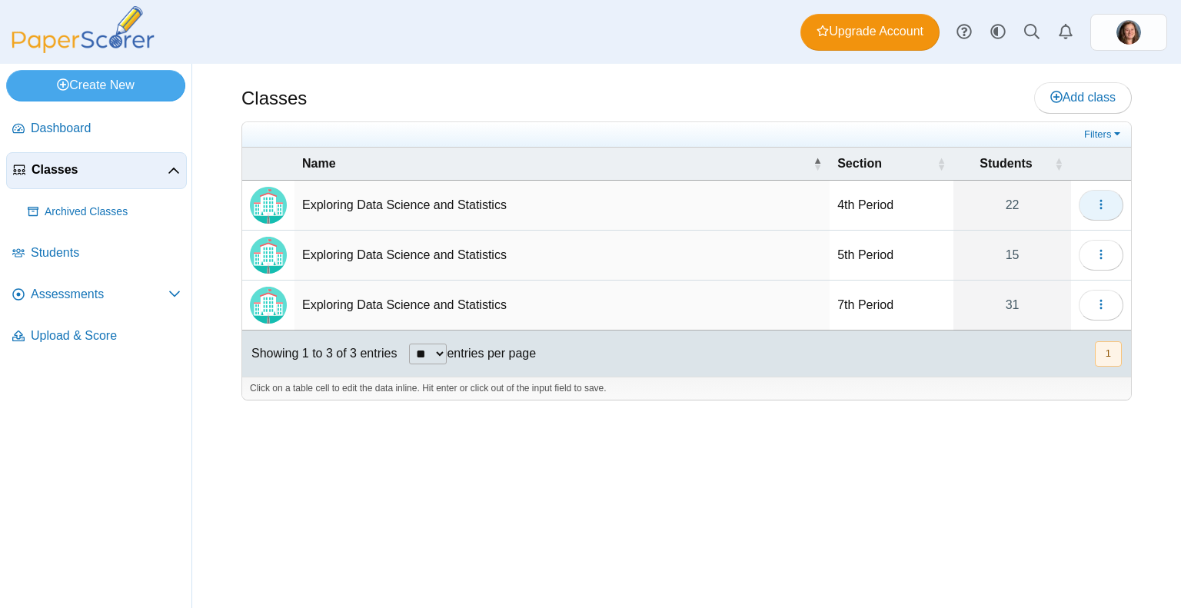
click at [1101, 201] on icon "button" at bounding box center [1101, 204] width 12 height 12
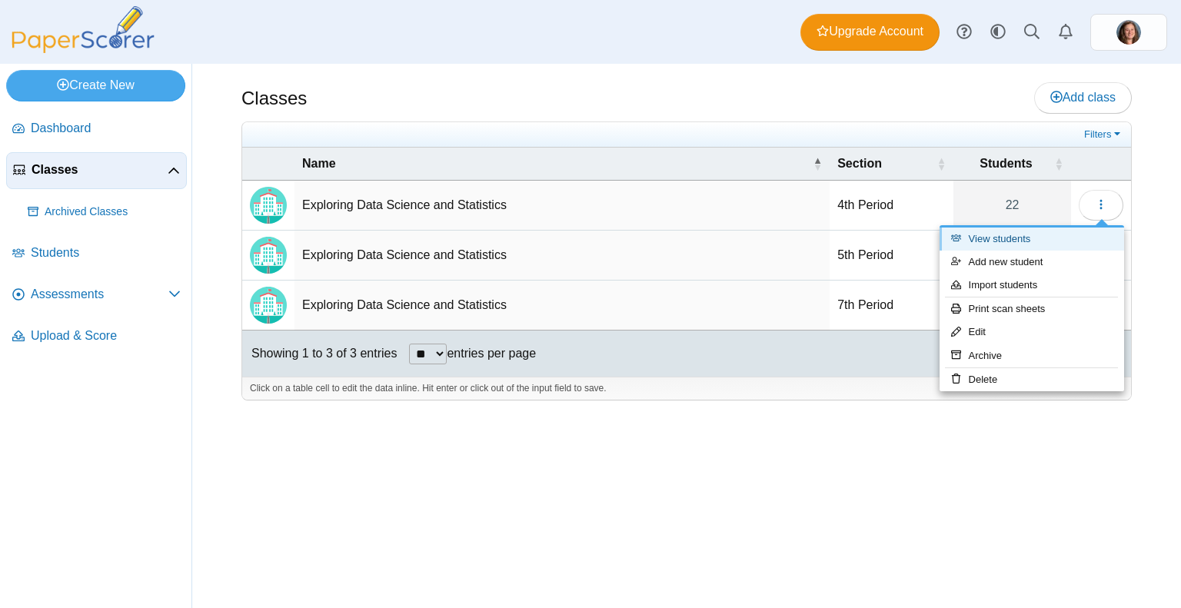
click at [1013, 241] on link "View students" at bounding box center [1032, 239] width 185 height 23
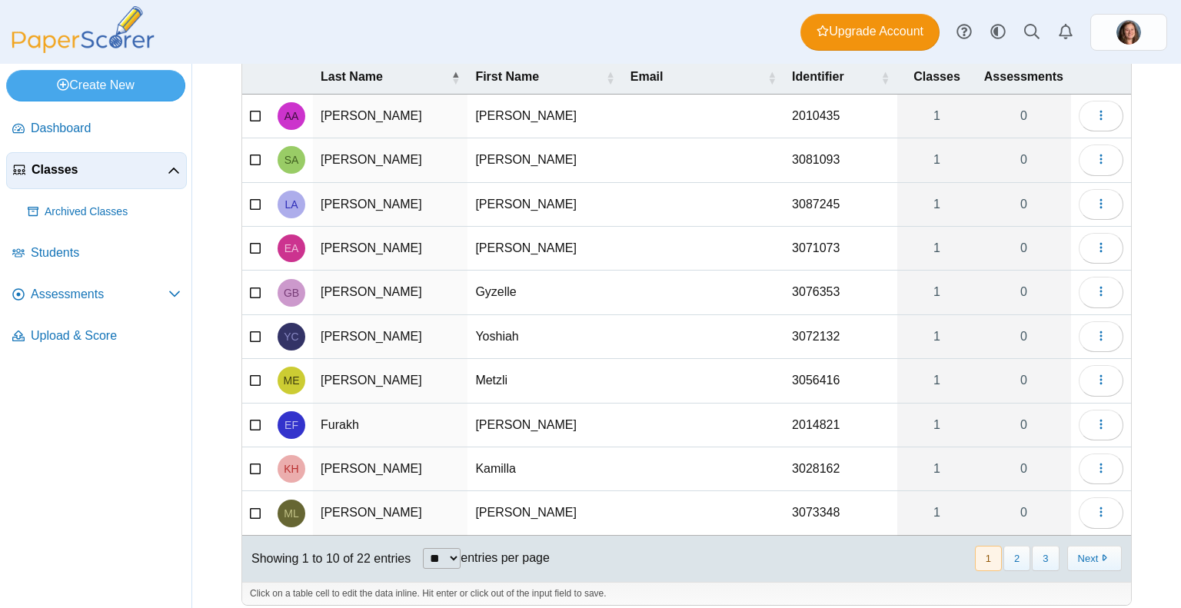
scroll to position [128, 0]
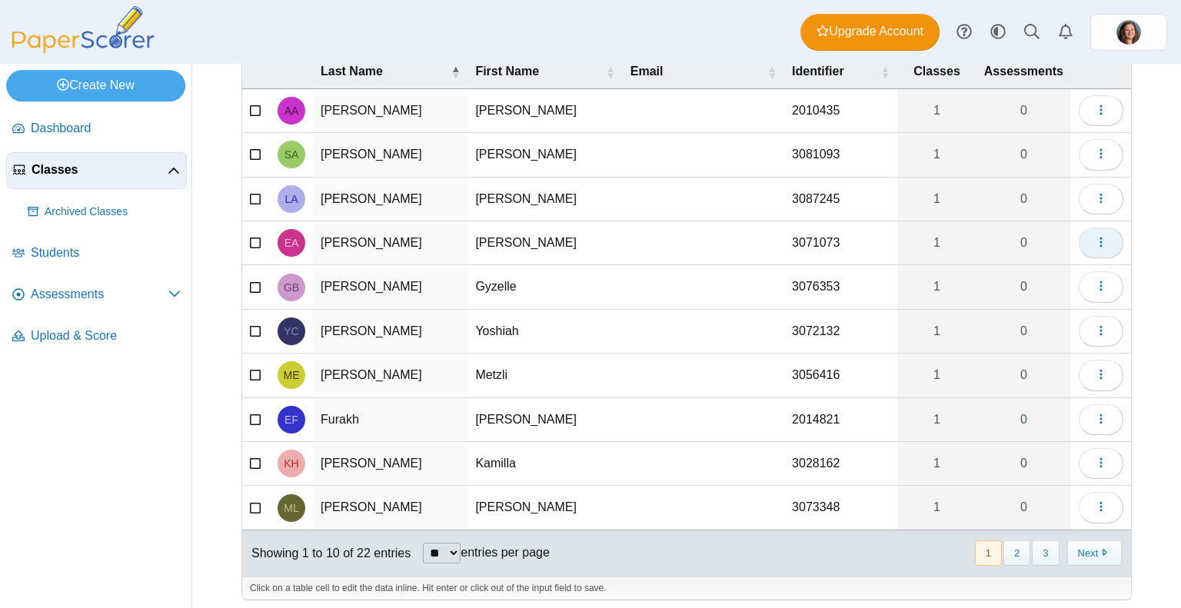
click at [1095, 239] on icon "button" at bounding box center [1101, 242] width 12 height 12
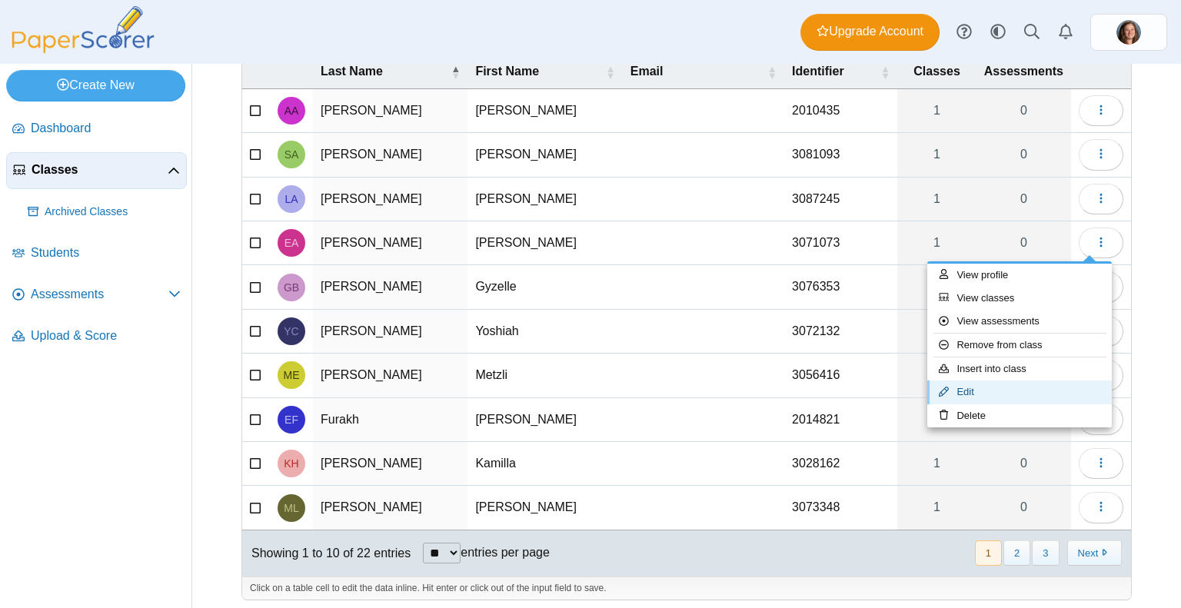
click at [996, 399] on link "Edit" at bounding box center [1019, 392] width 185 height 23
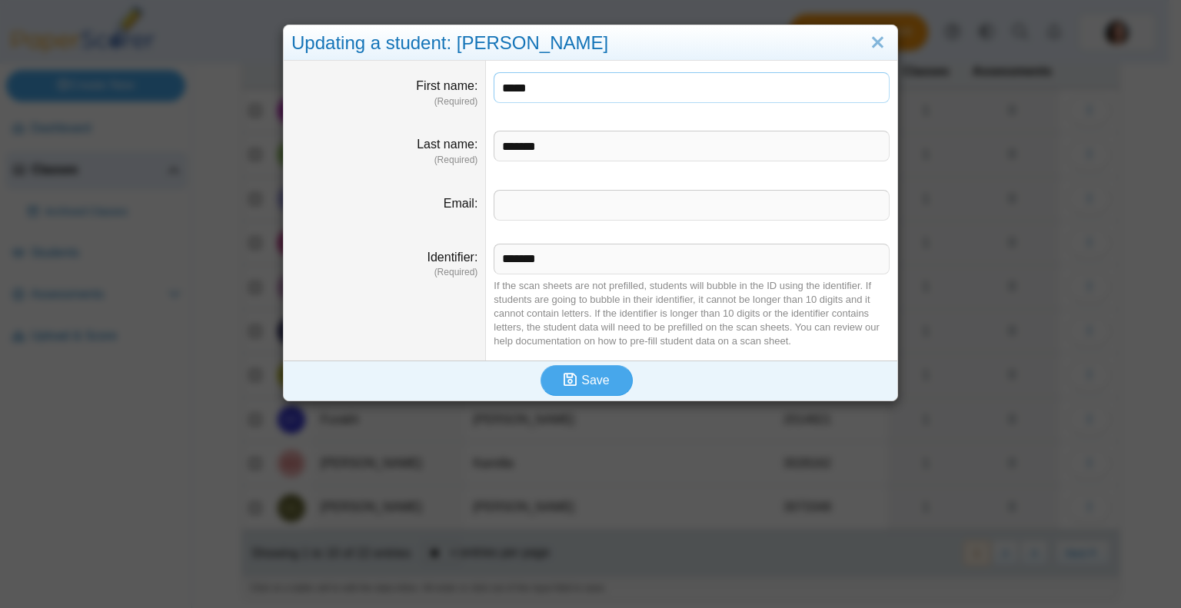
drag, startPoint x: 521, startPoint y: 94, endPoint x: 401, endPoint y: 85, distance: 121.0
click at [401, 85] on dl "First name (Required) *****" at bounding box center [591, 90] width 614 height 58
type input "****"
click at [581, 366] on button "Save" at bounding box center [586, 380] width 92 height 31
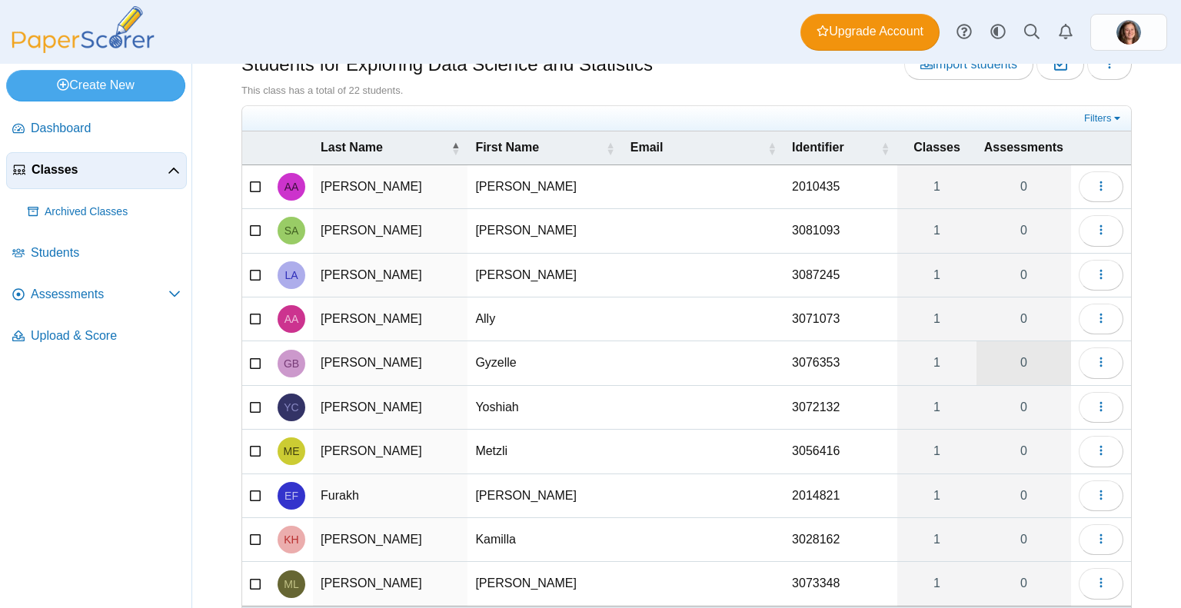
scroll to position [54, 0]
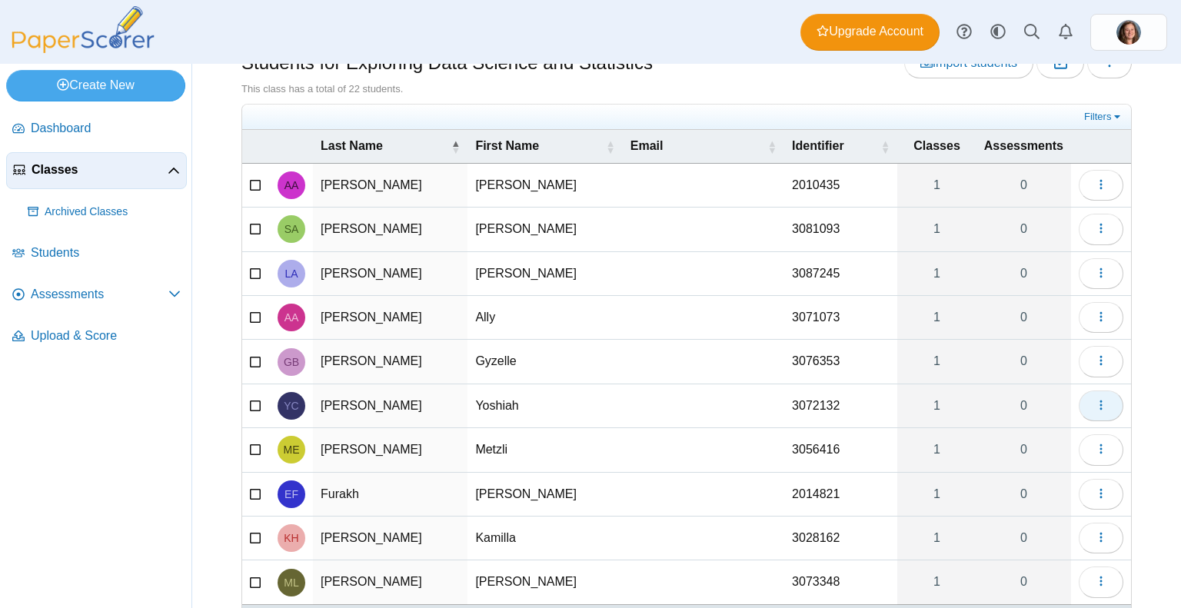
click at [1099, 402] on use "button" at bounding box center [1100, 406] width 2 height 10
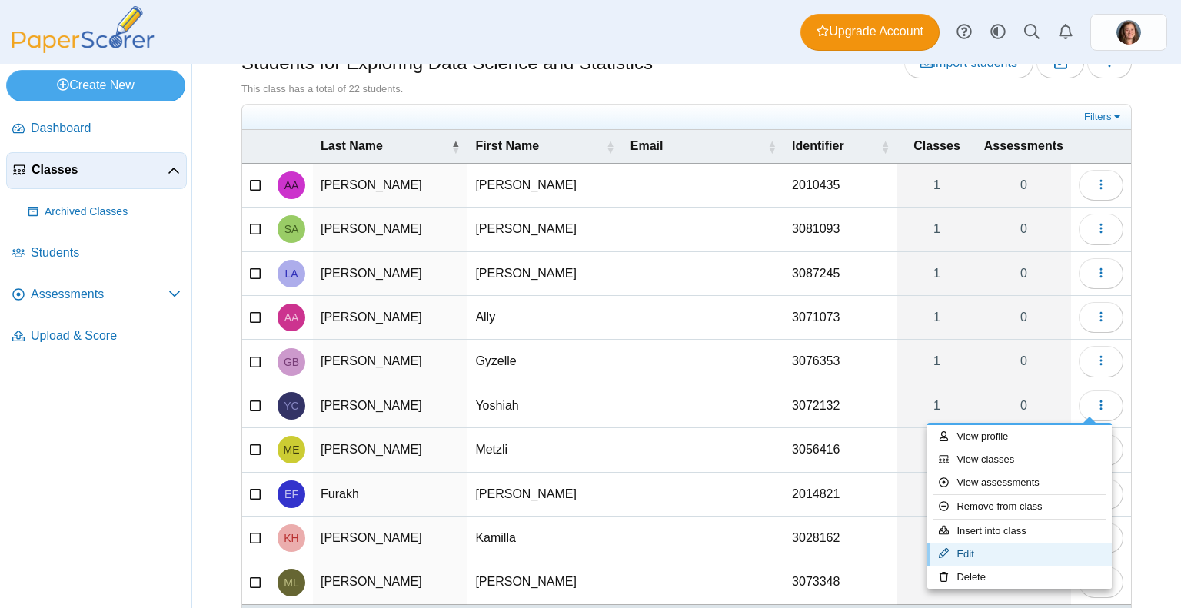
click at [978, 550] on link "Edit" at bounding box center [1019, 554] width 185 height 23
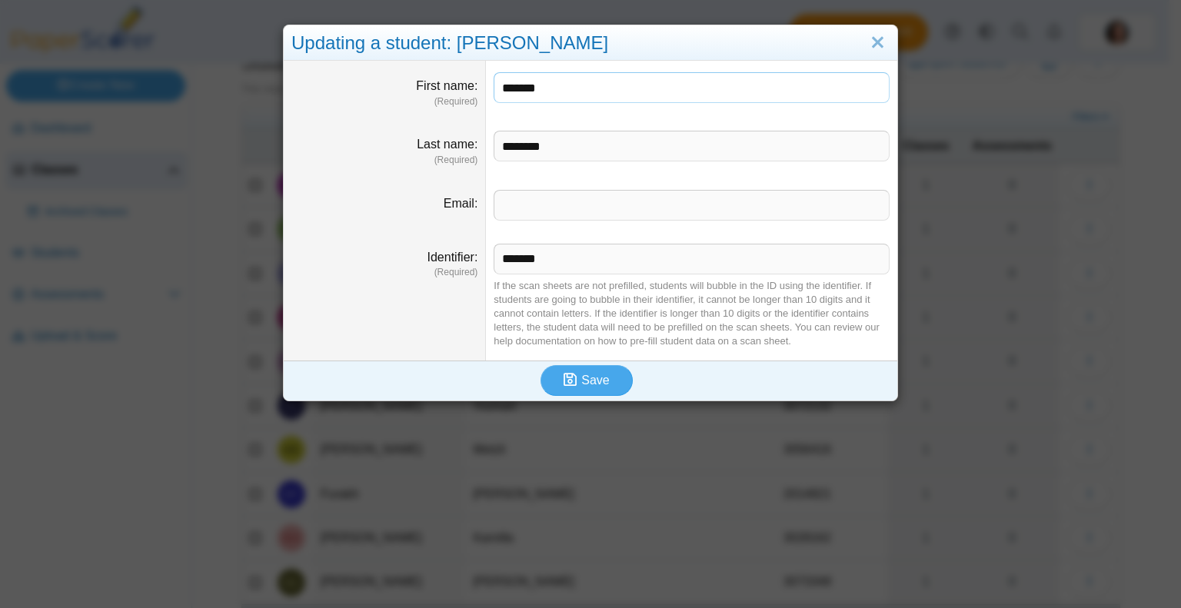
drag, startPoint x: 547, startPoint y: 88, endPoint x: 522, endPoint y: 87, distance: 24.7
click at [522, 87] on input "*******" at bounding box center [692, 87] width 396 height 31
type input "*****"
click at [588, 374] on span "Save" at bounding box center [595, 380] width 28 height 13
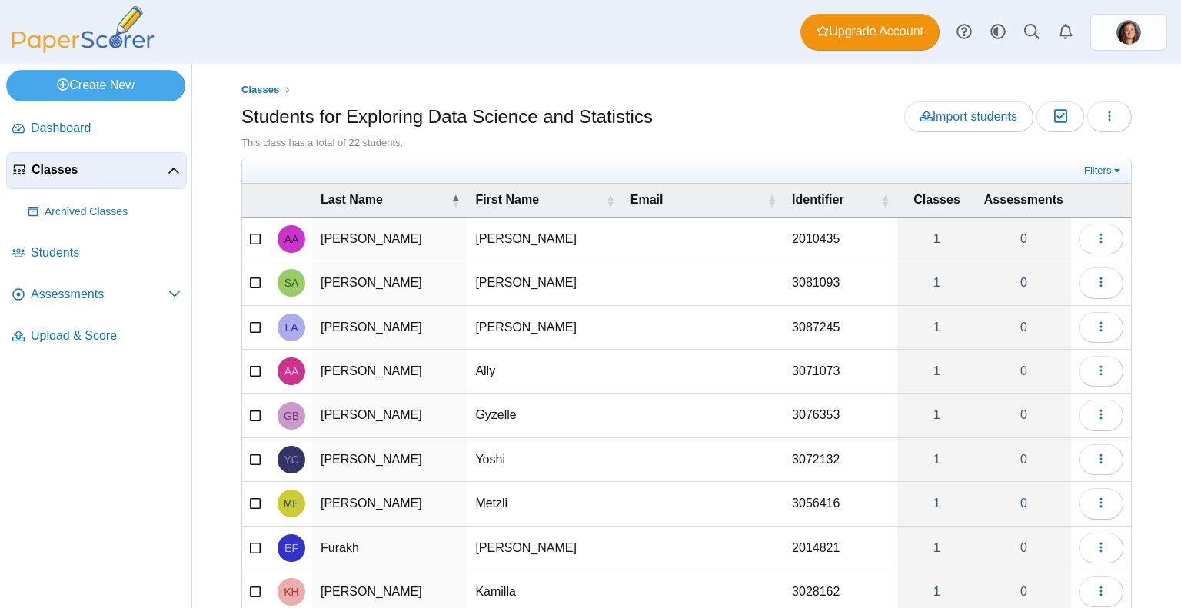
scroll to position [128, 0]
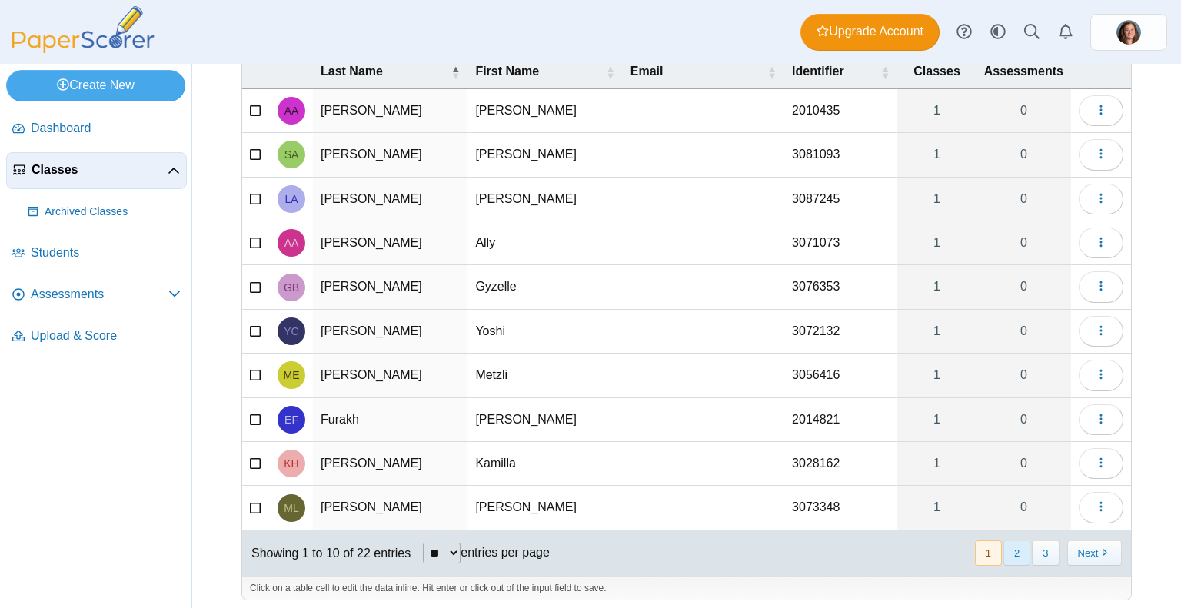
click at [1012, 545] on button "2" at bounding box center [1016, 552] width 27 height 25
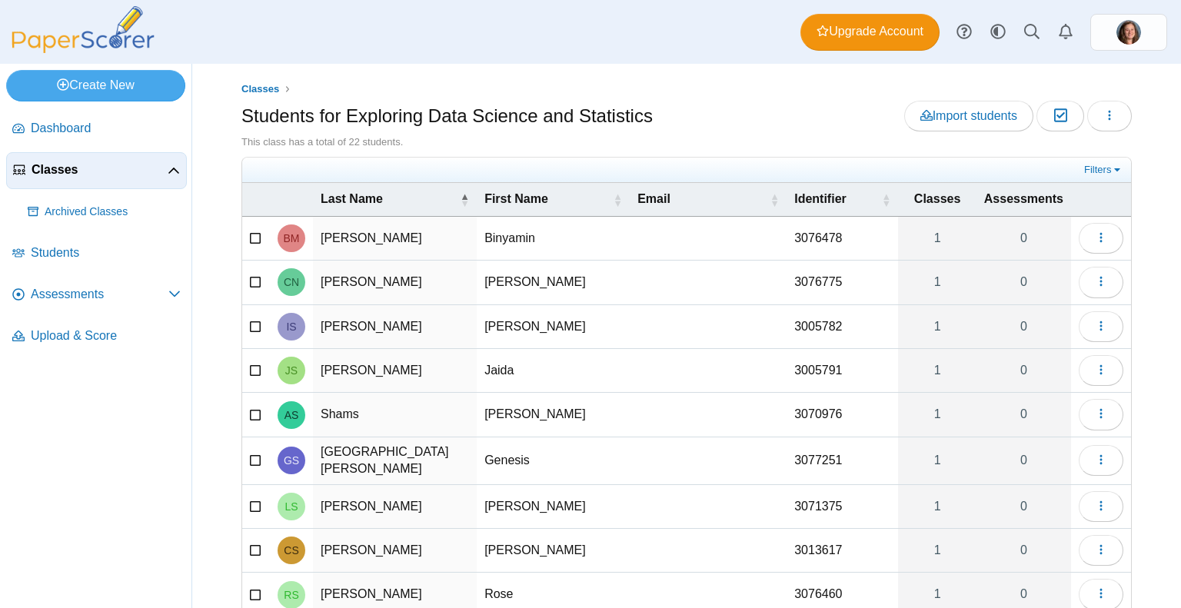
scroll to position [0, 0]
click at [1098, 239] on button "button" at bounding box center [1101, 239] width 45 height 31
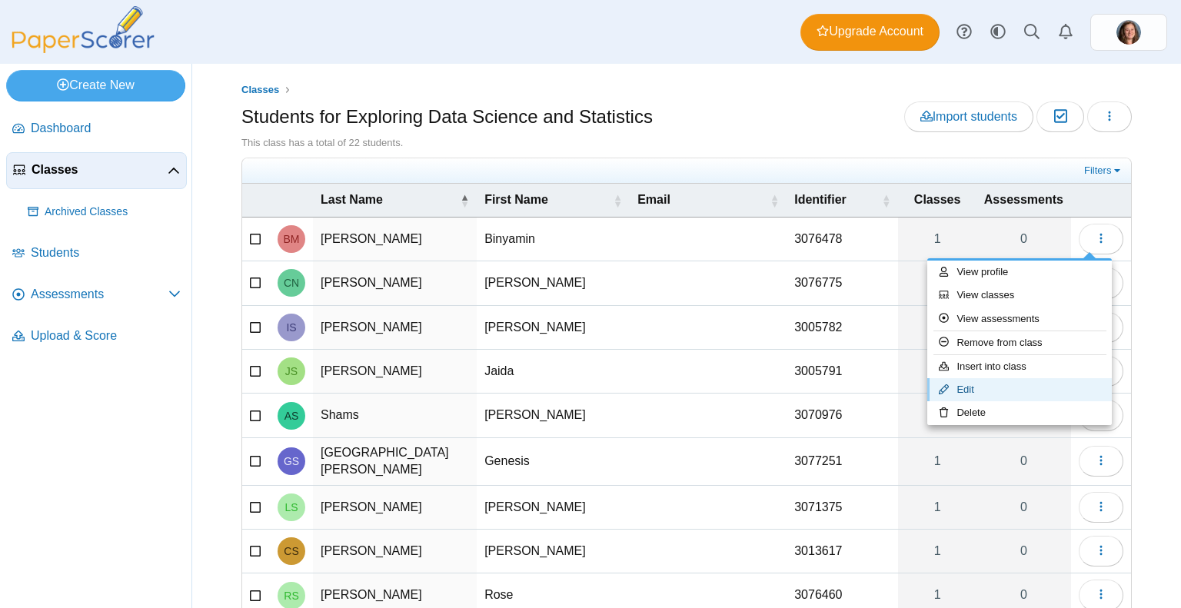
click at [978, 393] on link "Edit" at bounding box center [1019, 389] width 185 height 23
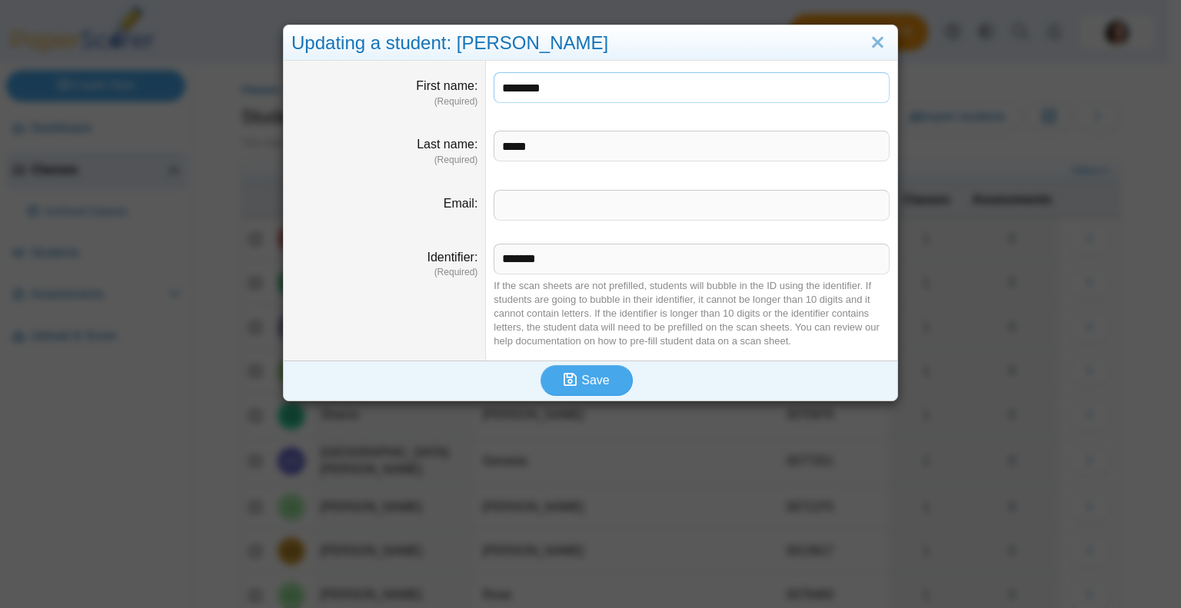
drag, startPoint x: 561, startPoint y: 95, endPoint x: 397, endPoint y: 105, distance: 164.8
click at [397, 105] on dl "First name (Required) ********" at bounding box center [591, 90] width 614 height 58
type input "*****"
click at [604, 381] on button "Save" at bounding box center [586, 380] width 92 height 31
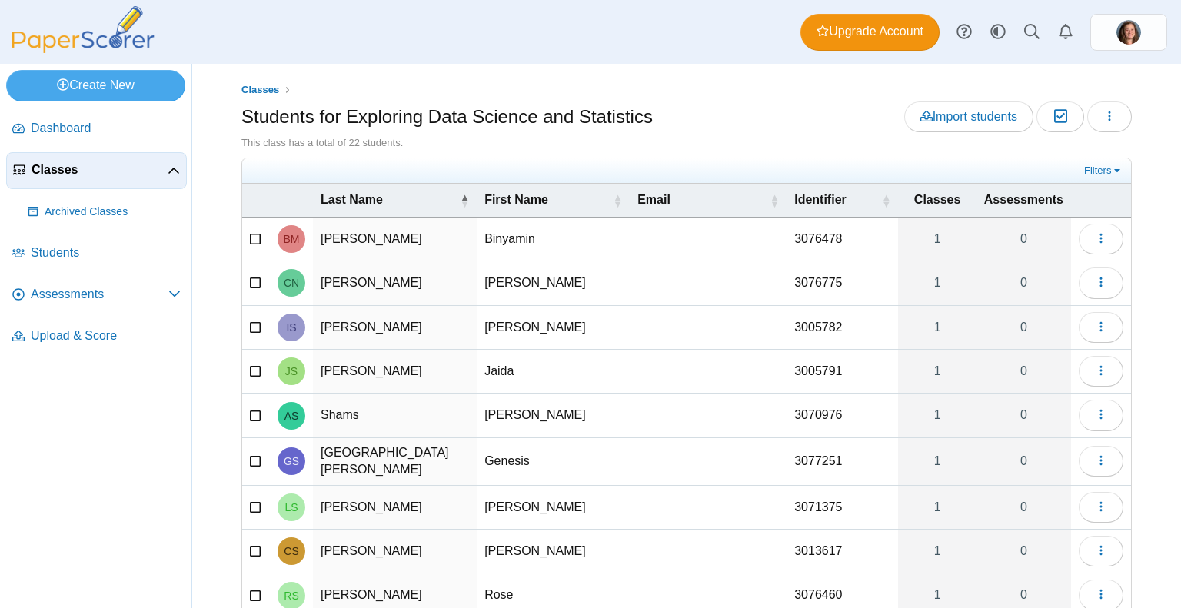
scroll to position [48, 0]
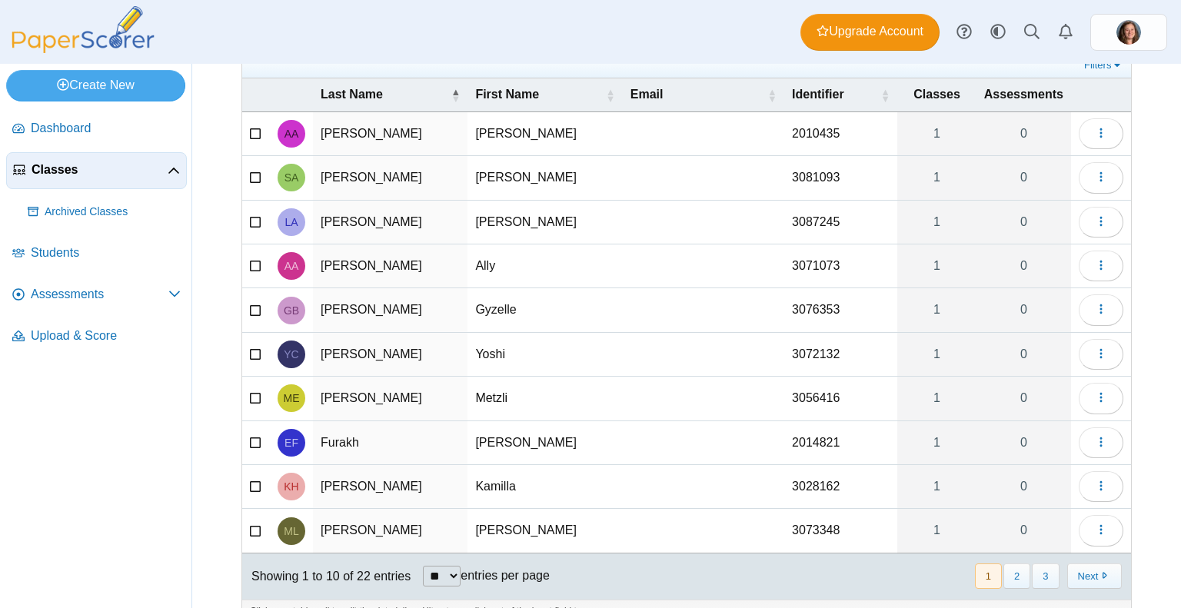
scroll to position [128, 0]
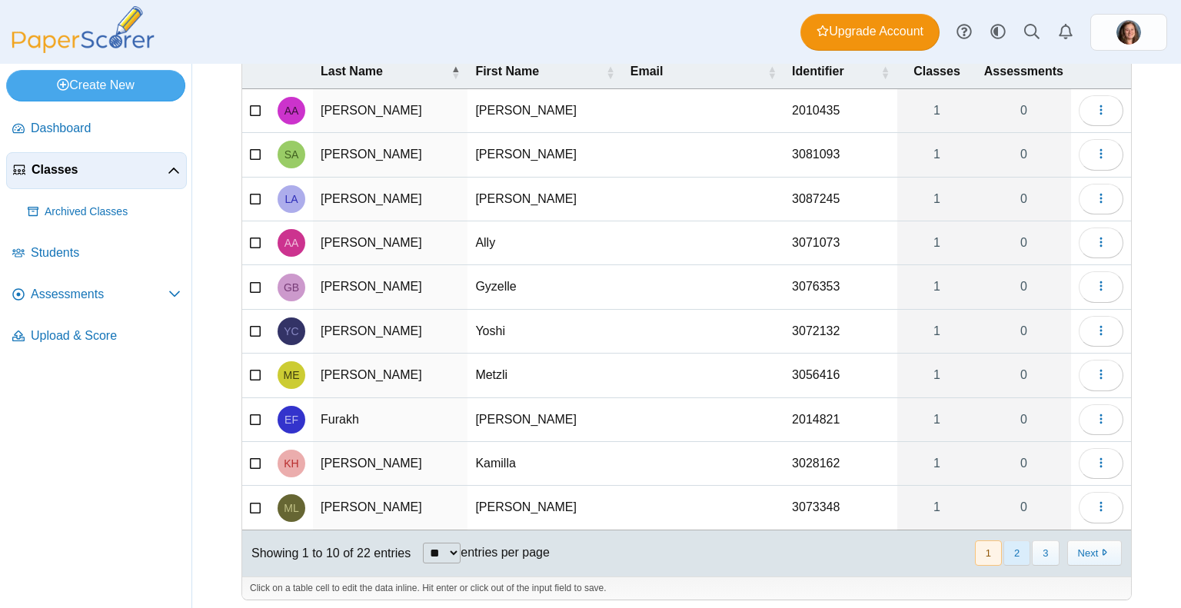
click at [1006, 553] on button "2" at bounding box center [1016, 552] width 27 height 25
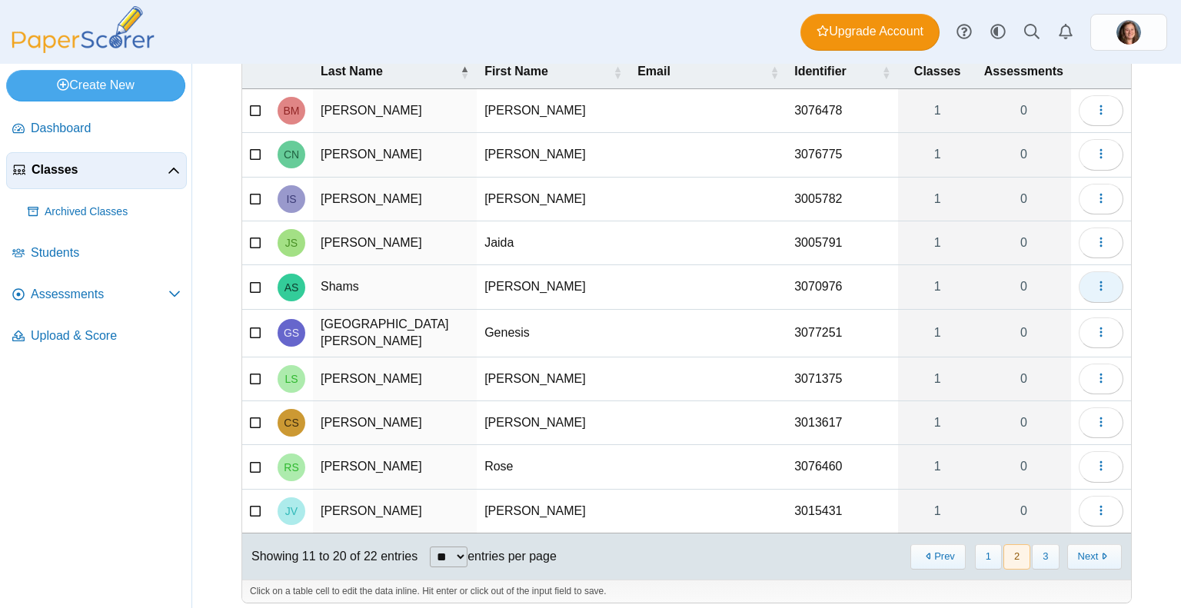
click at [1095, 284] on icon "button" at bounding box center [1101, 286] width 12 height 12
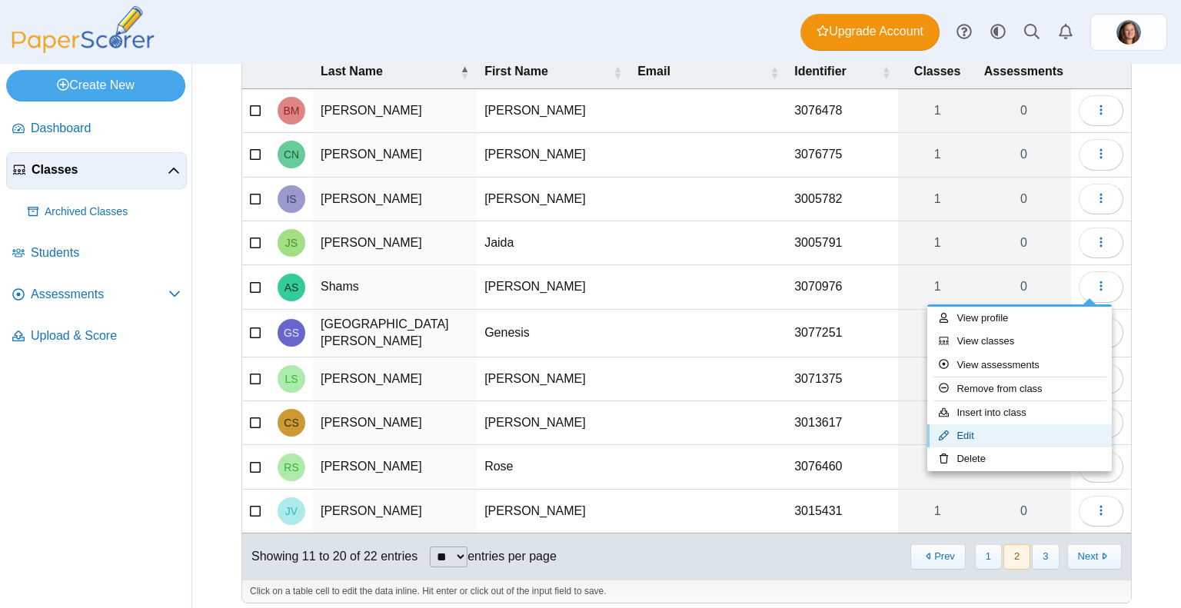
click at [969, 442] on link "Edit" at bounding box center [1019, 435] width 185 height 23
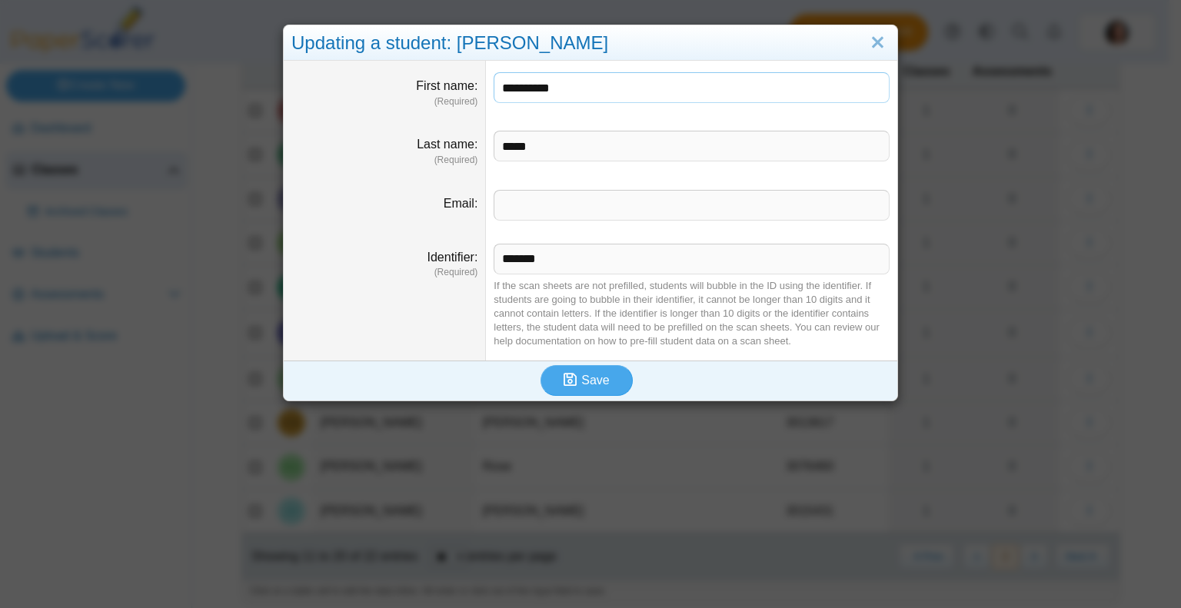
drag, startPoint x: 572, startPoint y: 95, endPoint x: 517, endPoint y: 91, distance: 55.5
click at [517, 91] on input "**********" at bounding box center [692, 87] width 396 height 31
type input "***"
click at [592, 390] on button "Save" at bounding box center [586, 380] width 92 height 31
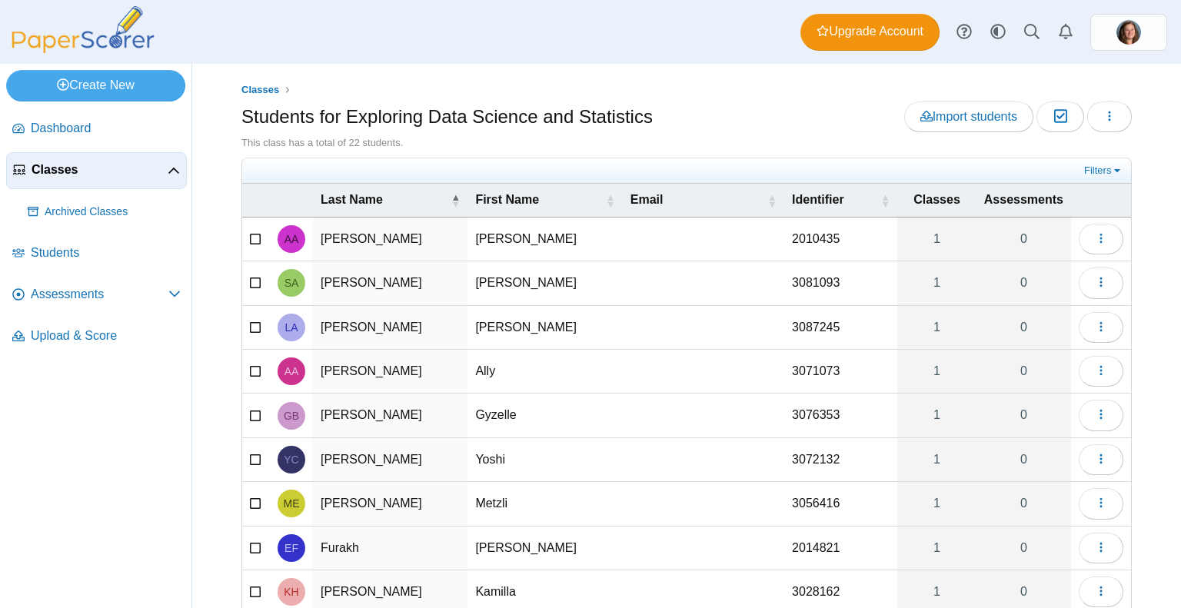
scroll to position [128, 0]
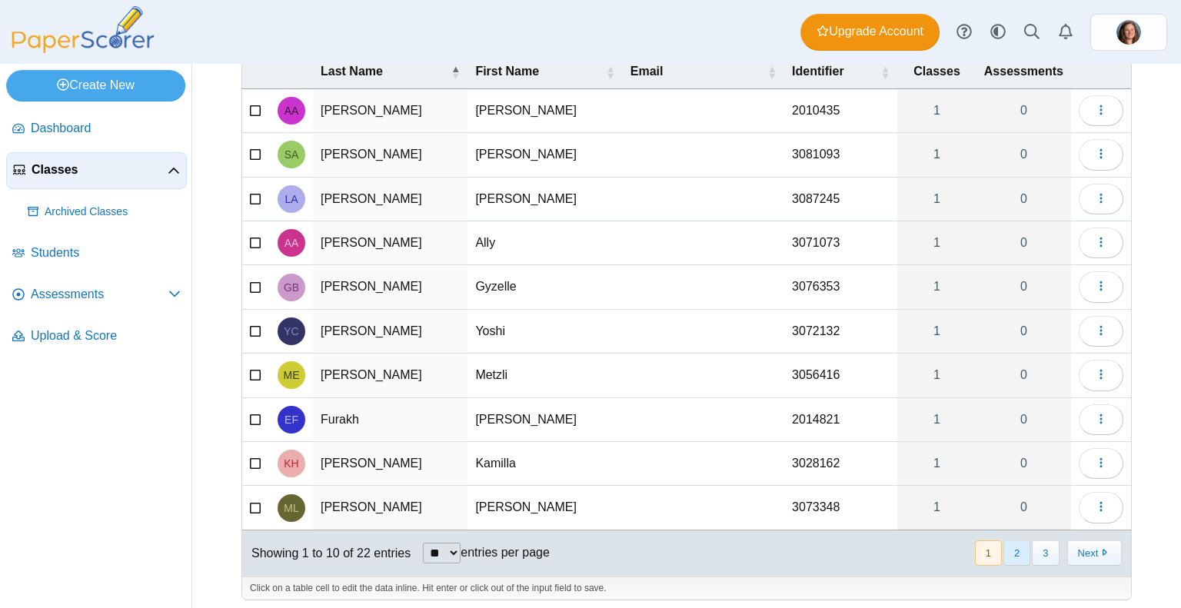
click at [1010, 556] on button "2" at bounding box center [1016, 552] width 27 height 25
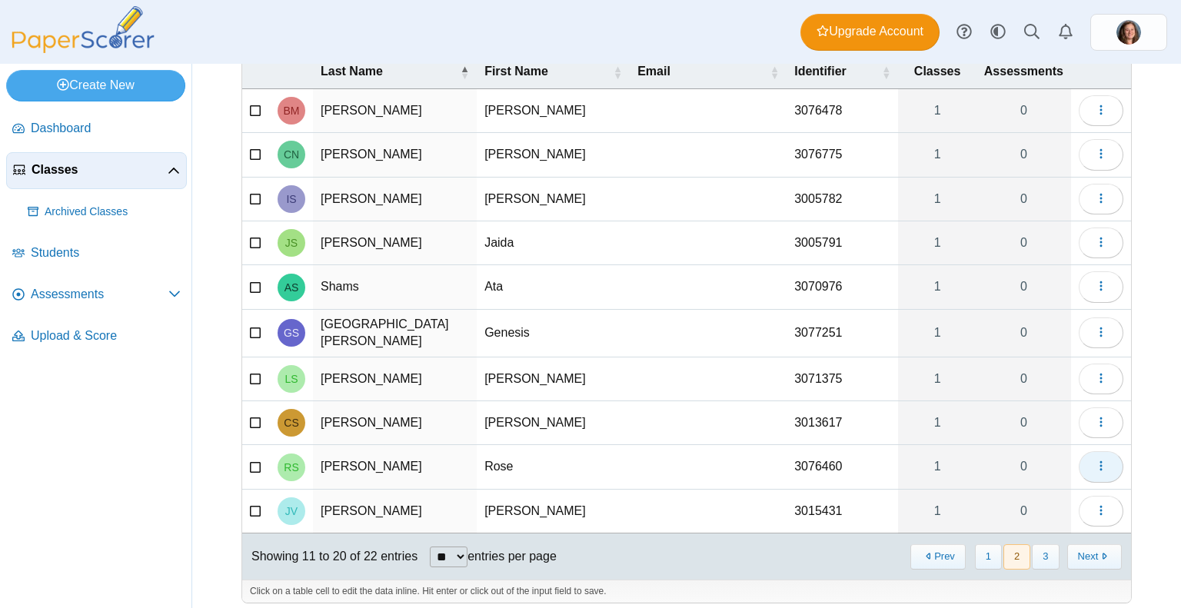
click at [1103, 467] on button "button" at bounding box center [1101, 466] width 45 height 31
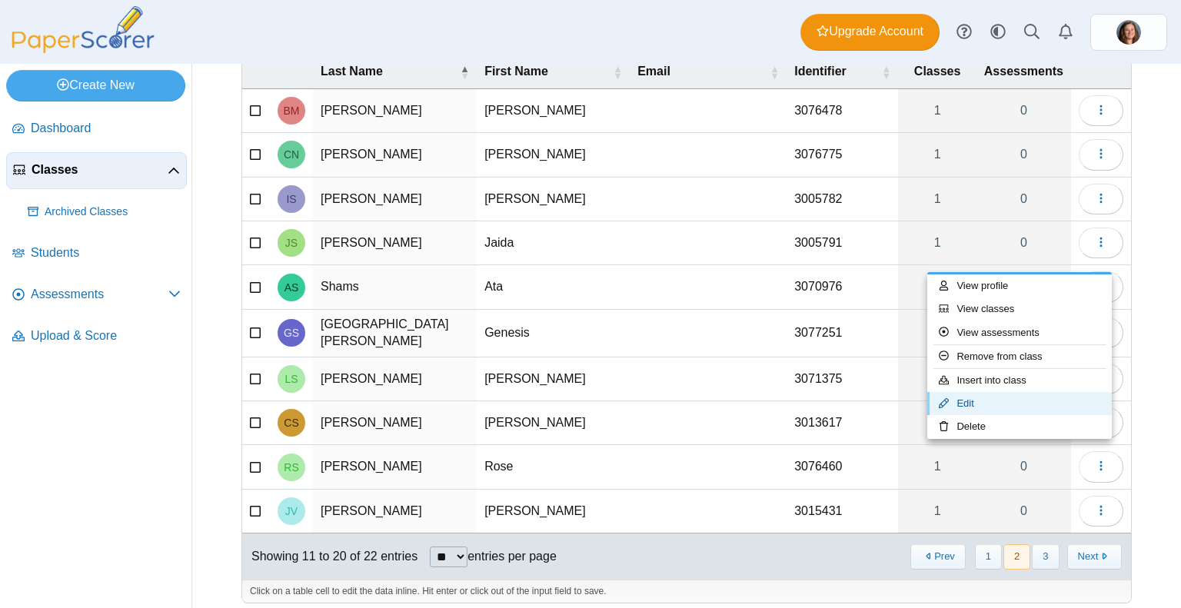
click at [993, 402] on link "Edit" at bounding box center [1019, 403] width 185 height 23
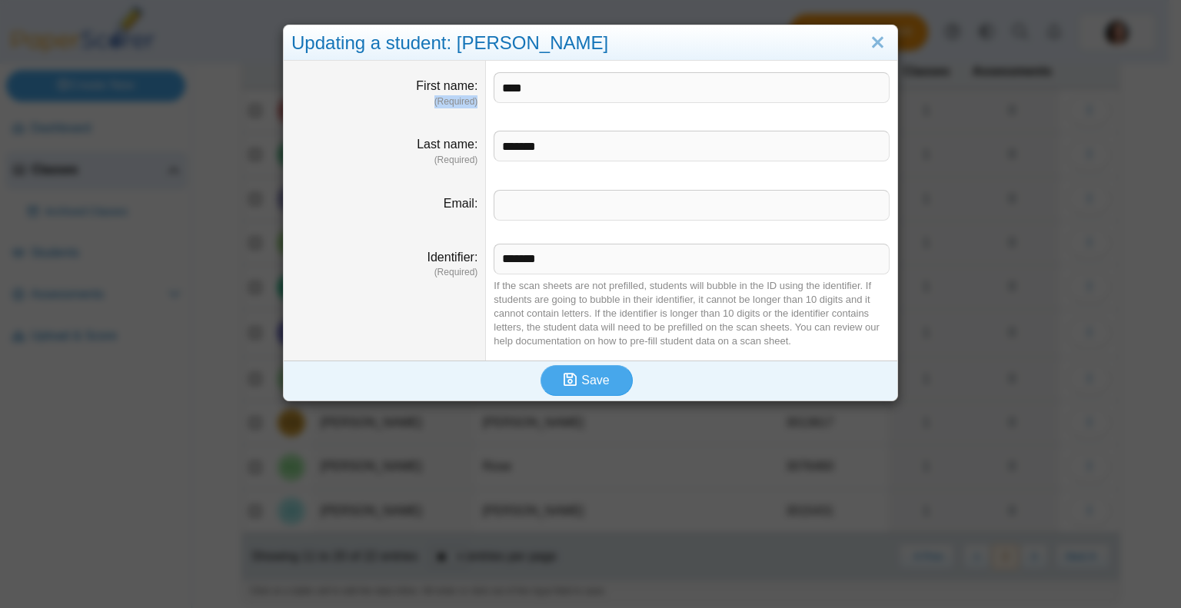
drag, startPoint x: 577, startPoint y: 105, endPoint x: 479, endPoint y: 91, distance: 99.3
click at [479, 91] on dl "First name (Required) ****" at bounding box center [591, 90] width 614 height 58
click at [494, 95] on input "****" at bounding box center [692, 87] width 396 height 31
drag, startPoint x: 540, startPoint y: 87, endPoint x: 427, endPoint y: 78, distance: 113.4
click at [427, 78] on dl "First name (Required) ****" at bounding box center [591, 90] width 614 height 58
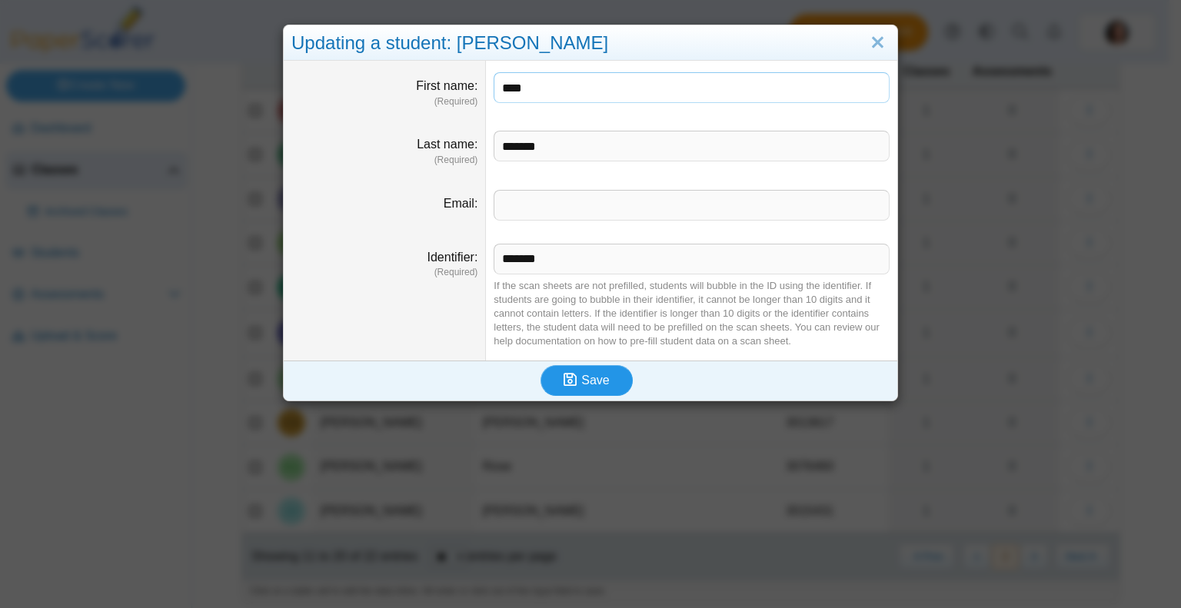
type input "****"
click at [581, 381] on span "Save" at bounding box center [595, 380] width 28 height 13
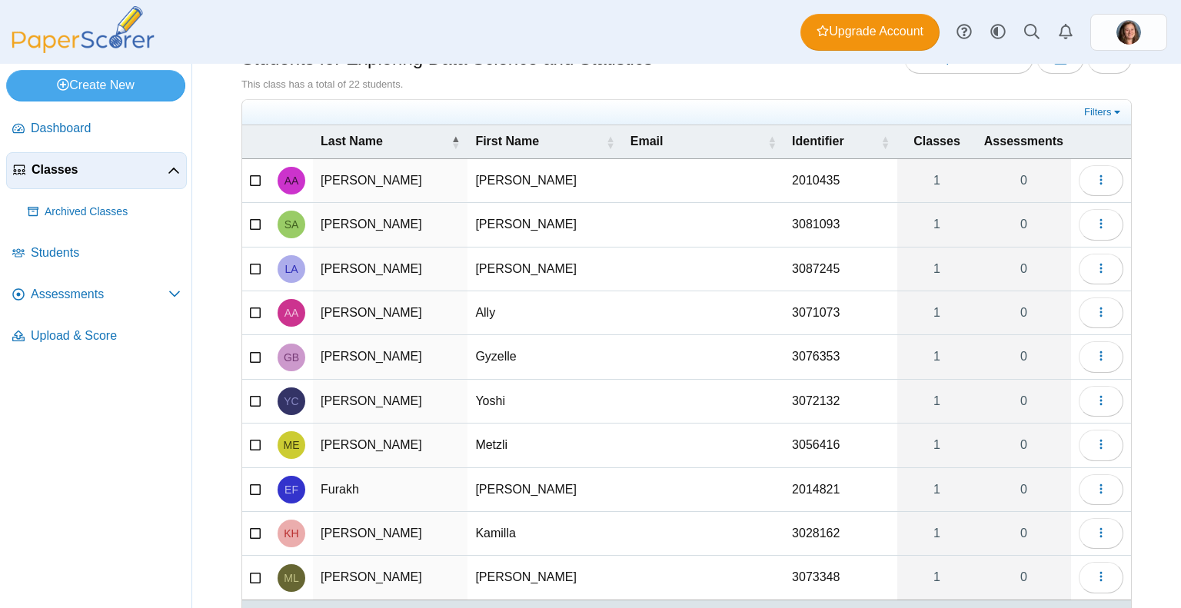
scroll to position [128, 0]
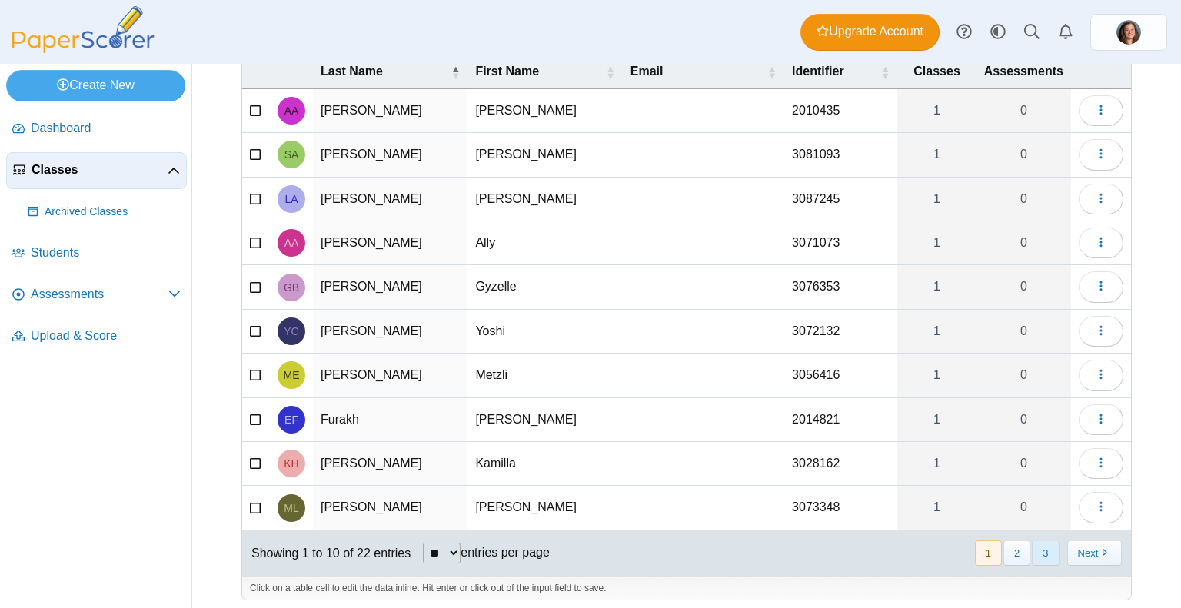
click at [1036, 543] on button "3" at bounding box center [1045, 552] width 27 height 25
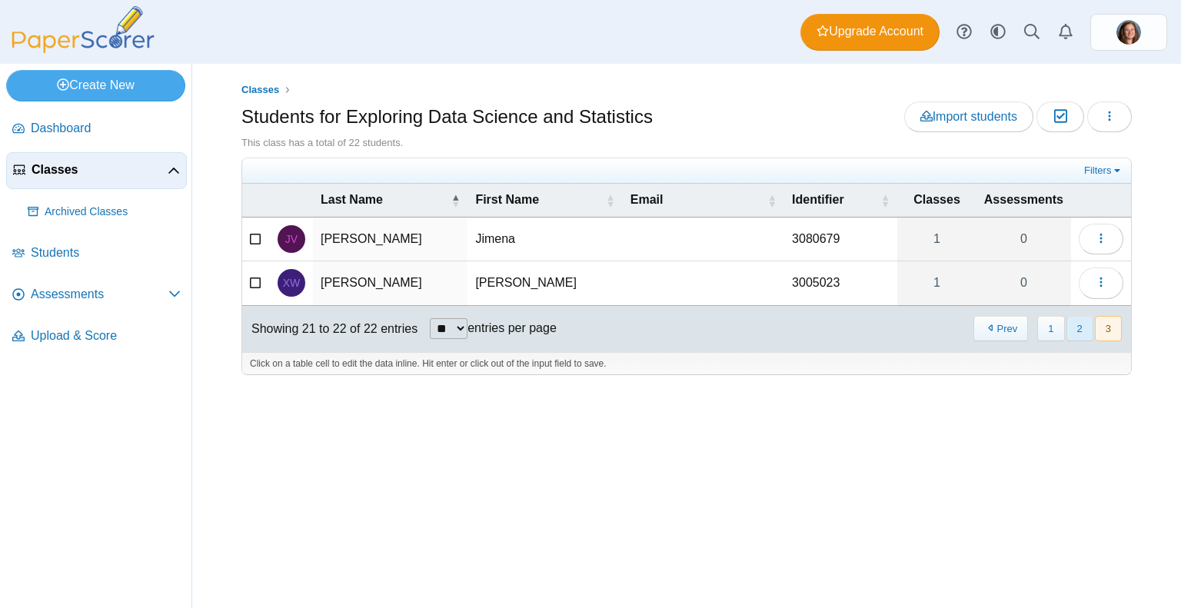
click at [1080, 331] on button "2" at bounding box center [1079, 328] width 27 height 25
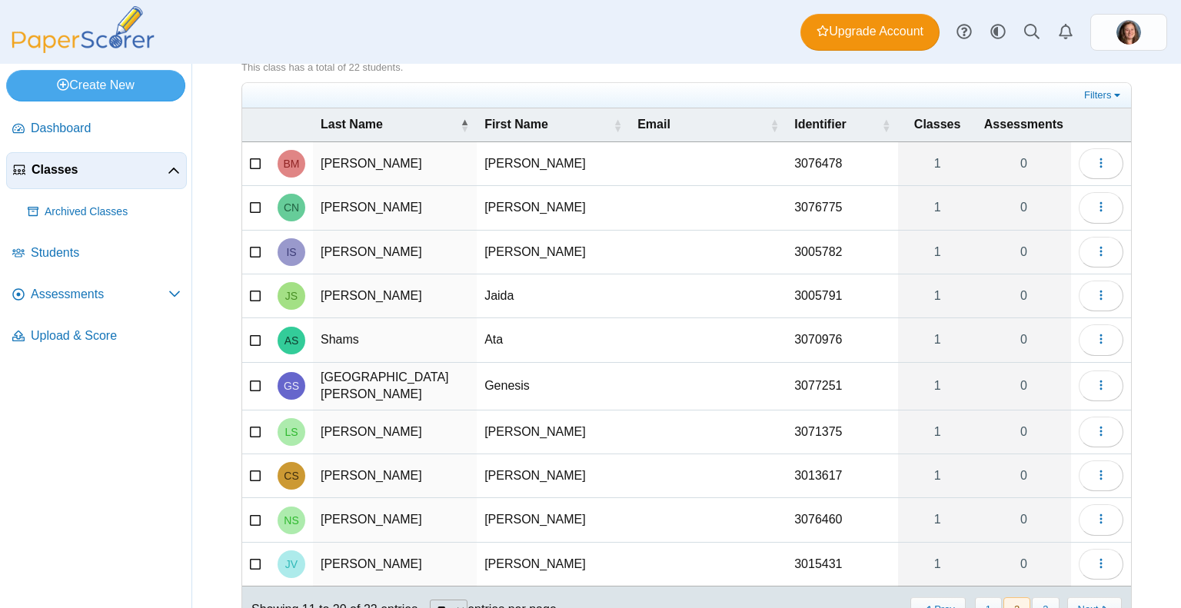
scroll to position [128, 0]
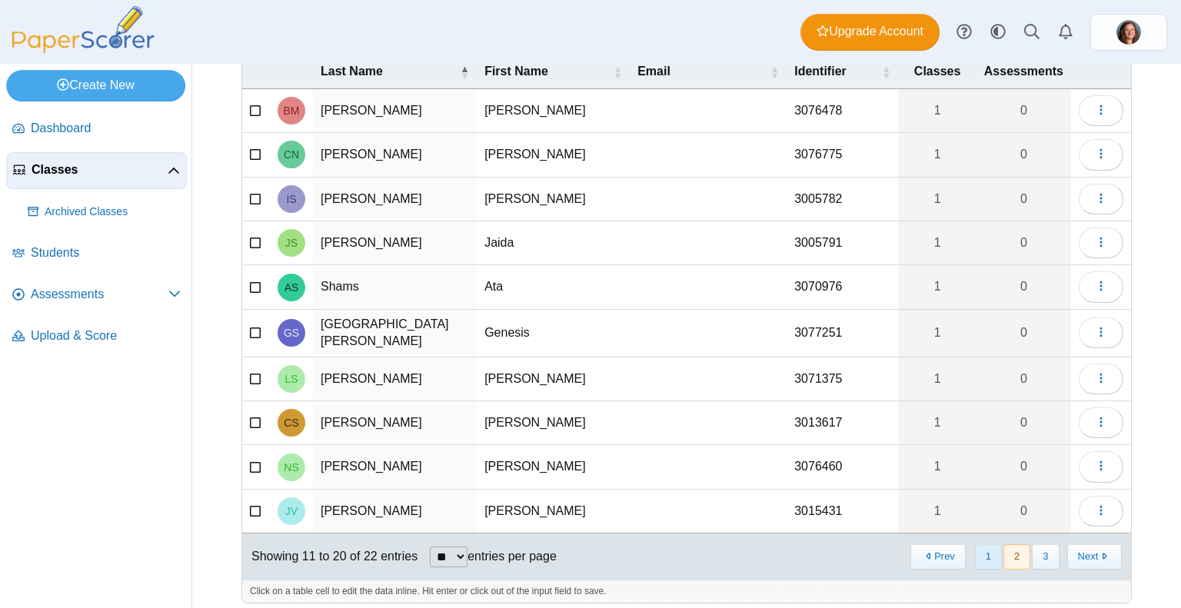
click at [979, 547] on button "1" at bounding box center [988, 556] width 27 height 25
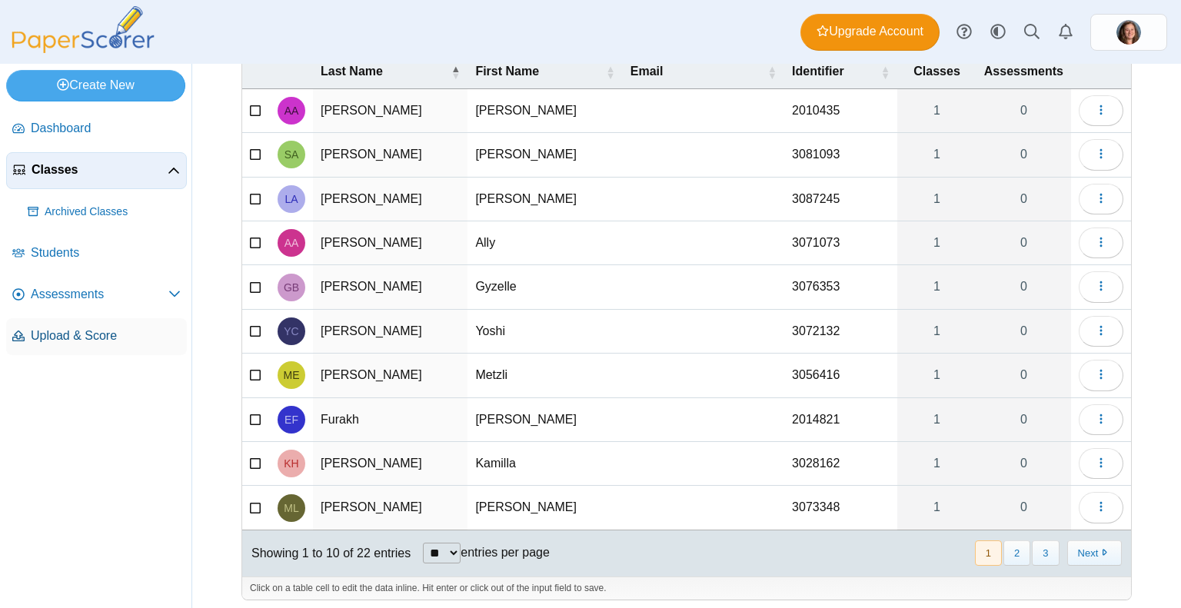
click at [86, 338] on span "Upload & Score" at bounding box center [106, 336] width 150 height 17
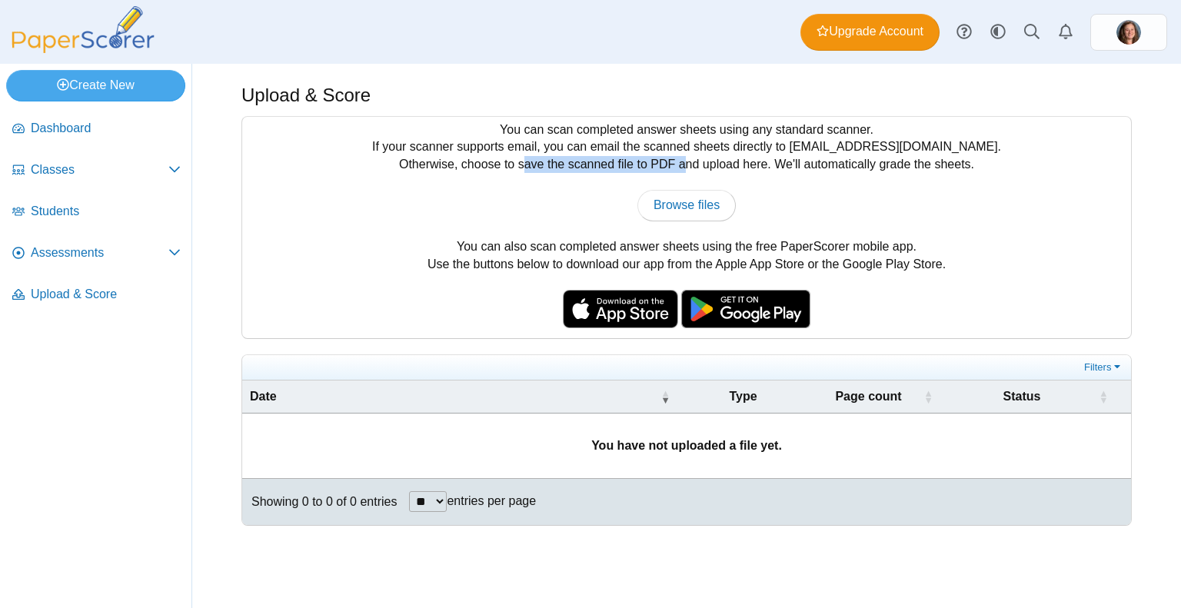
drag, startPoint x: 520, startPoint y: 160, endPoint x: 674, endPoint y: 159, distance: 154.5
click at [674, 159] on div "You can scan completed answer sheets using any standard scanner. If your scanne…" at bounding box center [686, 227] width 889 height 221
click at [188, 253] on ul "Dashboard Classes" at bounding box center [95, 215] width 191 height 220
click at [181, 253] on link "Assessments" at bounding box center [96, 253] width 181 height 37
click at [174, 256] on icon at bounding box center [174, 252] width 12 height 12
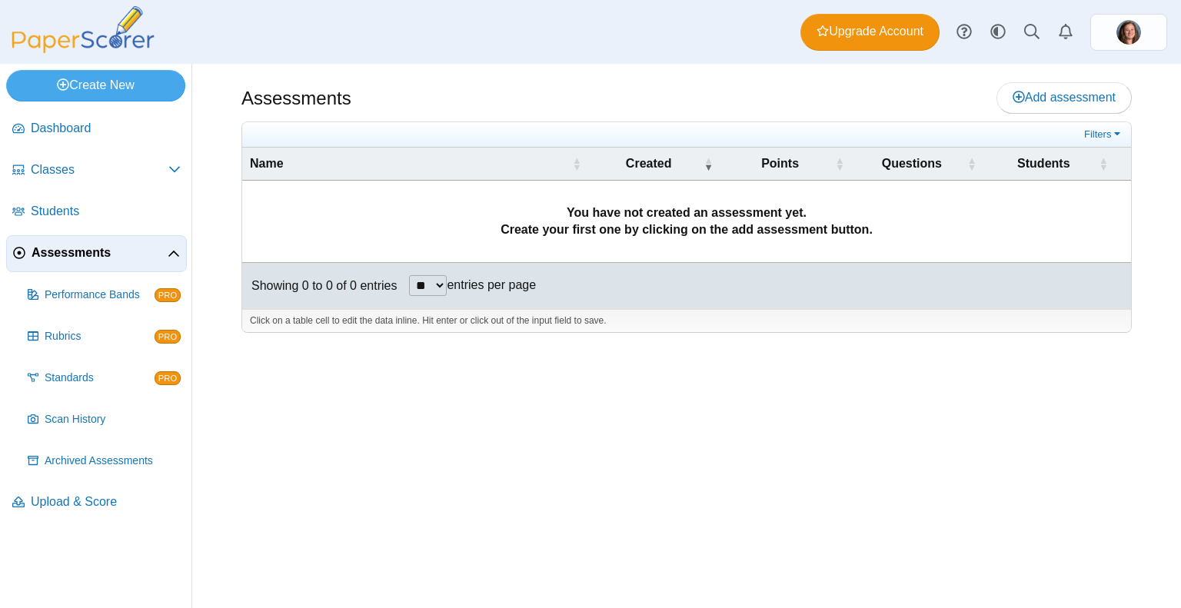
click at [299, 501] on div "Assessments Add assessment **" at bounding box center [686, 336] width 989 height 544
click at [1133, 38] on img at bounding box center [1128, 32] width 25 height 25
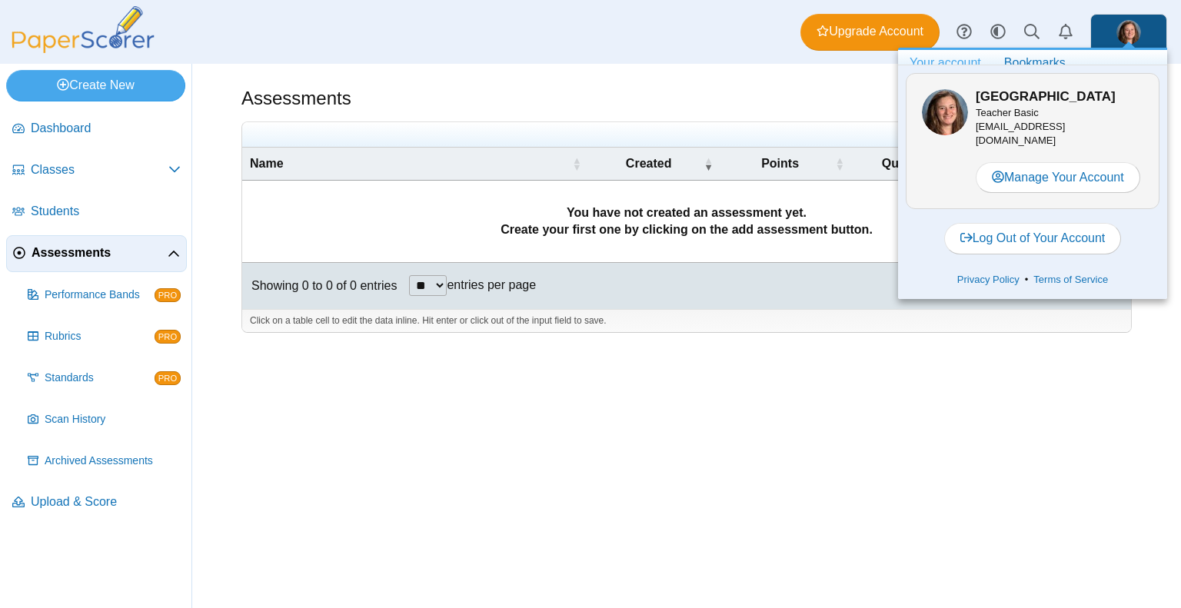
click at [936, 438] on div "Assessments Add assessment **" at bounding box center [686, 336] width 989 height 544
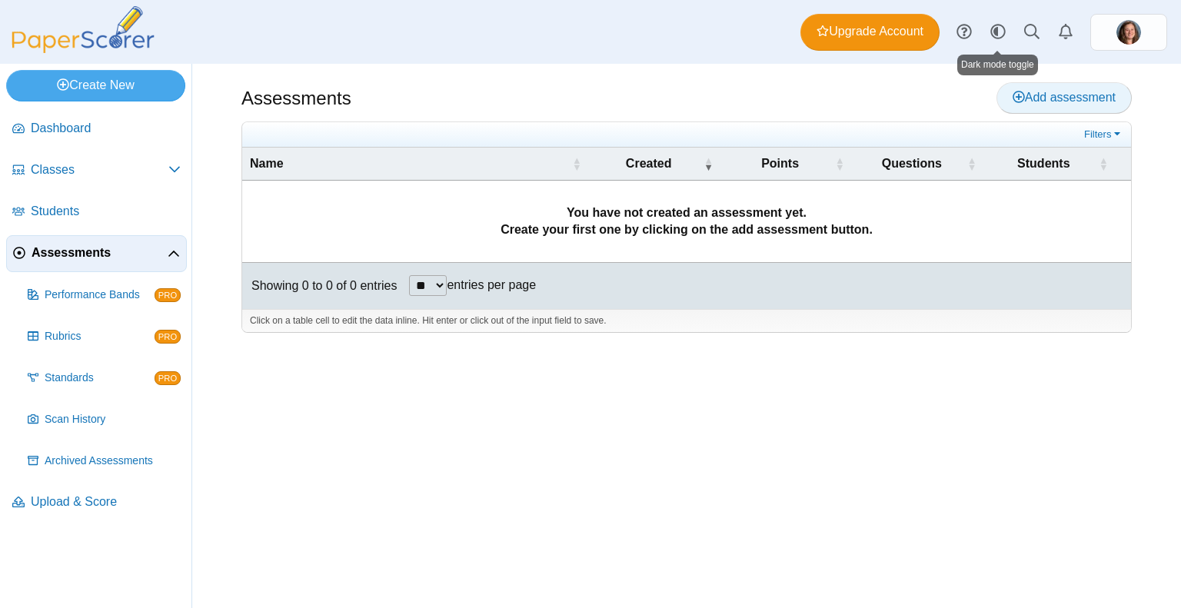
click at [1036, 85] on link "Add assessment" at bounding box center [1063, 97] width 135 height 31
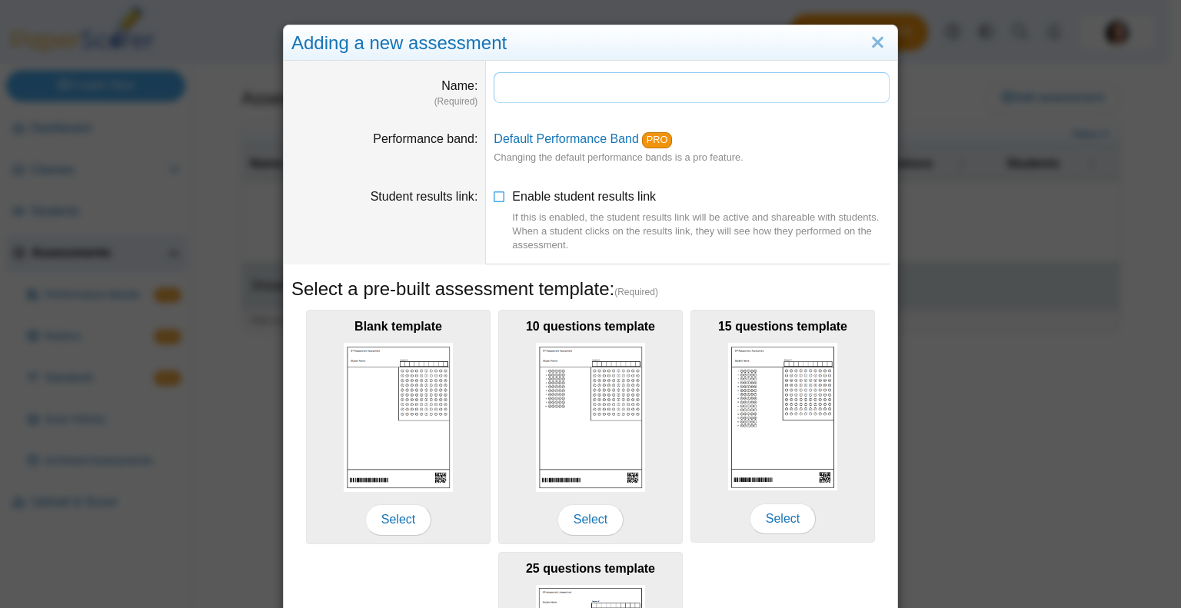
scroll to position [237, 0]
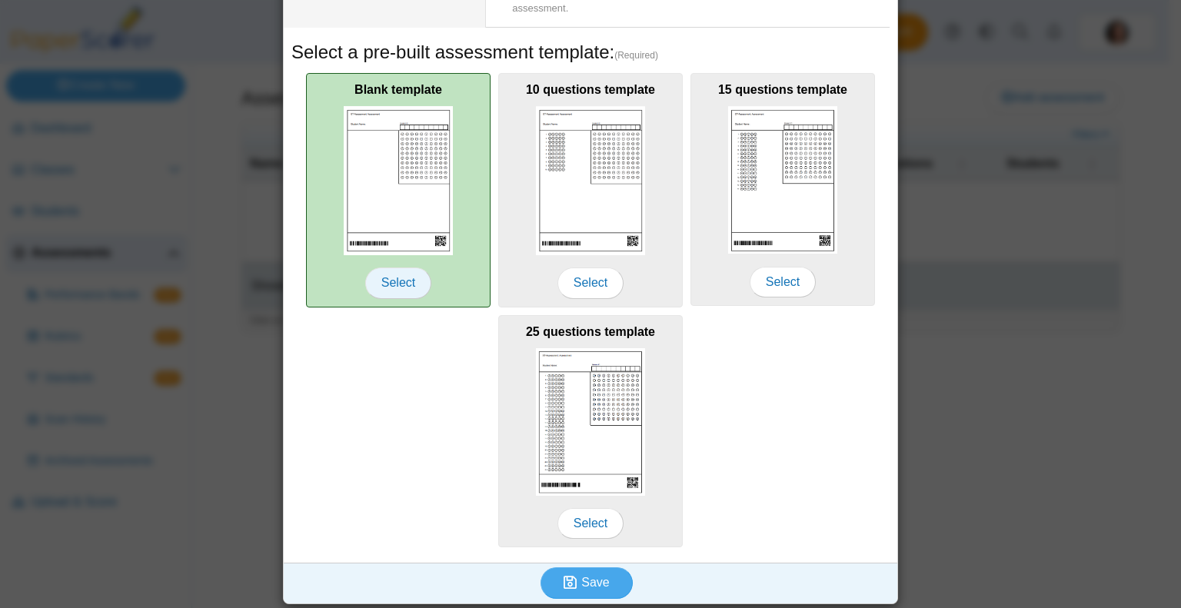
click at [403, 278] on span "Select" at bounding box center [398, 283] width 66 height 31
click at [401, 289] on span "Select" at bounding box center [398, 283] width 66 height 31
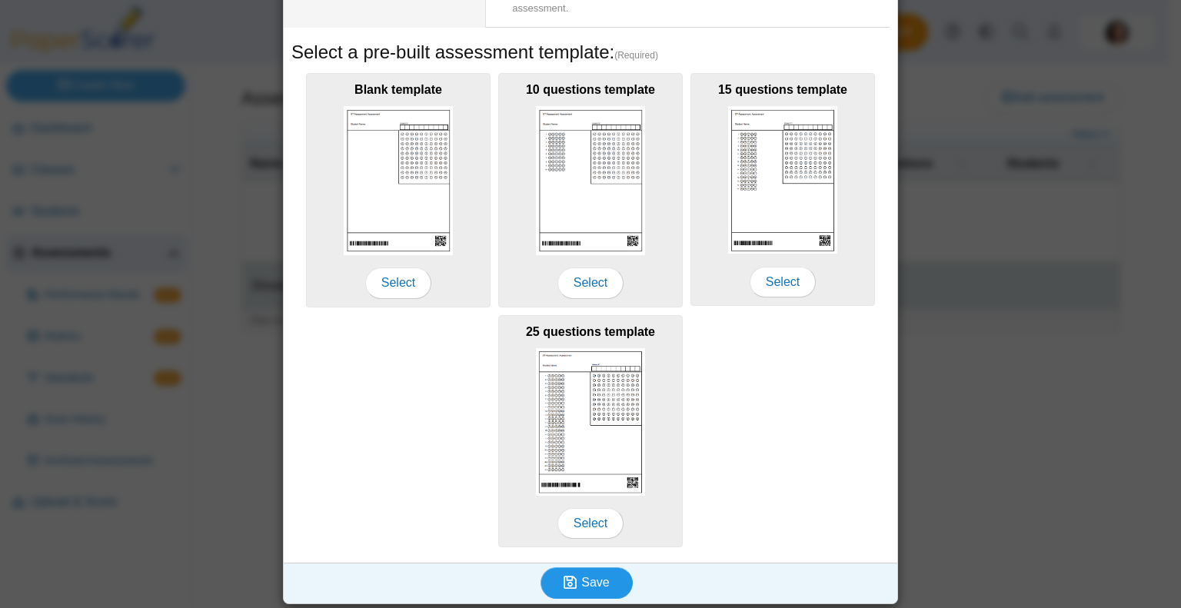
click at [575, 580] on icon "submit" at bounding box center [573, 582] width 18 height 17
type input "**********"
click at [597, 576] on span "Save" at bounding box center [595, 582] width 28 height 13
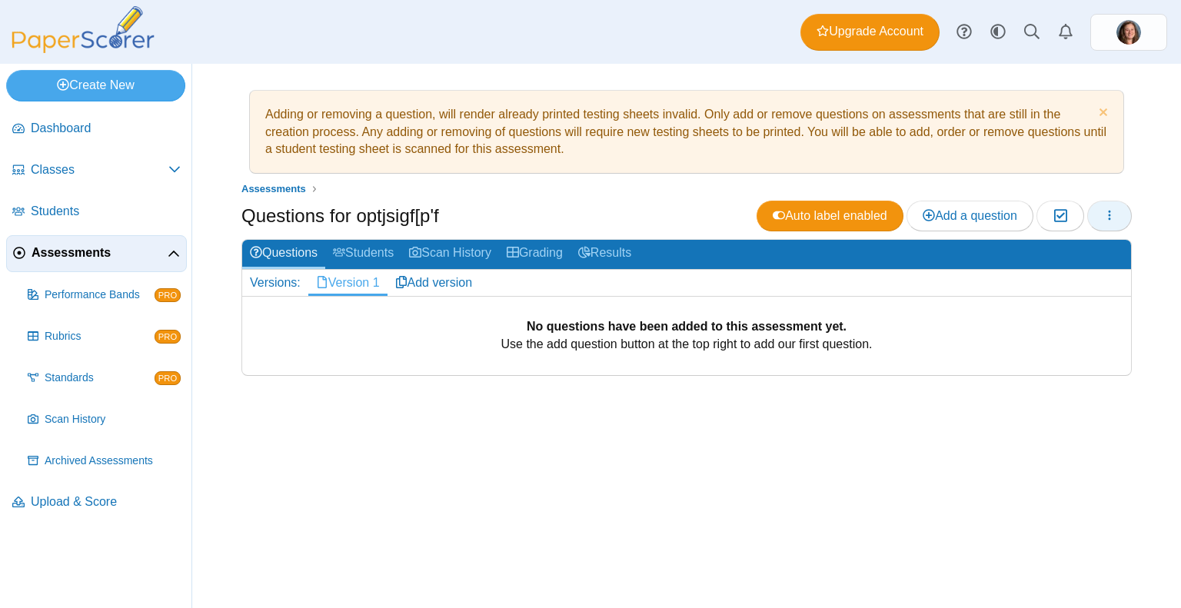
click at [1116, 216] on button "button" at bounding box center [1109, 216] width 45 height 31
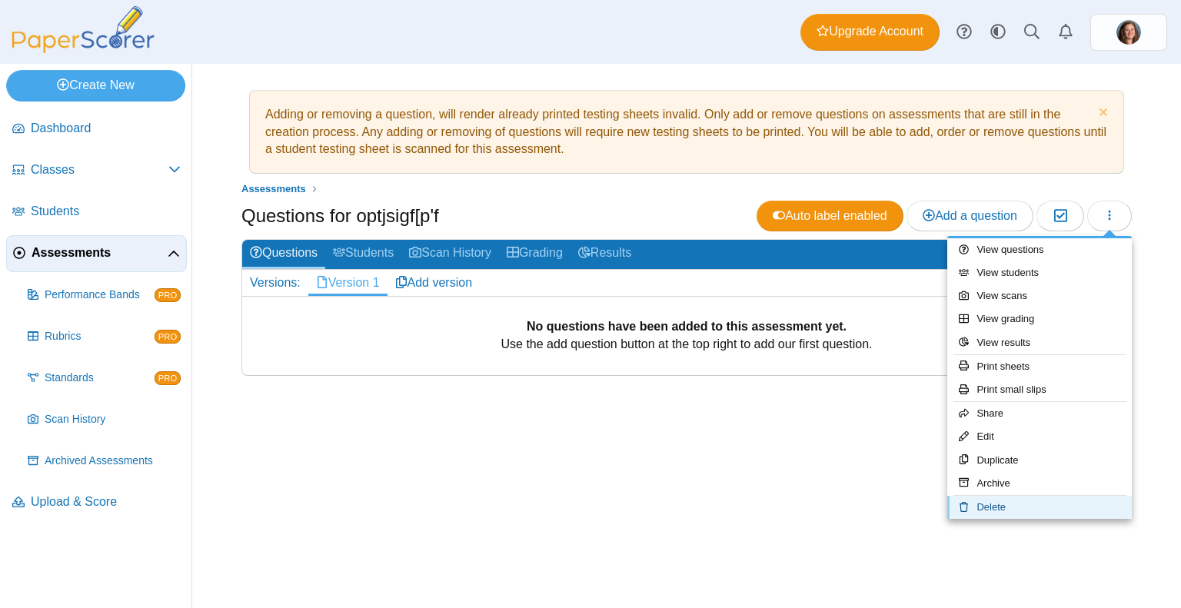
click at [987, 501] on link "Delete" at bounding box center [1039, 507] width 185 height 23
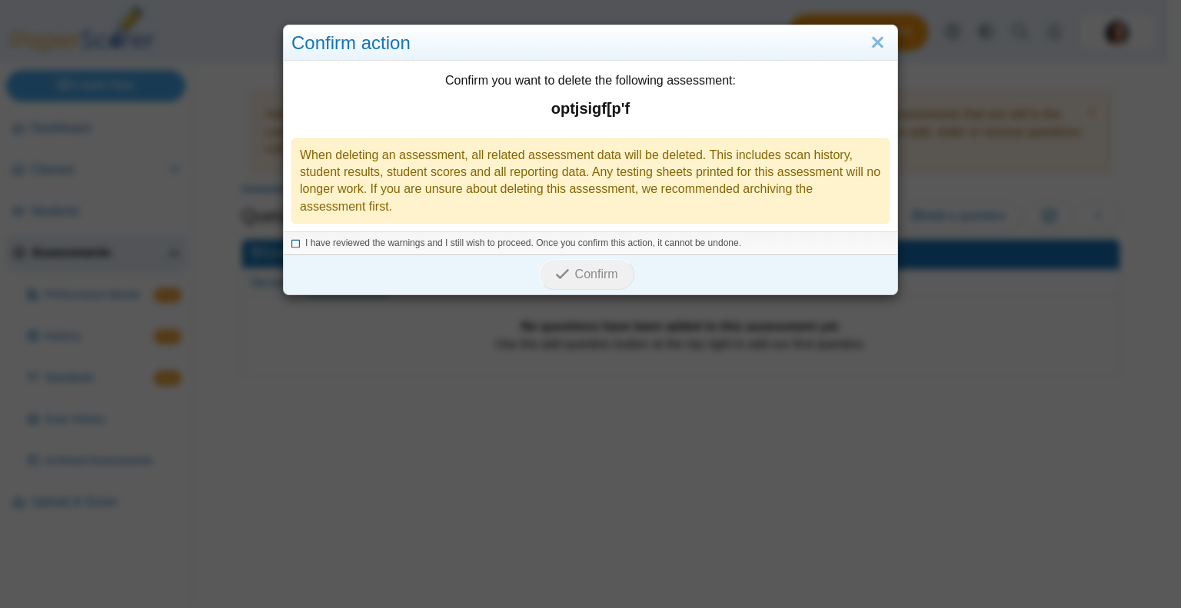
click at [291, 244] on icon at bounding box center [295, 241] width 9 height 8
click at [592, 271] on span "Confirm" at bounding box center [596, 274] width 43 height 13
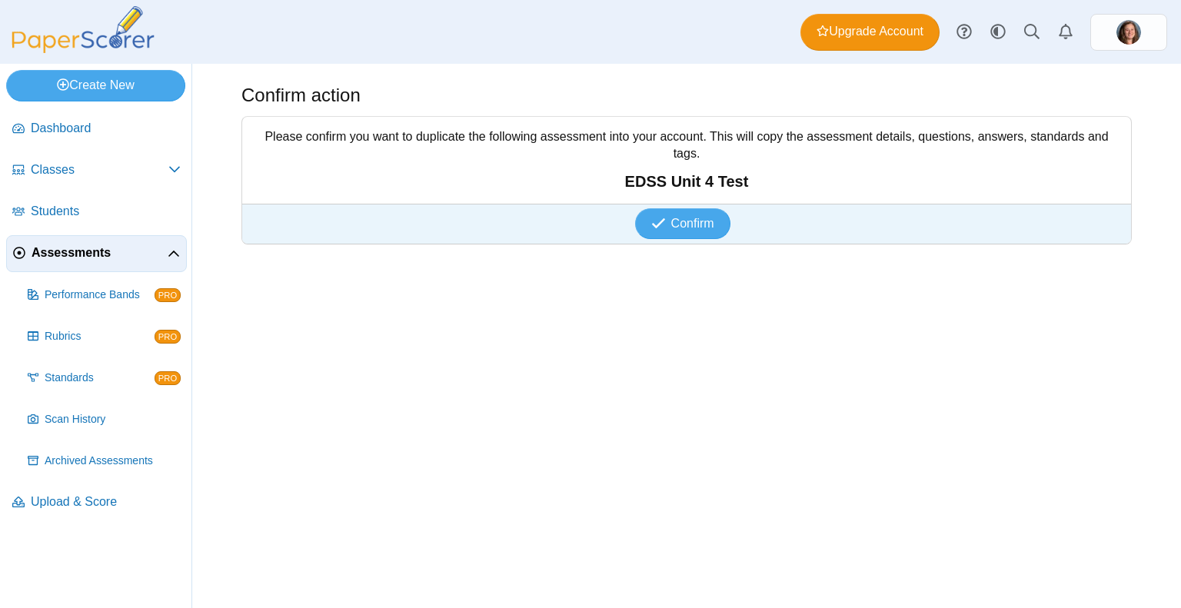
click at [691, 217] on span "Confirm" at bounding box center [692, 223] width 43 height 13
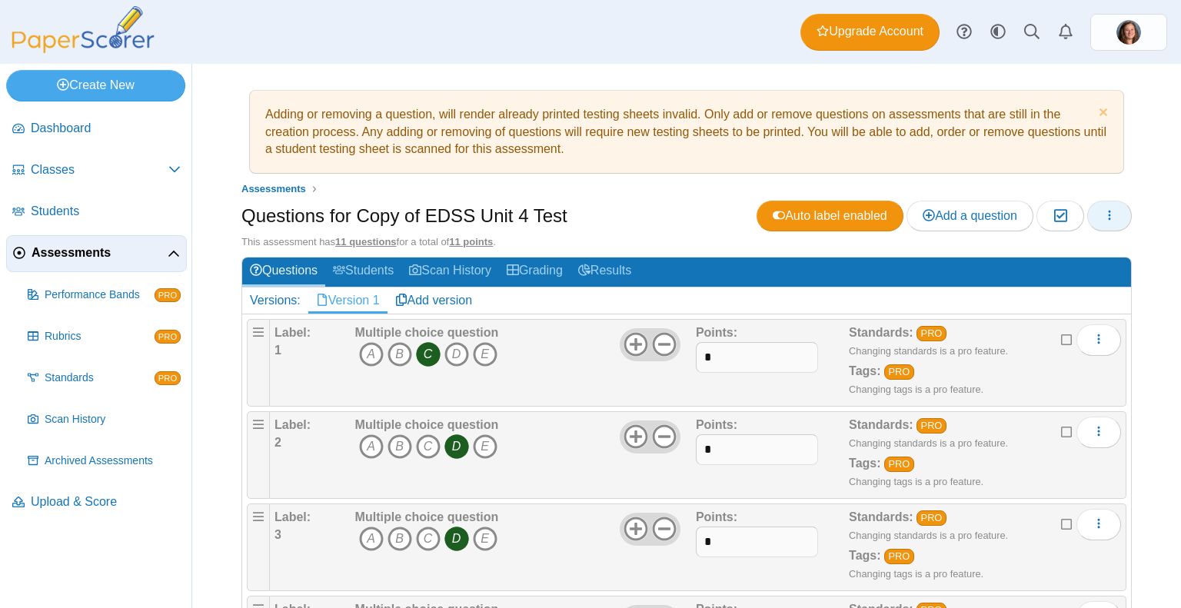
click at [1099, 225] on button "button" at bounding box center [1109, 216] width 45 height 31
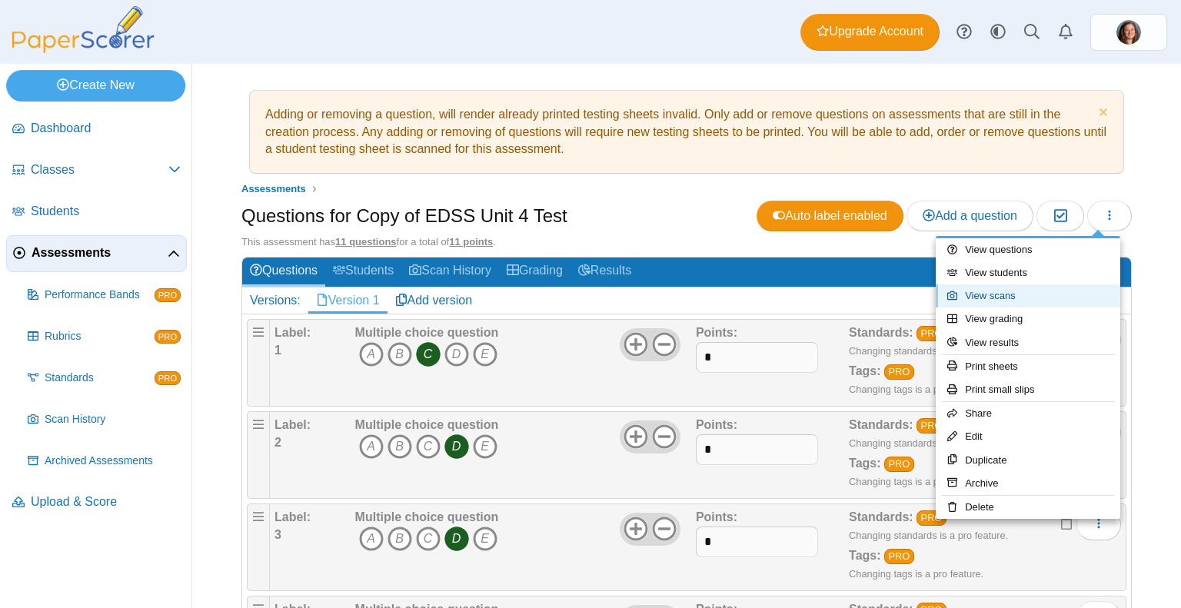
click at [1019, 297] on link "View scans" at bounding box center [1028, 295] width 185 height 23
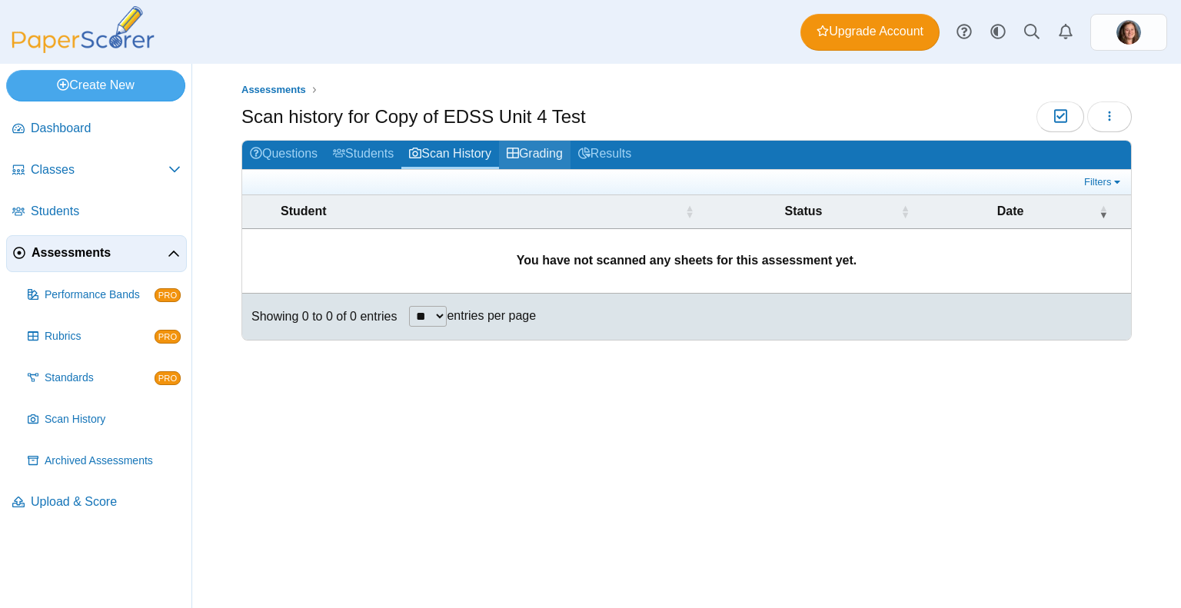
click at [552, 154] on link "Grading" at bounding box center [535, 155] width 72 height 28
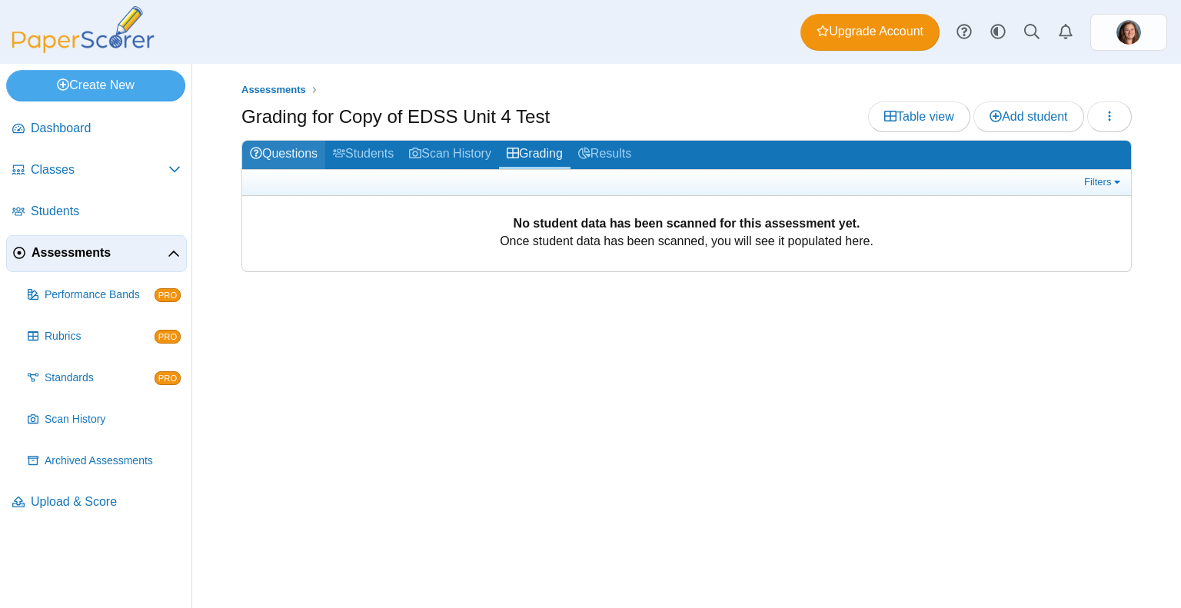
click at [286, 151] on link "Questions" at bounding box center [283, 155] width 83 height 28
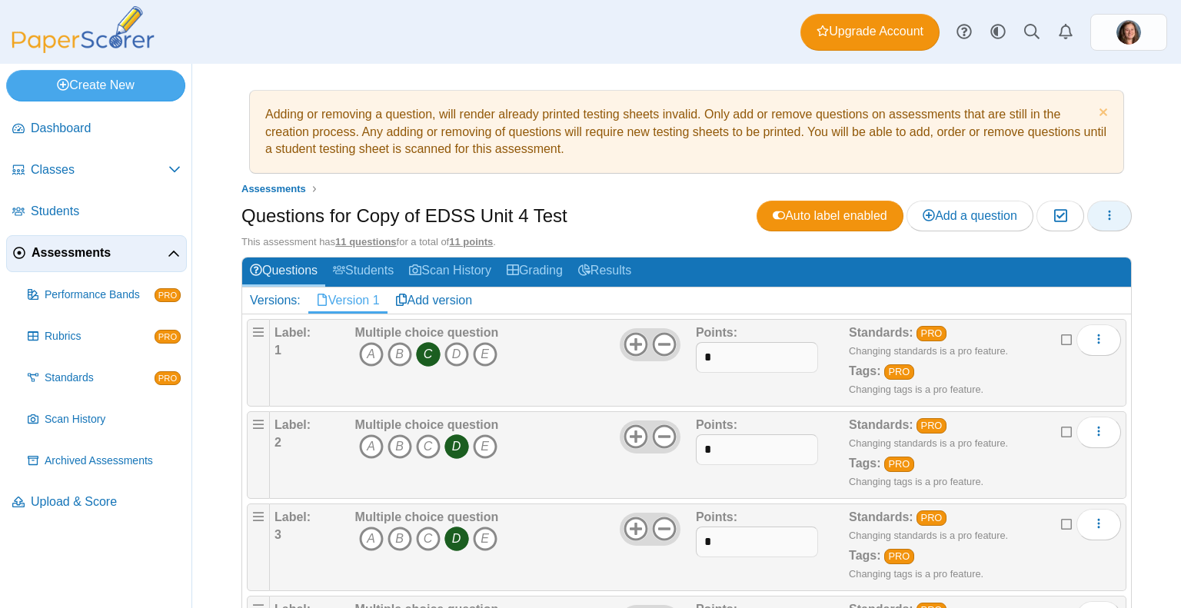
click at [1102, 205] on button "button" at bounding box center [1109, 216] width 45 height 31
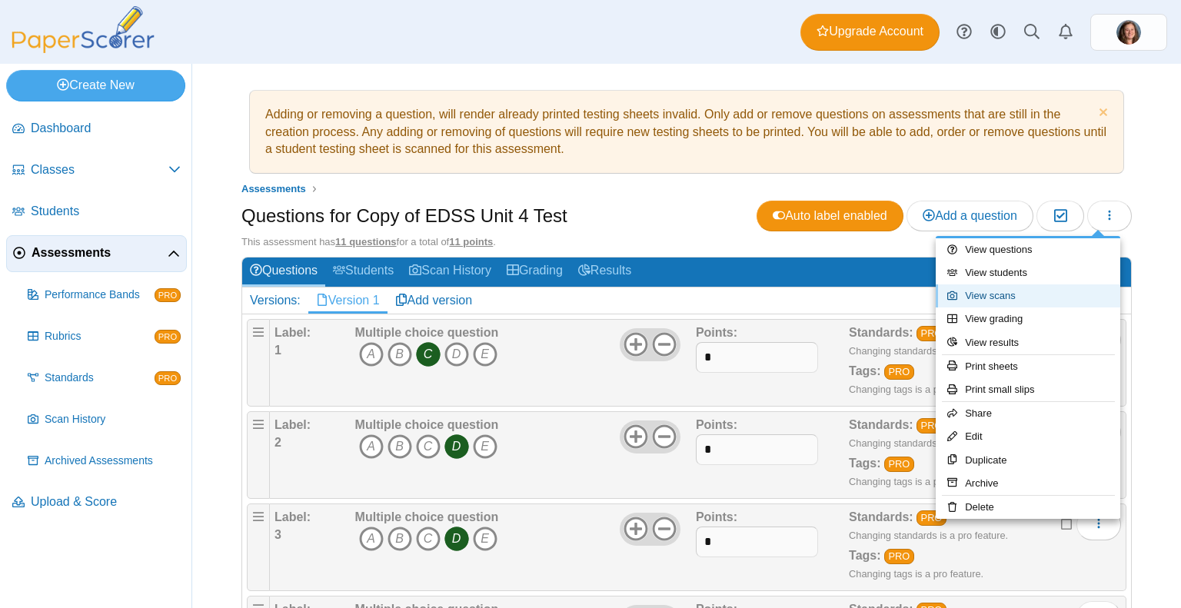
click at [1013, 291] on link "View scans" at bounding box center [1028, 295] width 185 height 23
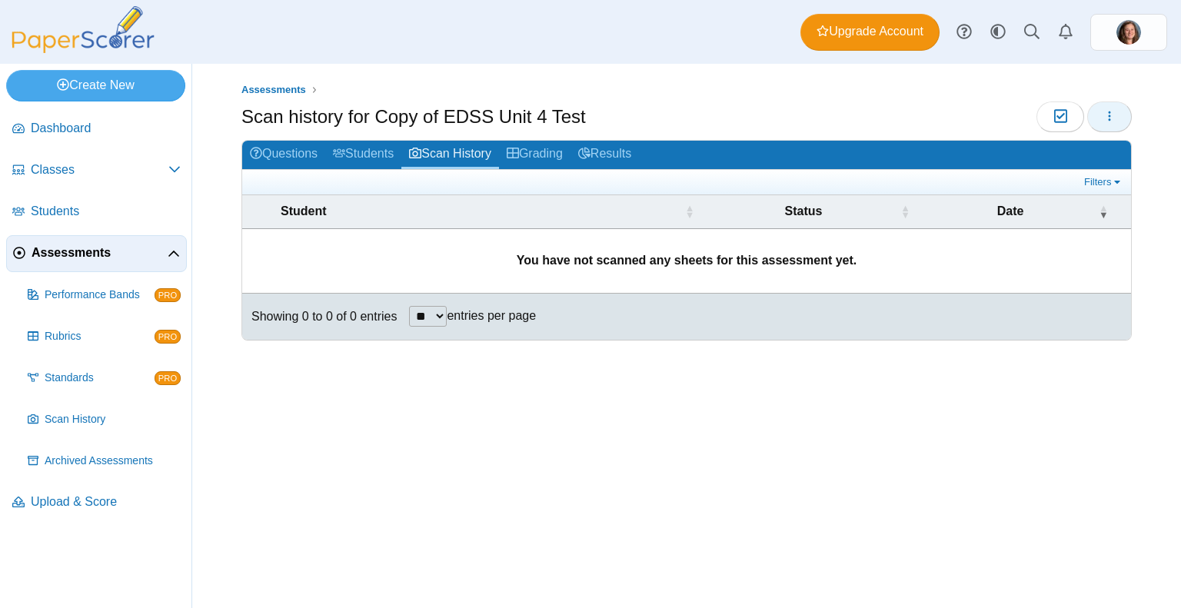
click at [1111, 110] on span "button" at bounding box center [1109, 116] width 12 height 13
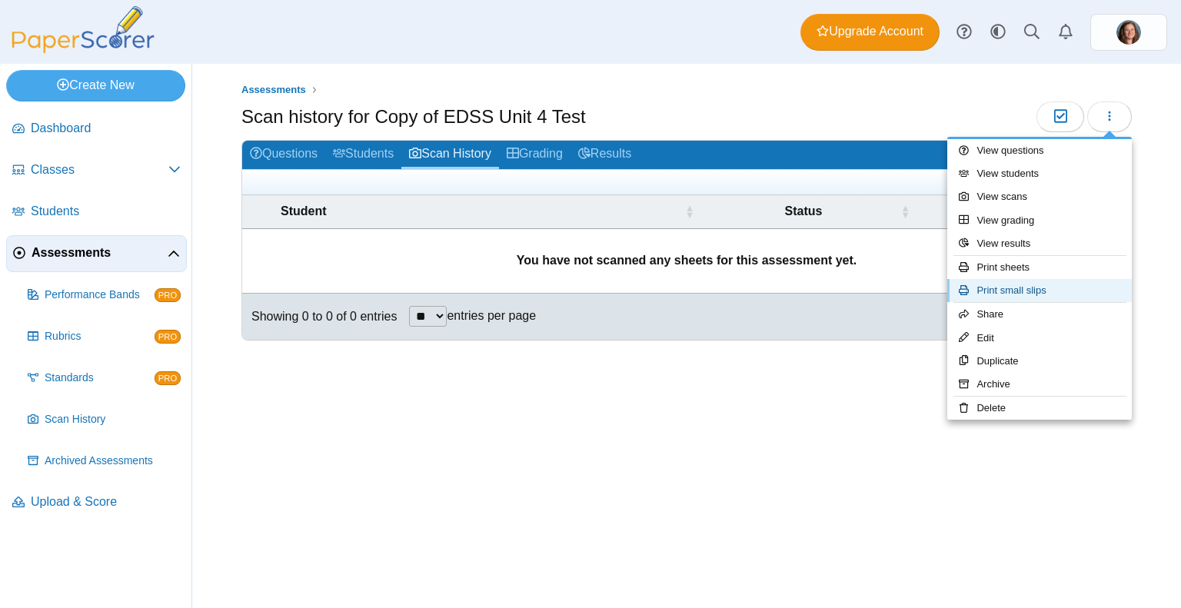
click at [1039, 290] on link "Print small slips" at bounding box center [1039, 290] width 185 height 23
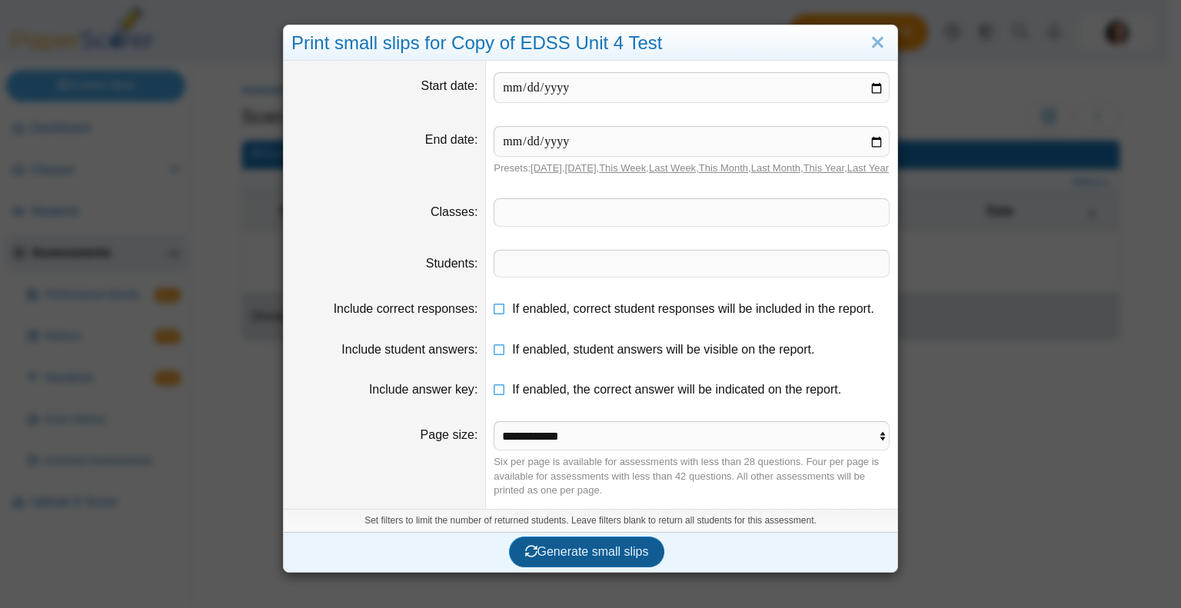
click at [618, 557] on span "Generate small slips" at bounding box center [587, 551] width 124 height 13
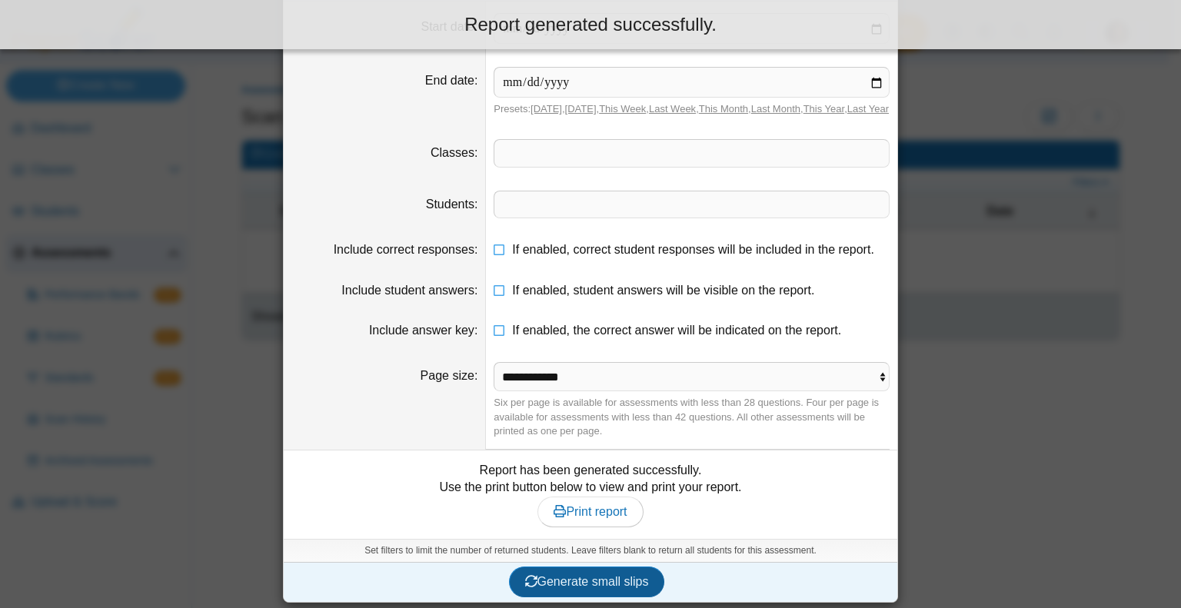
scroll to position [74, 0]
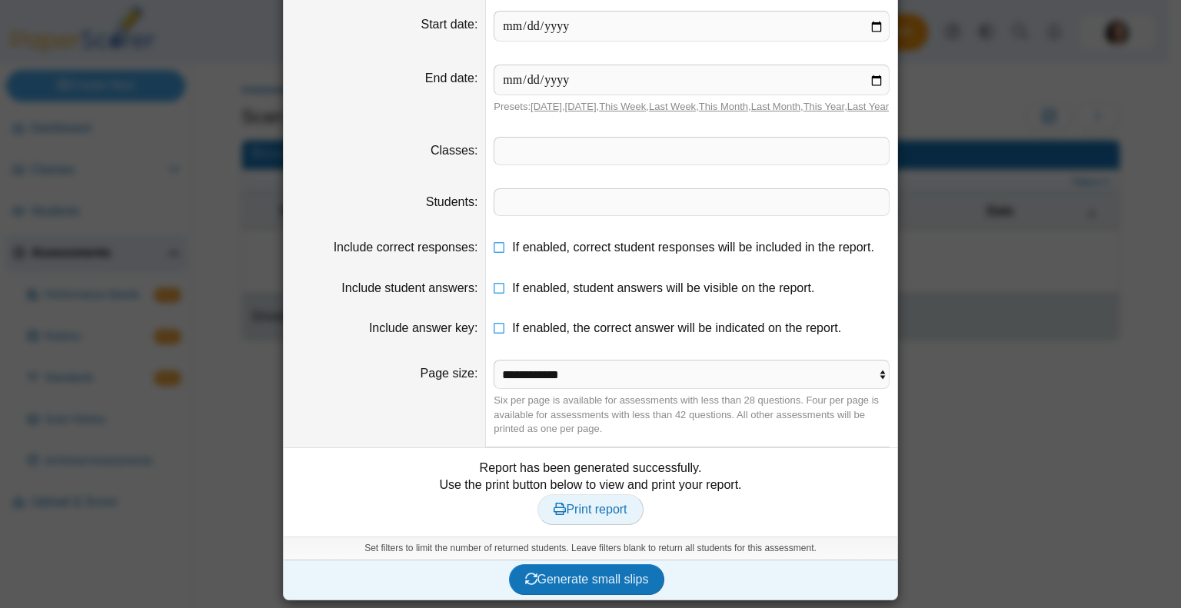
click at [614, 503] on span "Print report" at bounding box center [590, 509] width 73 height 13
